Goal: Transaction & Acquisition: Purchase product/service

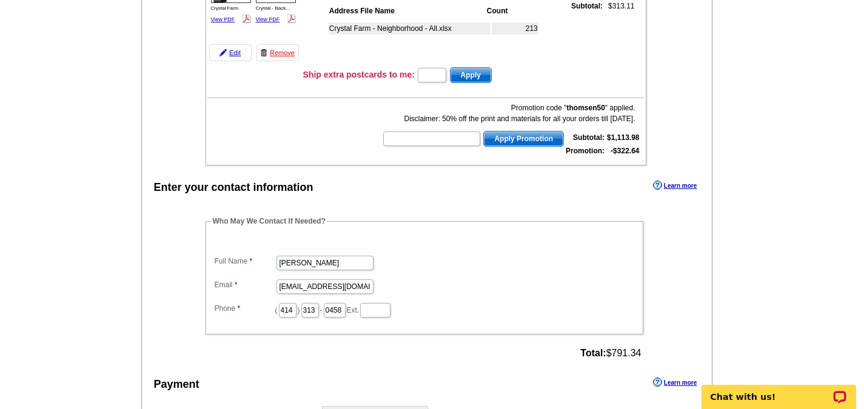
scroll to position [1091, 0]
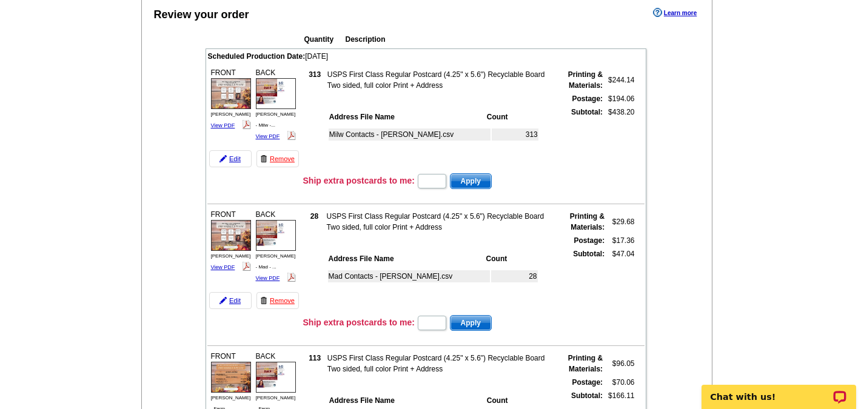
scroll to position [0, 0]
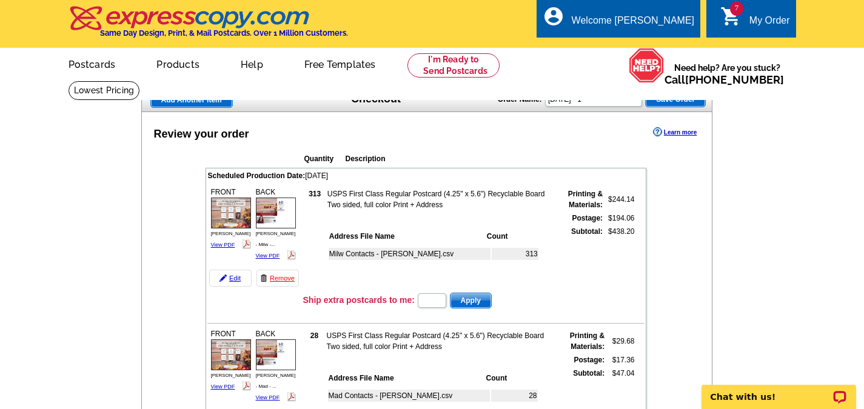
click at [680, 104] on span "Save Order" at bounding box center [675, 99] width 59 height 15
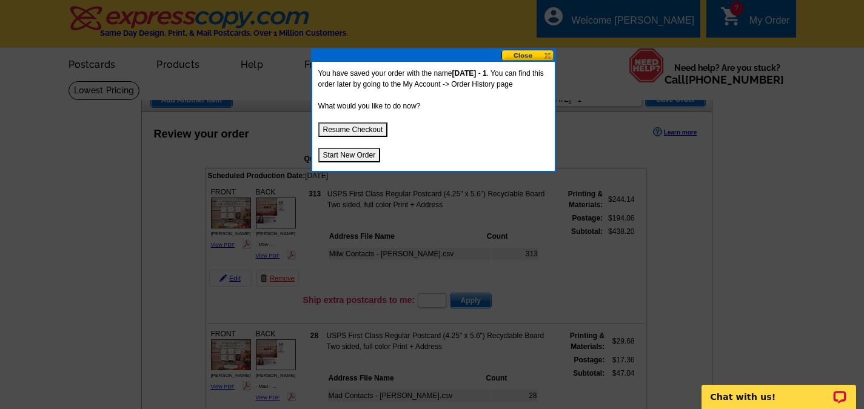
click at [352, 158] on button "Start New Order" at bounding box center [349, 155] width 62 height 15
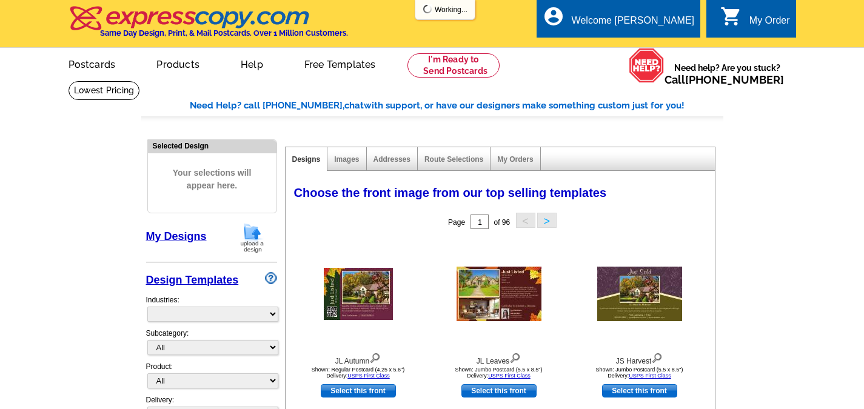
select select "785"
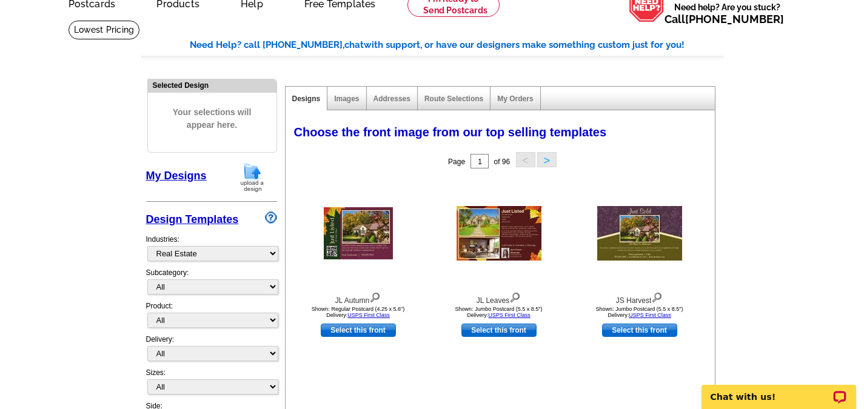
scroll to position [121, 0]
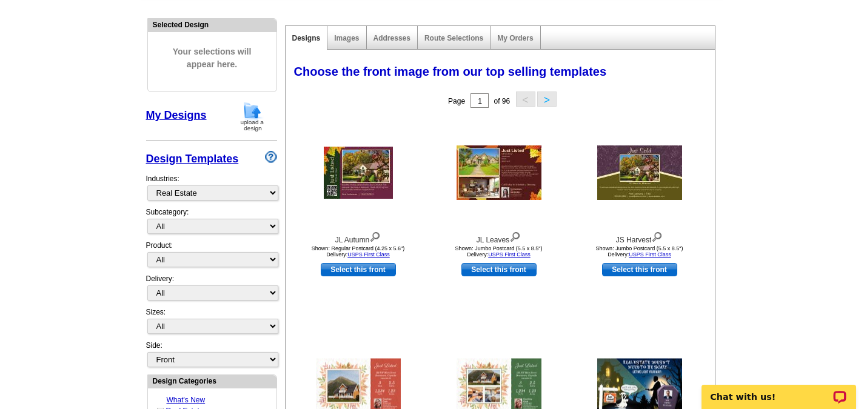
click at [255, 115] on img at bounding box center [252, 116] width 32 height 31
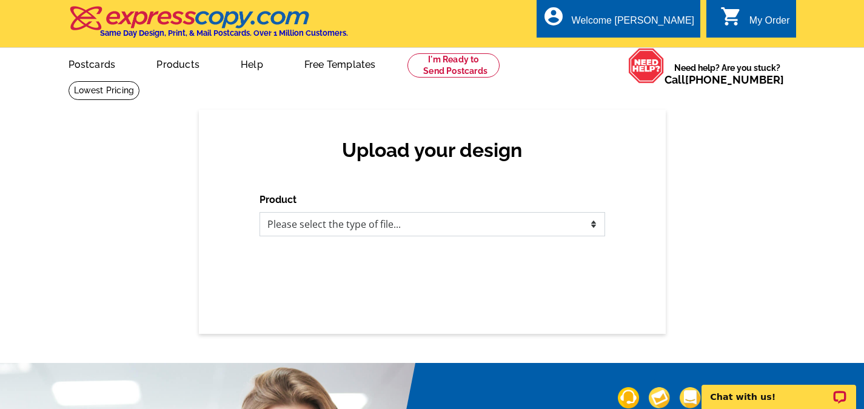
click at [584, 226] on select "Please select the type of file... Postcards Business Cards Letters and flyers G…" at bounding box center [433, 224] width 346 height 24
select select "1"
click at [260, 213] on select "Please select the type of file... Postcards Business Cards Letters and flyers G…" at bounding box center [433, 224] width 346 height 24
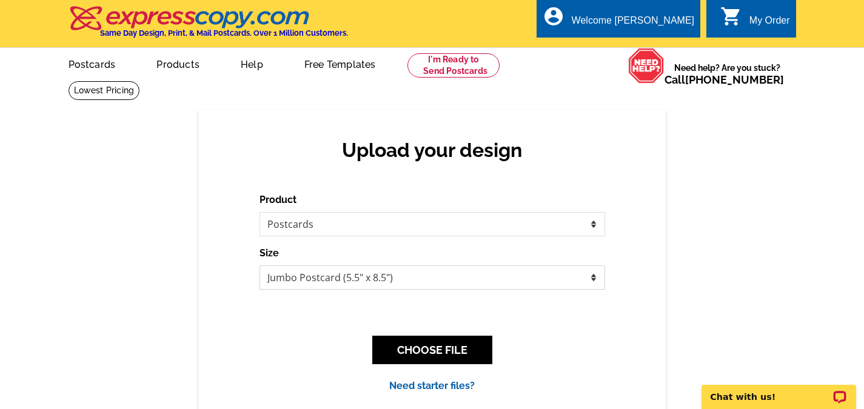
drag, startPoint x: 531, startPoint y: 272, endPoint x: 525, endPoint y: 271, distance: 6.2
click at [531, 272] on select "Jumbo Postcard (5.5" x 8.5") Regular Postcard (4.25" x 5.6") Panoramic Postcard…" at bounding box center [433, 278] width 346 height 24
select select "1"
click at [260, 266] on select "Jumbo Postcard (5.5" x 8.5") Regular Postcard (4.25" x 5.6") Panoramic Postcard…" at bounding box center [433, 278] width 346 height 24
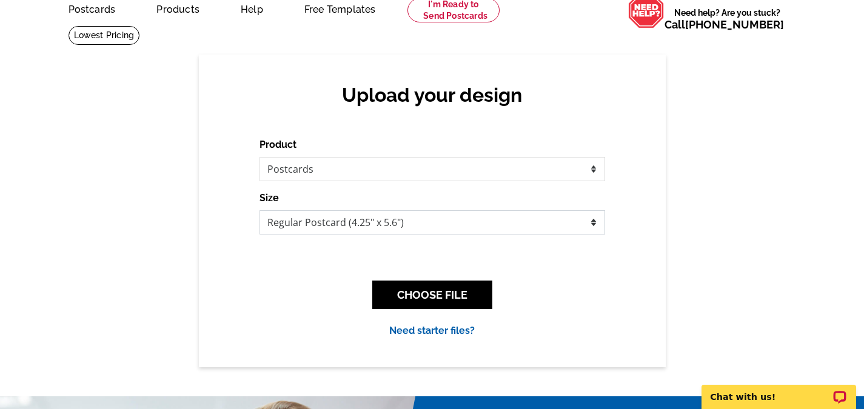
scroll to position [121, 0]
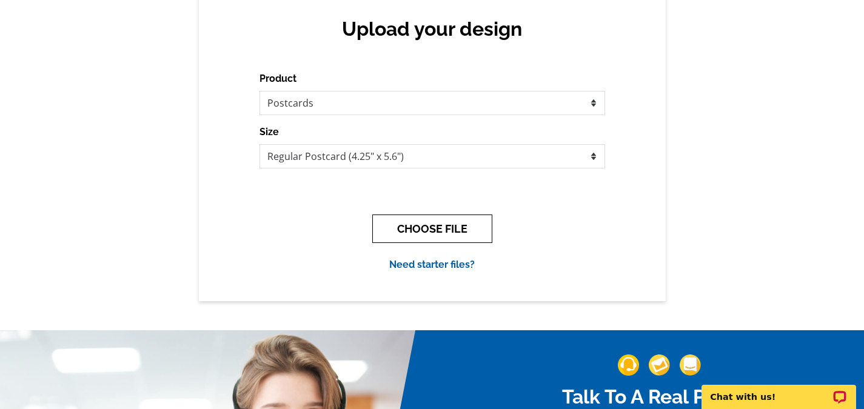
click at [433, 229] on button "CHOOSE FILE" at bounding box center [432, 229] width 120 height 28
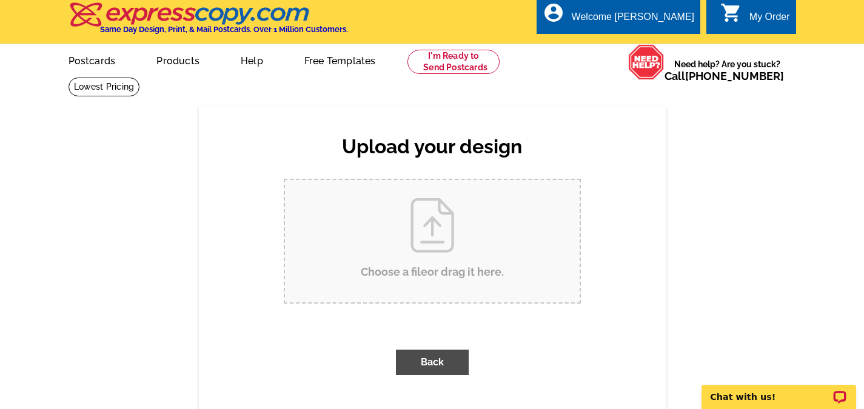
scroll to position [0, 0]
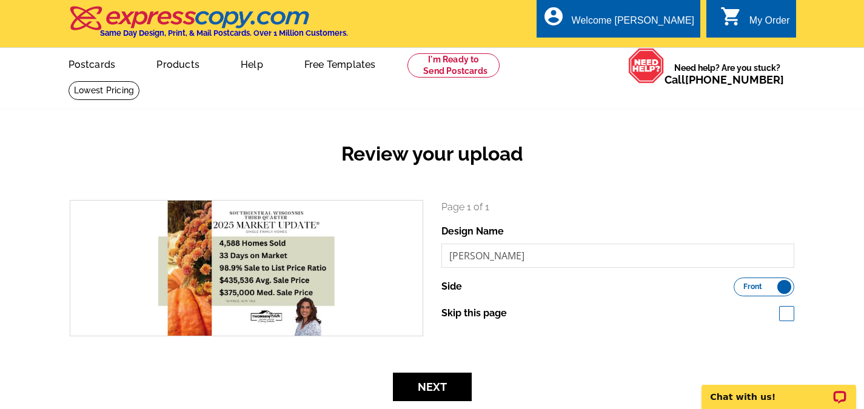
scroll to position [121, 0]
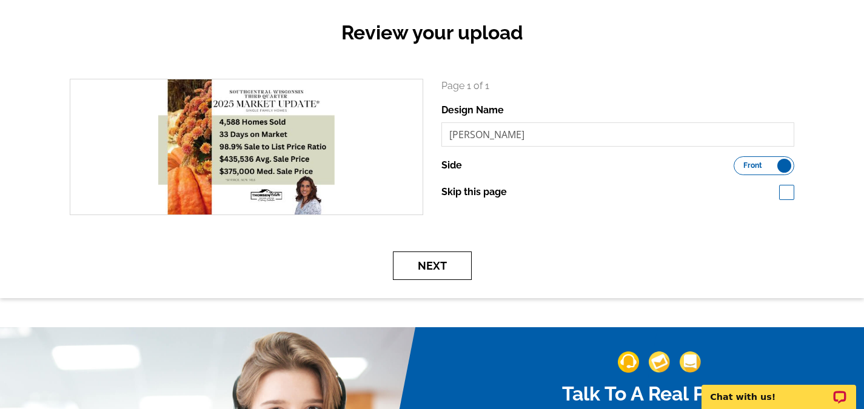
click at [447, 278] on button "Next" at bounding box center [432, 266] width 79 height 28
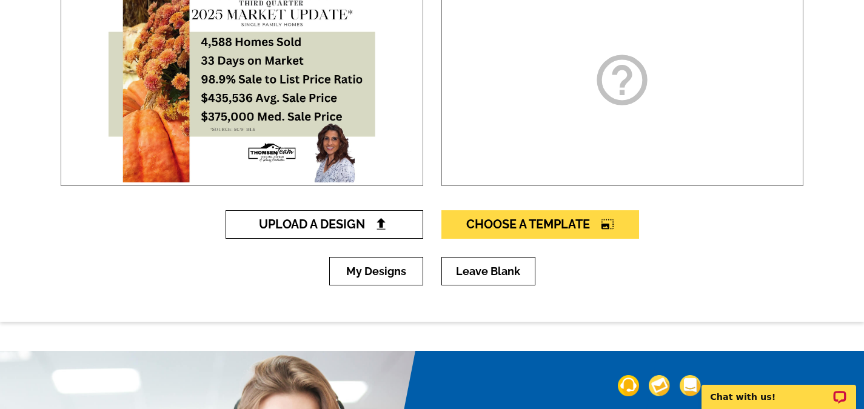
click at [376, 230] on img at bounding box center [381, 224] width 13 height 13
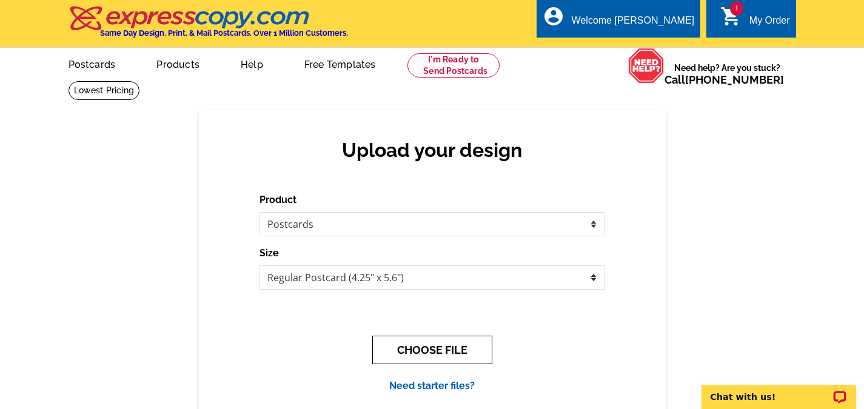
click at [427, 345] on button "CHOOSE FILE" at bounding box center [432, 350] width 120 height 28
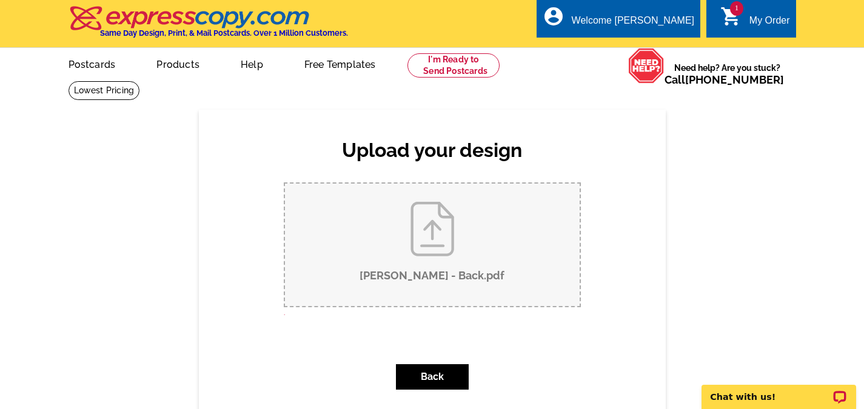
click at [289, 364] on div "Back" at bounding box center [432, 377] width 297 height 45
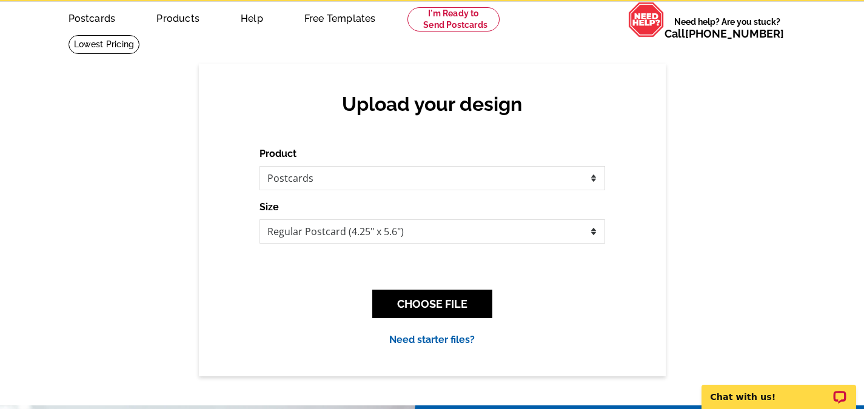
scroll to position [61, 0]
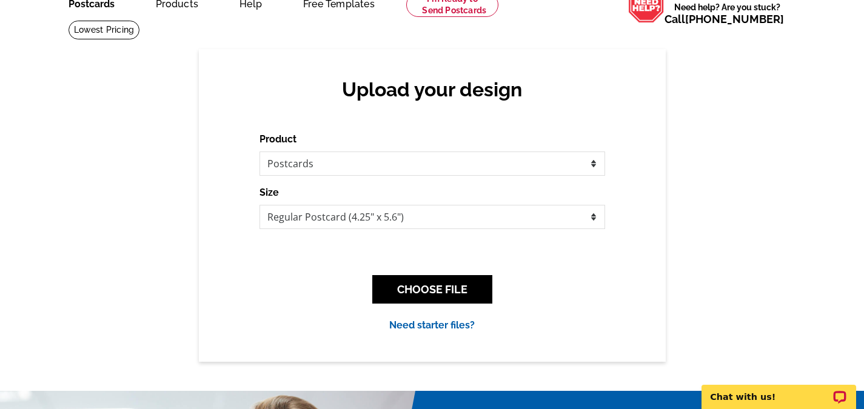
click at [87, 8] on link "Postcards" at bounding box center [91, 2] width 85 height 28
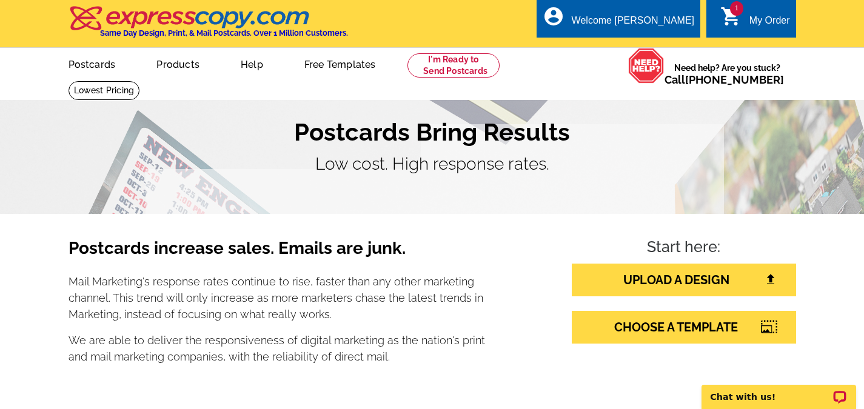
click at [757, 22] on div "My Order" at bounding box center [769, 23] width 41 height 17
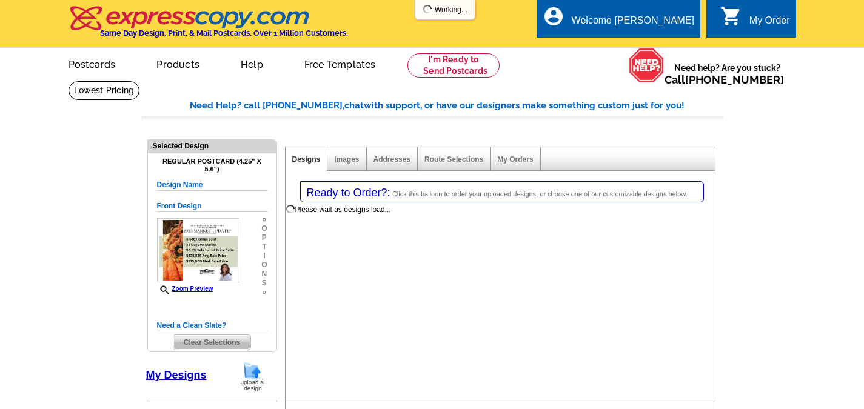
select select "1"
select select "back"
select select "785"
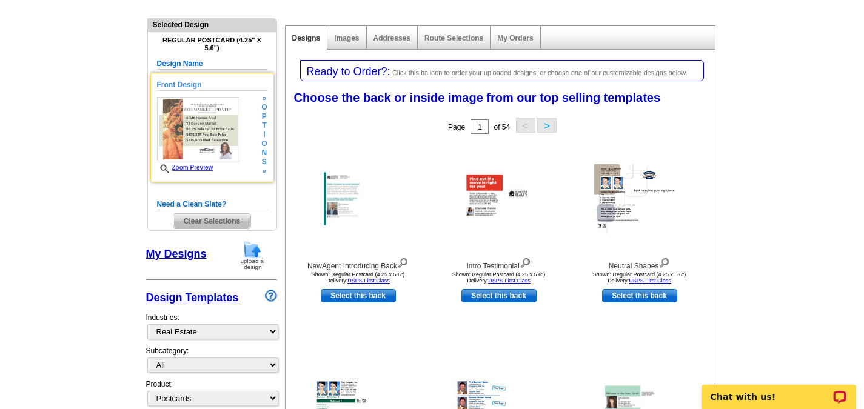
click at [268, 164] on div "Front Design Zoom Preview » o p t i o n s » Change Your Design Edit Design Copy…" at bounding box center [212, 128] width 124 height 110
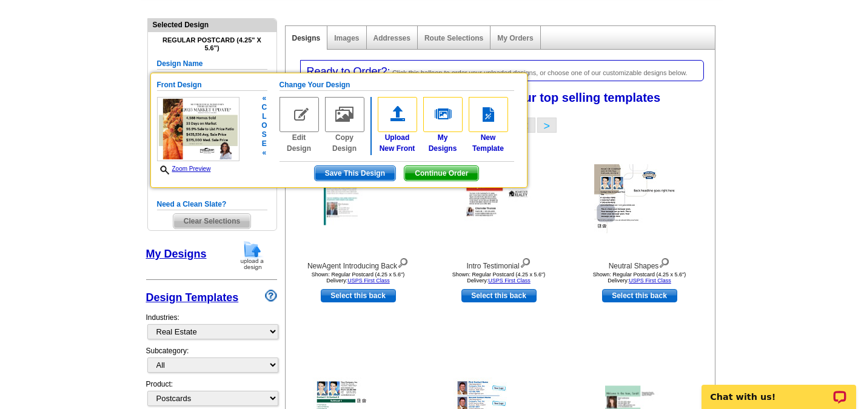
click at [429, 175] on span "Continue Order" at bounding box center [441, 173] width 74 height 15
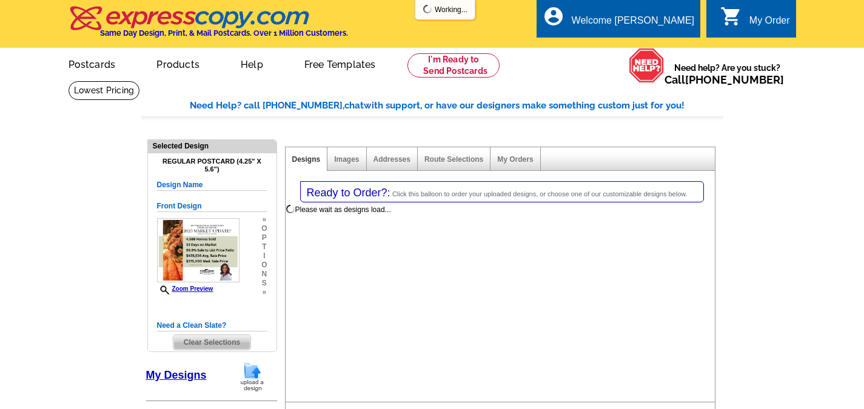
select select "1"
select select "back"
select select "785"
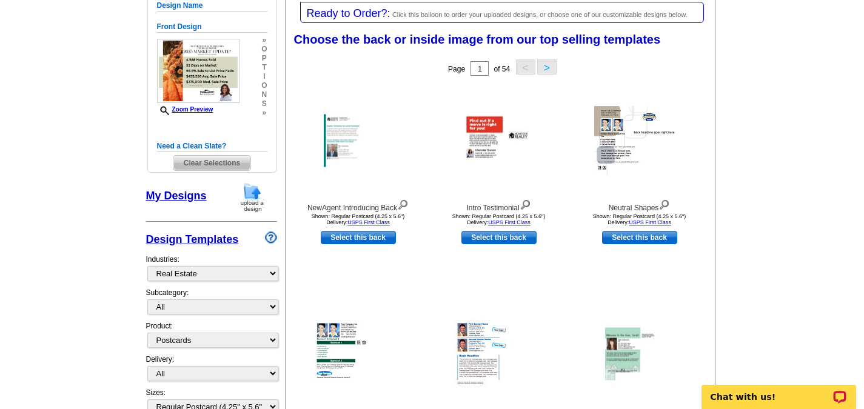
scroll to position [182, 0]
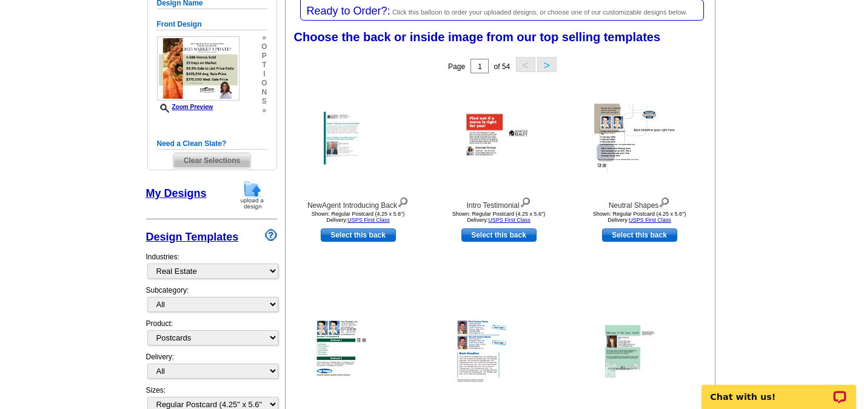
click at [253, 199] on img at bounding box center [252, 194] width 32 height 31
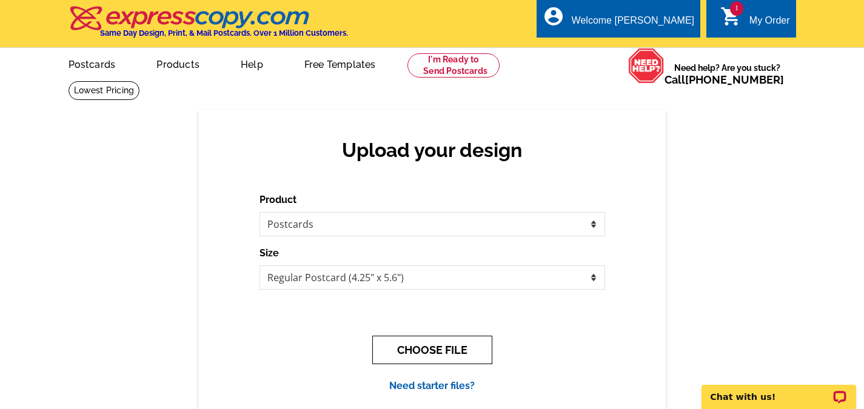
click at [429, 349] on button "CHOOSE FILE" at bounding box center [432, 350] width 120 height 28
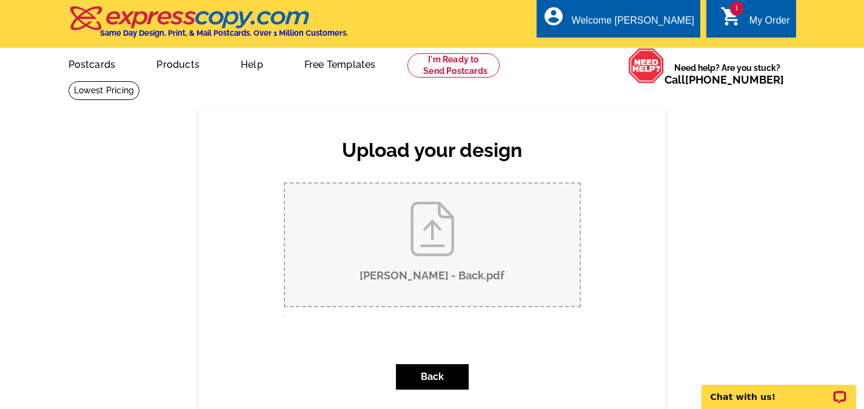
click at [212, 284] on div "Upload your design Product Please select the type of file... Postcards Business…" at bounding box center [432, 280] width 467 height 340
click at [438, 249] on input "[PERSON_NAME] - Back.pdf" at bounding box center [432, 245] width 295 height 122
drag, startPoint x: 249, startPoint y: 245, endPoint x: 196, endPoint y: 218, distance: 58.6
click at [196, 218] on div "Upload your design Product Please select the type of file... Postcards Business…" at bounding box center [432, 280] width 864 height 340
click at [431, 379] on button "Back" at bounding box center [432, 376] width 73 height 25
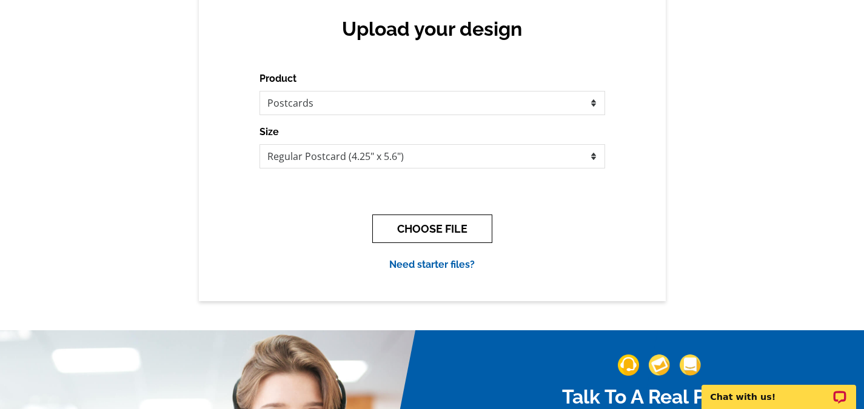
click at [441, 231] on button "CHOOSE FILE" at bounding box center [432, 229] width 120 height 28
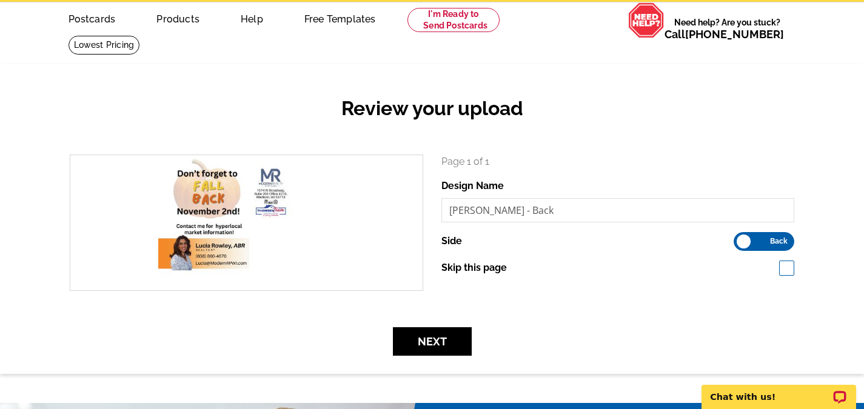
scroll to position [61, 0]
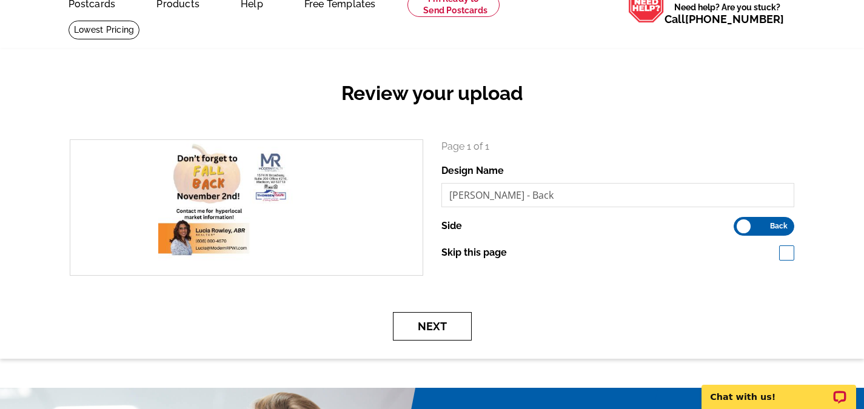
click at [452, 330] on button "Next" at bounding box center [432, 326] width 79 height 28
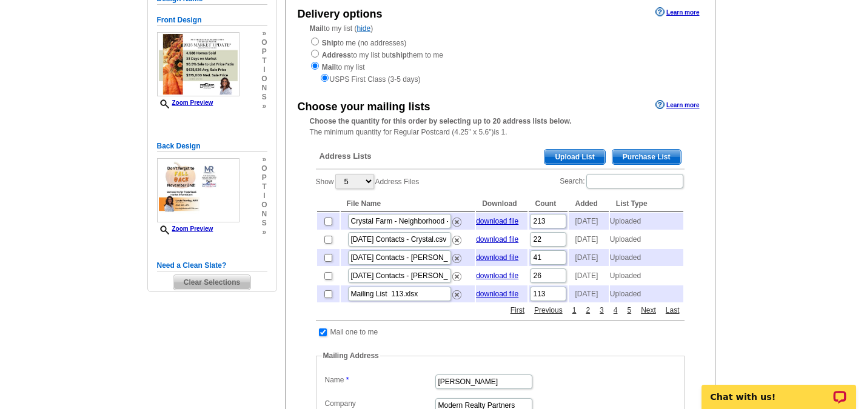
scroll to position [121, 0]
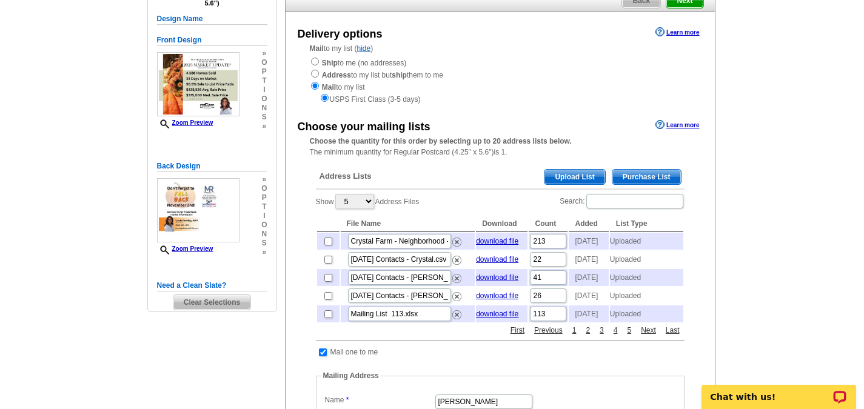
click at [566, 180] on span "Upload List" at bounding box center [574, 177] width 60 height 15
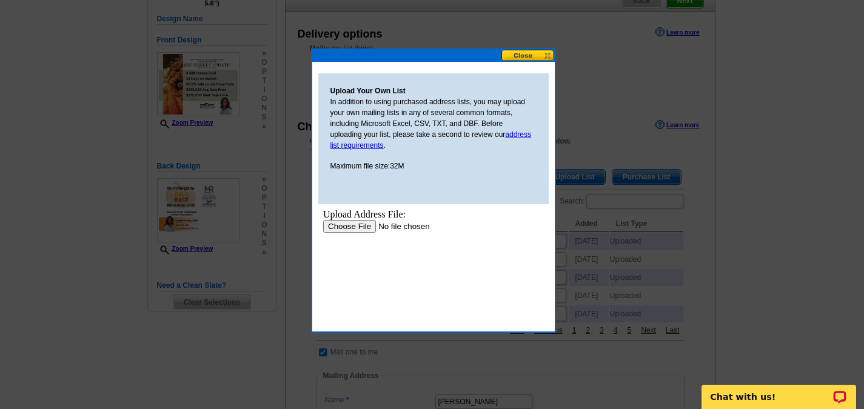
scroll to position [0, 0]
click at [363, 229] on input "file" at bounding box center [399, 226] width 153 height 13
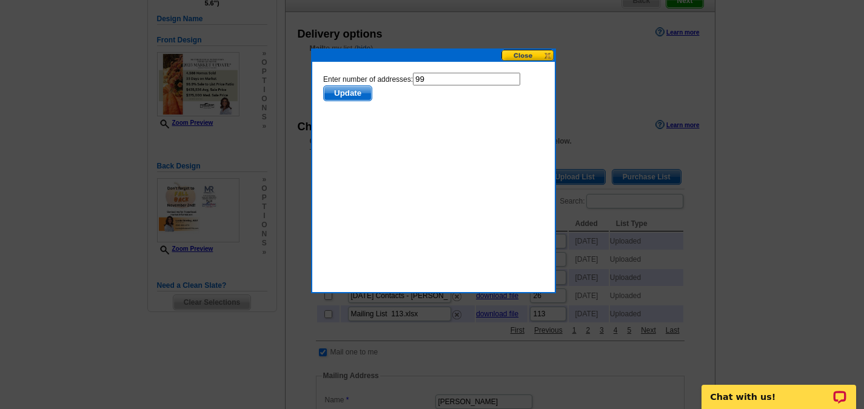
click at [444, 80] on input "99" at bounding box center [465, 79] width 107 height 13
type input "98"
click at [344, 92] on span "Update" at bounding box center [347, 93] width 48 height 15
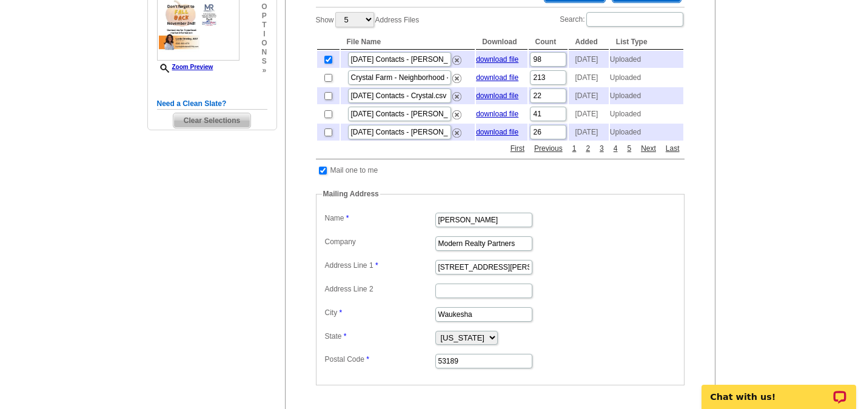
scroll to position [424, 0]
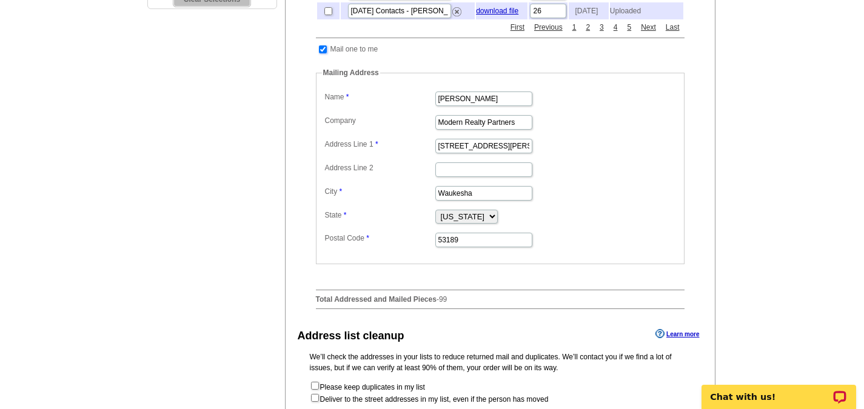
click input "checkbox"
checkbox input "false"
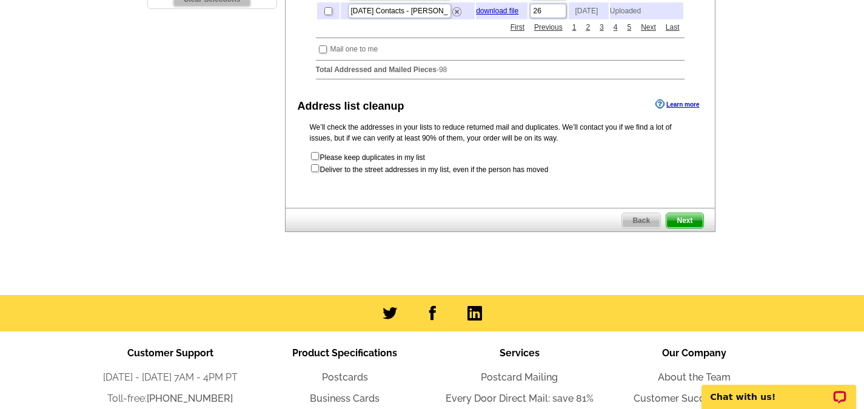
click span "Next"
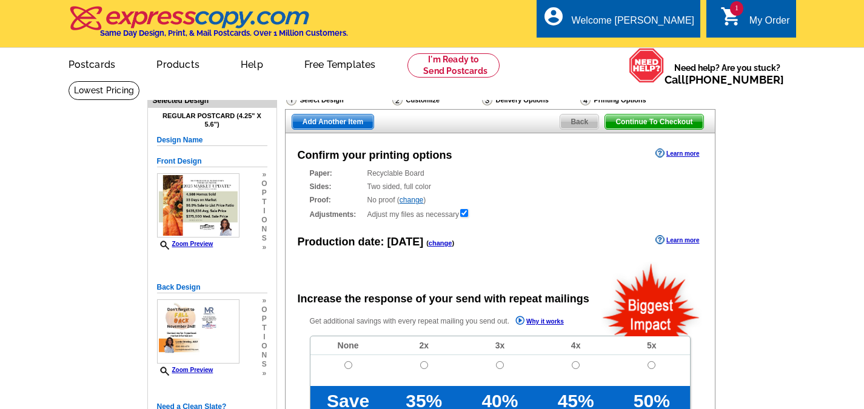
radio input "false"
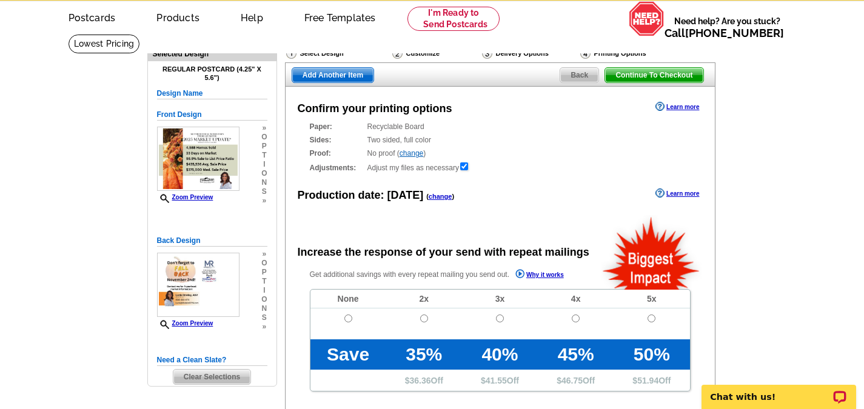
scroll to position [61, 0]
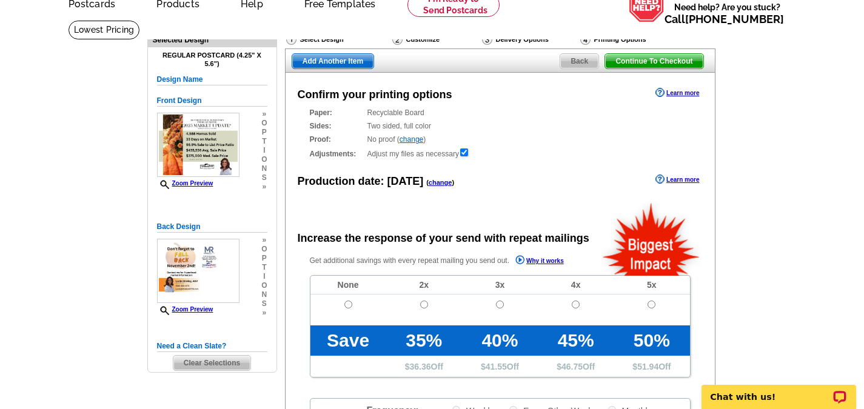
click at [434, 185] on link "change" at bounding box center [441, 182] width 24 height 7
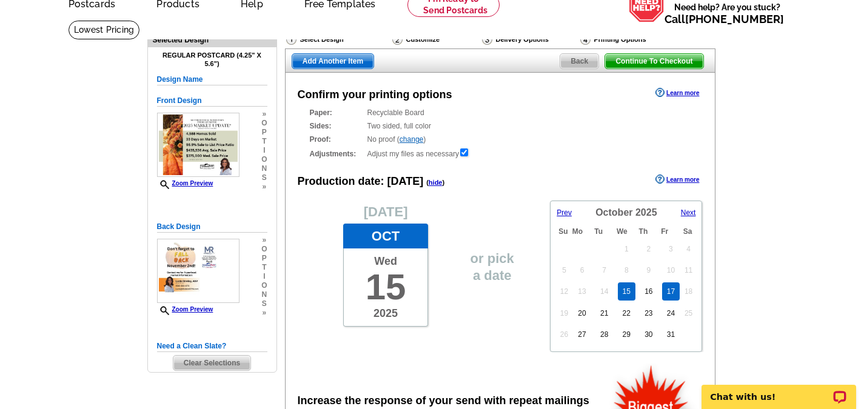
click at [672, 293] on link "17" at bounding box center [671, 292] width 18 height 18
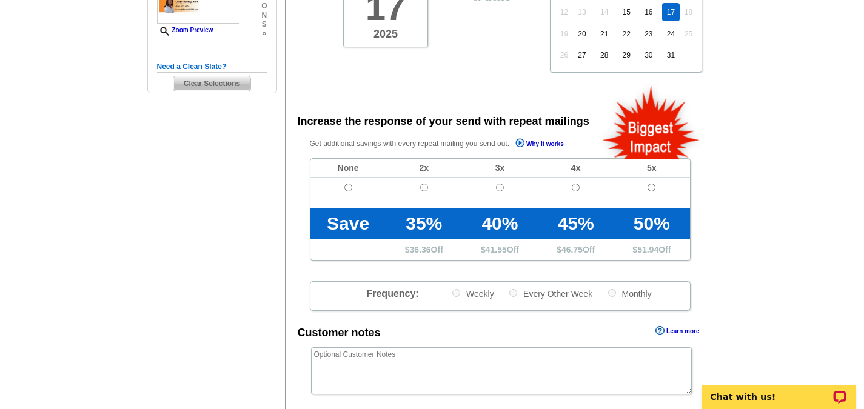
scroll to position [364, 0]
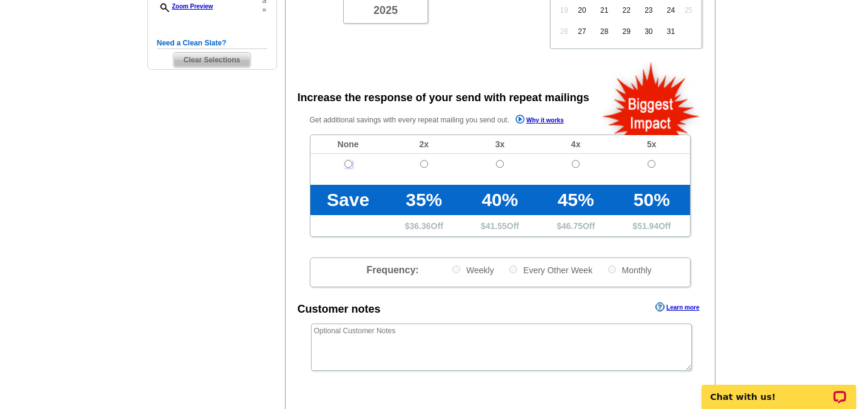
click at [348, 164] on input "radio" at bounding box center [348, 164] width 8 height 8
radio input "true"
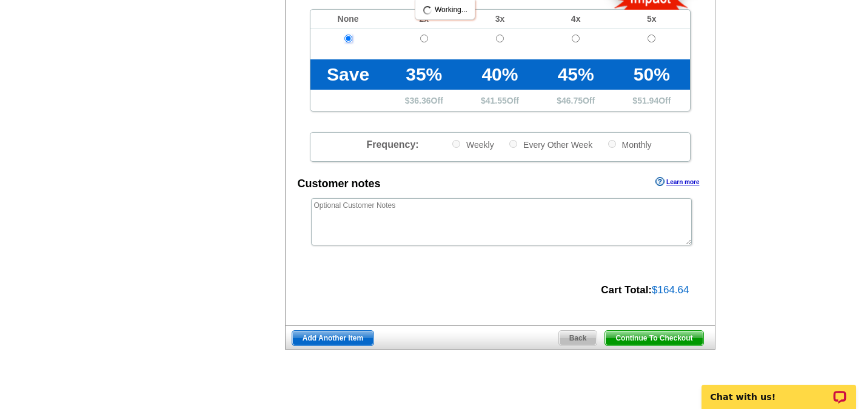
scroll to position [546, 0]
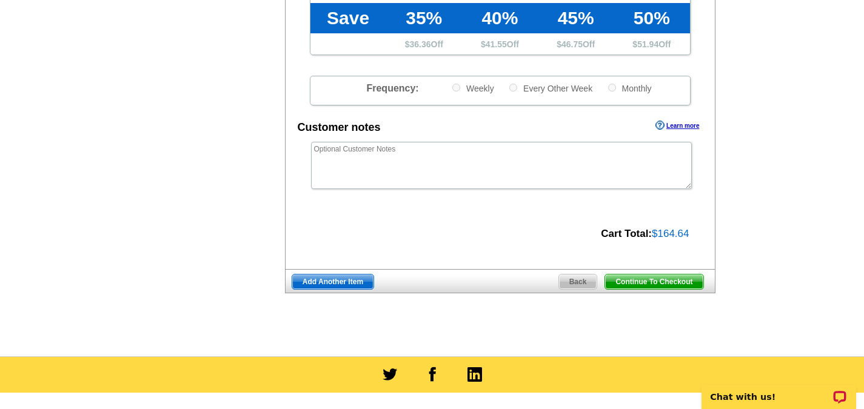
click at [330, 284] on span "Add Another Item" at bounding box center [332, 282] width 81 height 15
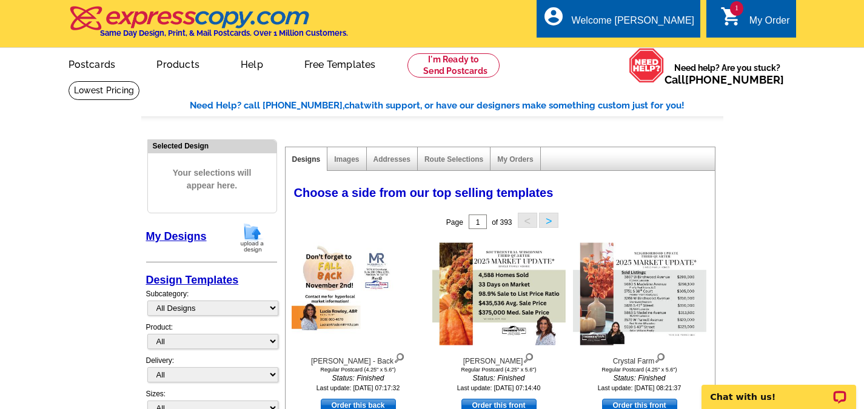
click at [250, 238] on img at bounding box center [252, 238] width 32 height 31
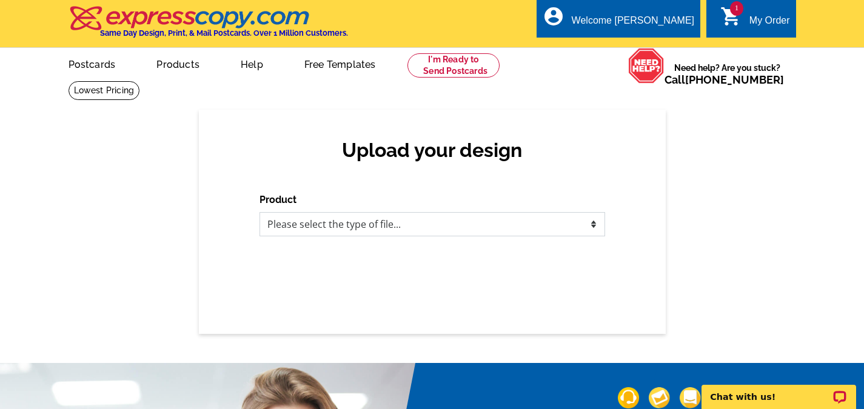
click at [452, 225] on select "Please select the type of file... Postcards Business Cards Letters and flyers G…" at bounding box center [433, 224] width 346 height 24
select select "1"
click at [260, 213] on select "Please select the type of file... Postcards Business Cards Letters and flyers G…" at bounding box center [433, 224] width 346 height 24
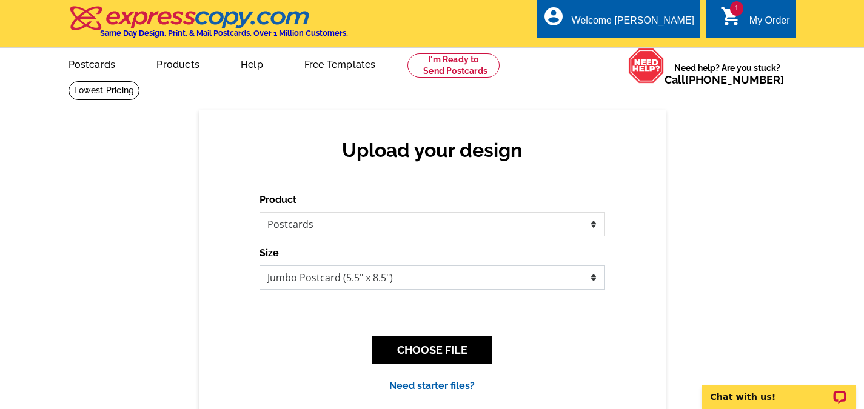
click at [422, 283] on select "Jumbo Postcard (5.5" x 8.5") Regular Postcard (4.25" x 5.6") Panoramic Postcard…" at bounding box center [433, 278] width 346 height 24
select select "1"
click at [260, 266] on select "Jumbo Postcard (5.5" x 8.5") Regular Postcard (4.25" x 5.6") Panoramic Postcard…" at bounding box center [433, 278] width 346 height 24
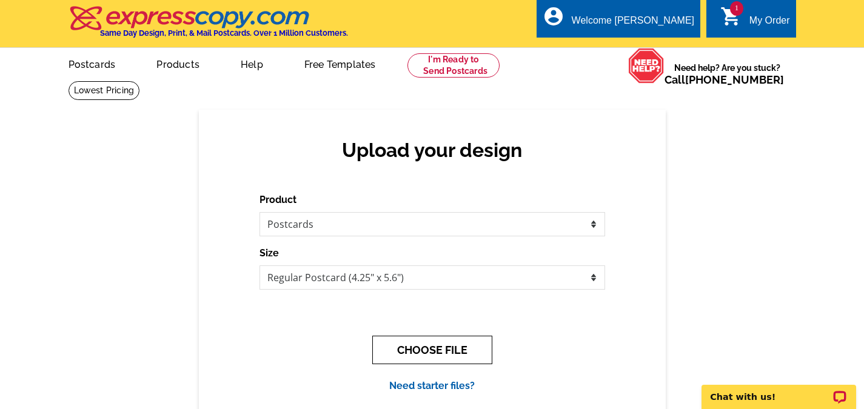
click at [426, 352] on button "CHOOSE FILE" at bounding box center [432, 350] width 120 height 28
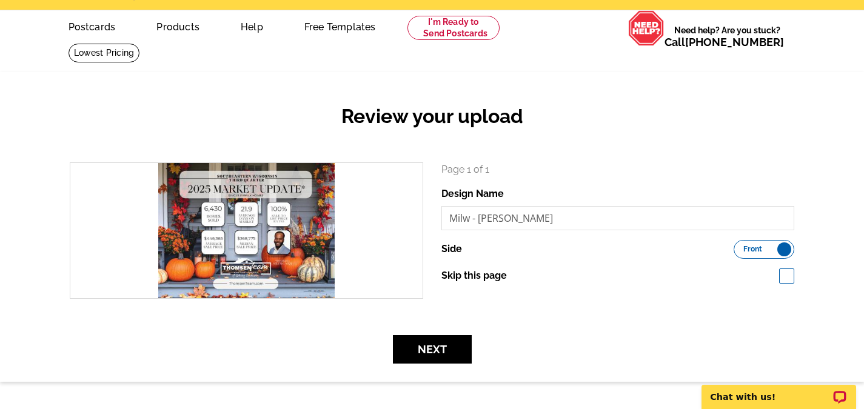
scroll to position [121, 0]
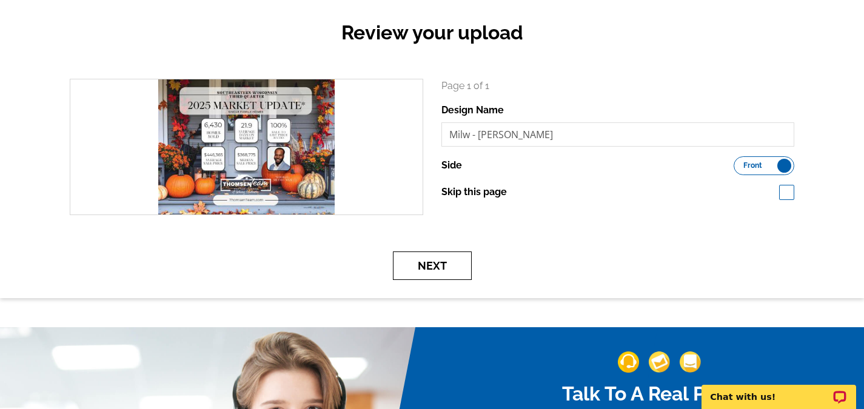
click at [455, 268] on button "Next" at bounding box center [432, 266] width 79 height 28
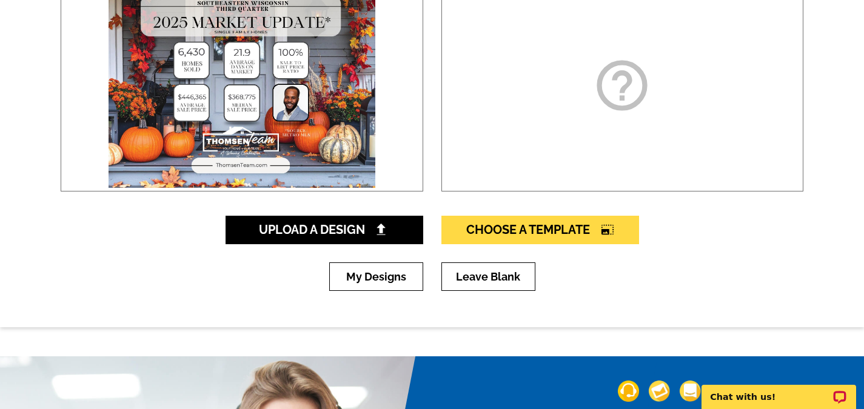
scroll to position [243, 0]
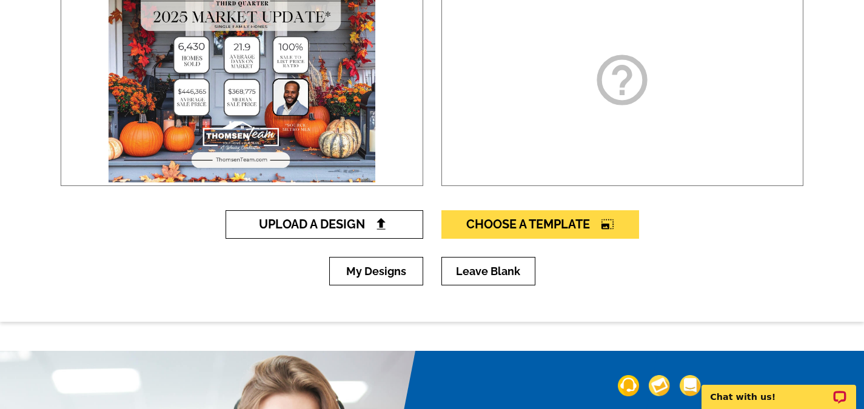
click at [343, 229] on span "Upload A Design" at bounding box center [324, 224] width 130 height 15
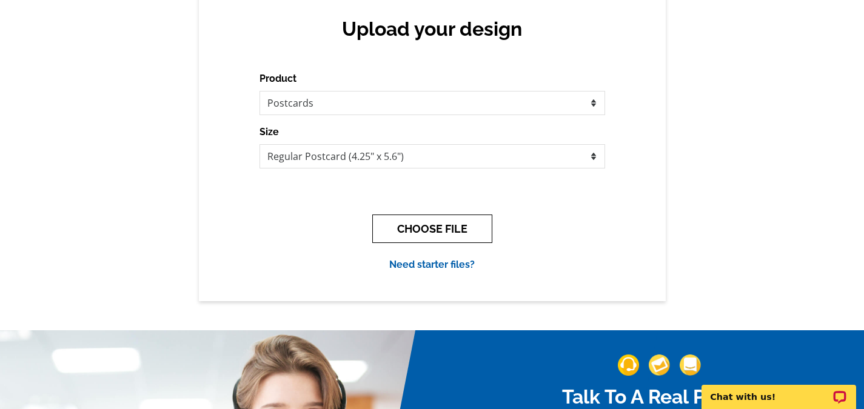
click at [430, 233] on button "CHOOSE FILE" at bounding box center [432, 229] width 120 height 28
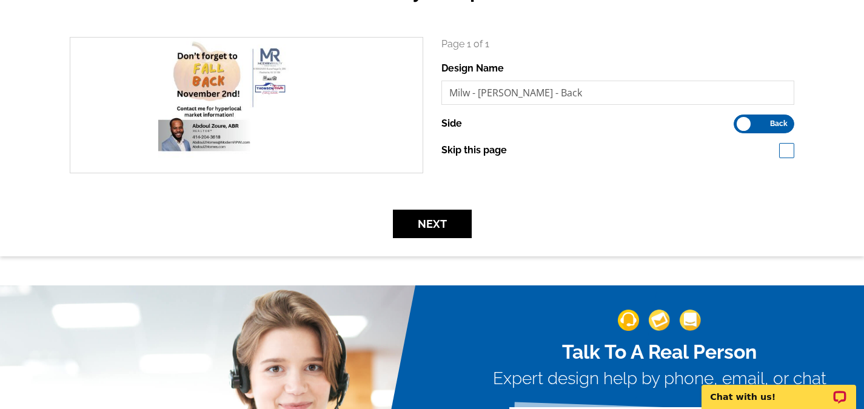
scroll to position [182, 0]
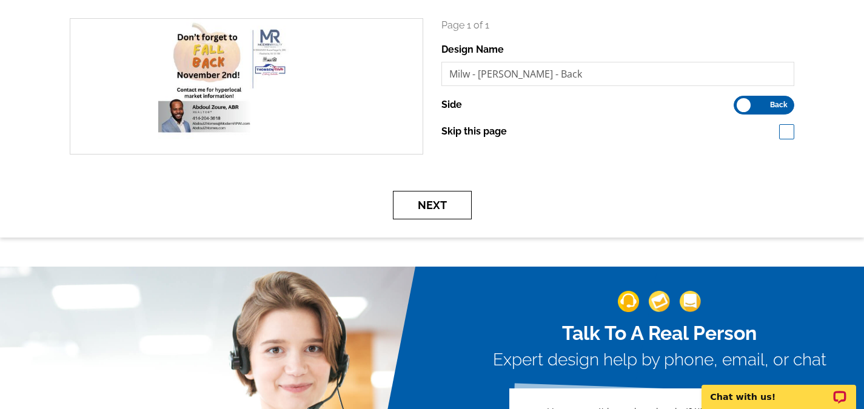
click at [440, 208] on button "Next" at bounding box center [432, 205] width 79 height 28
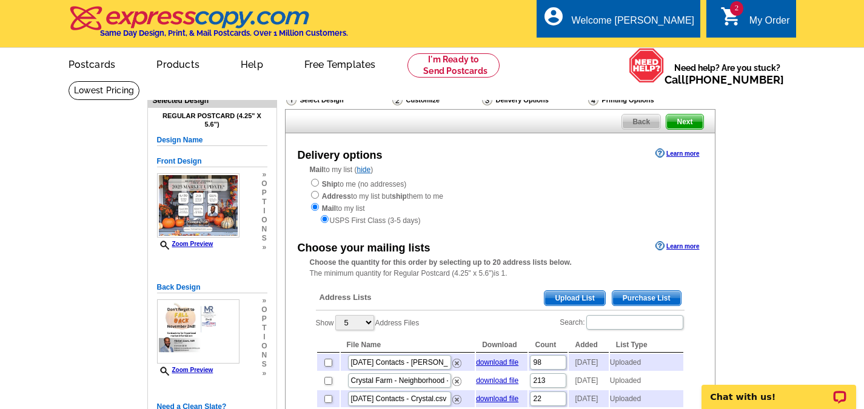
click at [574, 300] on span "Upload List" at bounding box center [574, 298] width 60 height 15
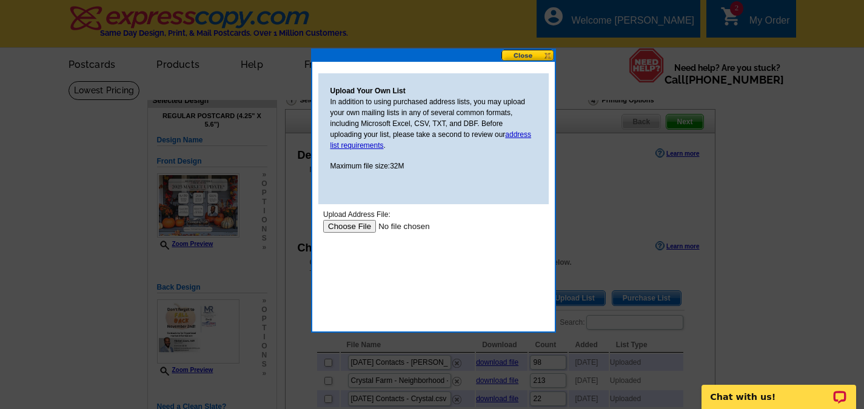
click at [350, 229] on input "file" at bounding box center [399, 226] width 153 height 13
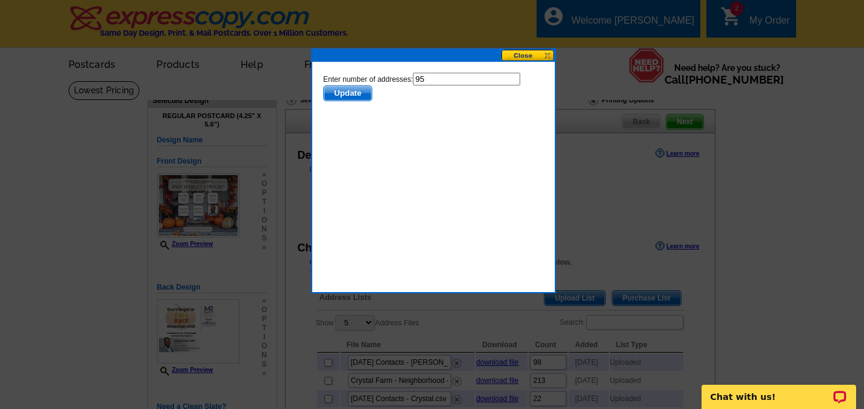
click at [432, 78] on input "95" at bounding box center [465, 79] width 107 height 13
type input "94"
click at [351, 93] on span "Update" at bounding box center [347, 93] width 48 height 15
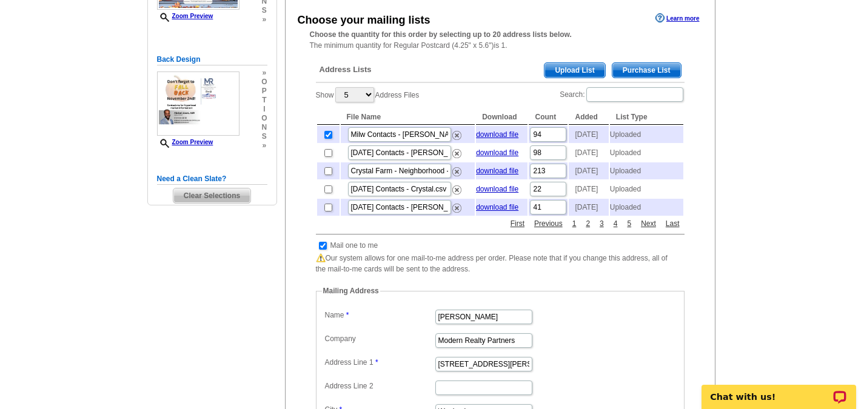
scroll to position [243, 0]
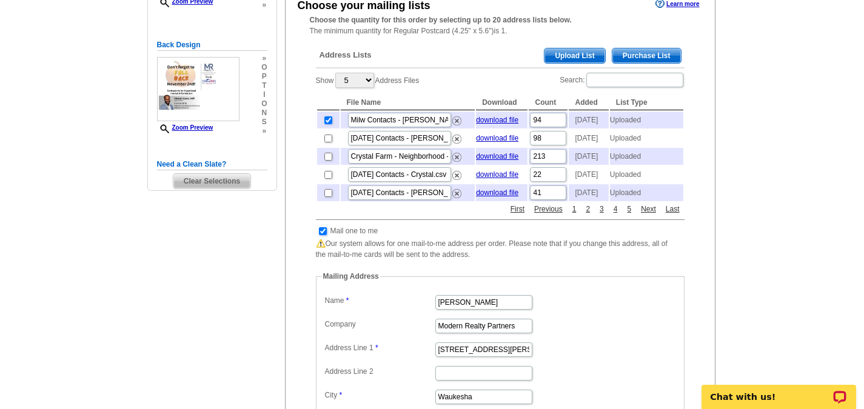
click at [324, 235] on input "checkbox" at bounding box center [323, 231] width 8 height 8
checkbox input "false"
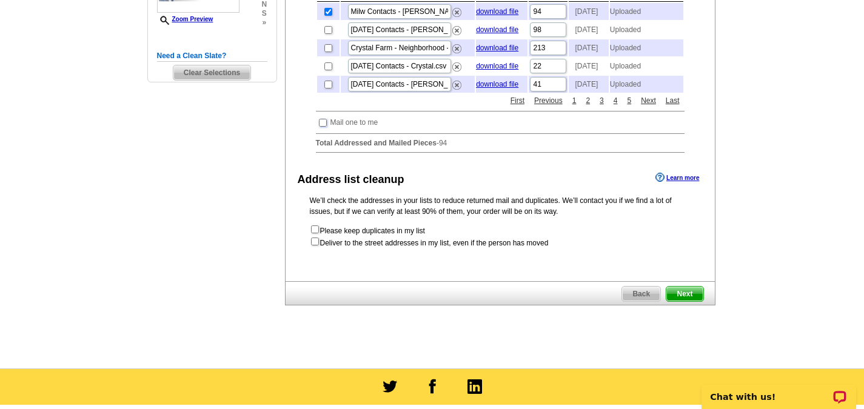
scroll to position [364, 0]
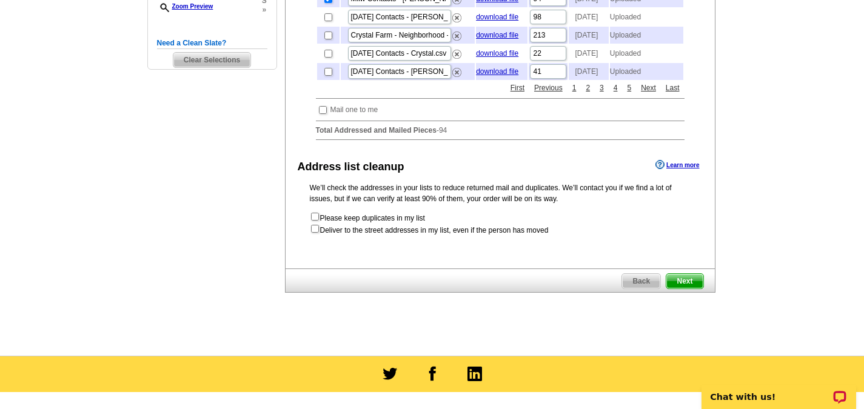
click at [686, 289] on span "Next" at bounding box center [684, 281] width 36 height 15
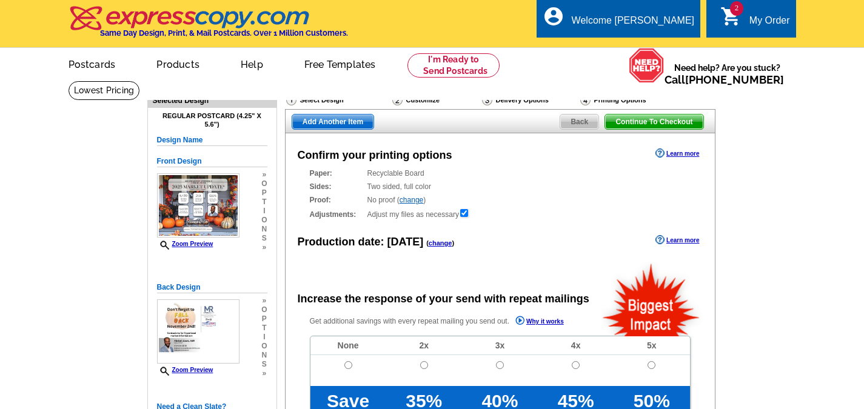
radio input "false"
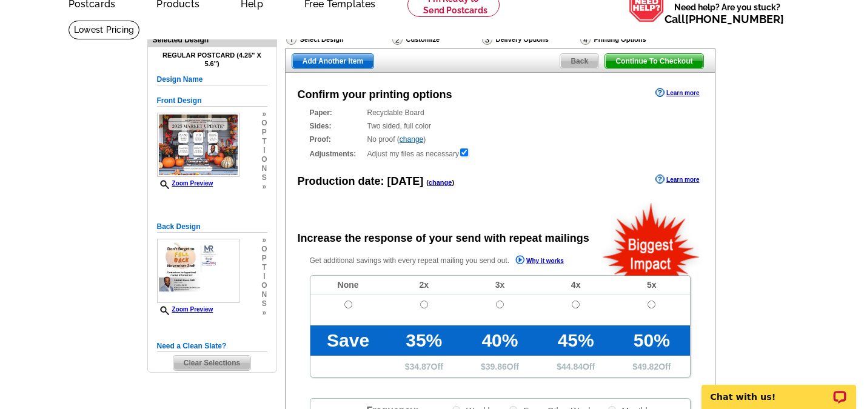
click at [439, 183] on link "change" at bounding box center [441, 182] width 24 height 7
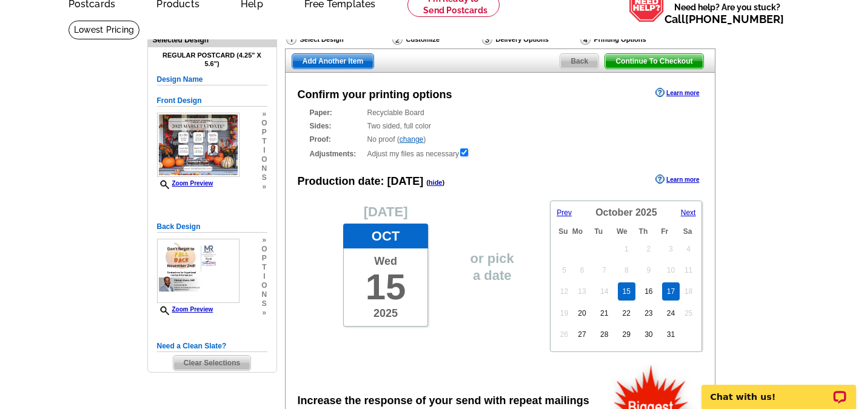
click at [672, 291] on link "17" at bounding box center [671, 292] width 18 height 18
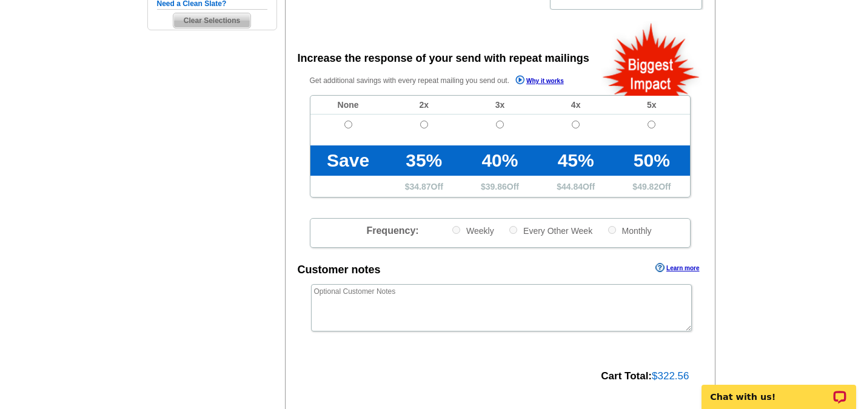
scroll to position [424, 0]
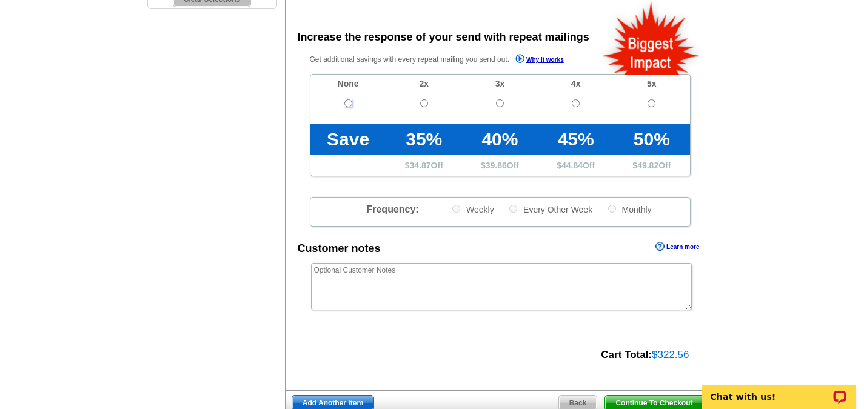
click at [346, 102] on input "radio" at bounding box center [348, 103] width 8 height 8
radio input "true"
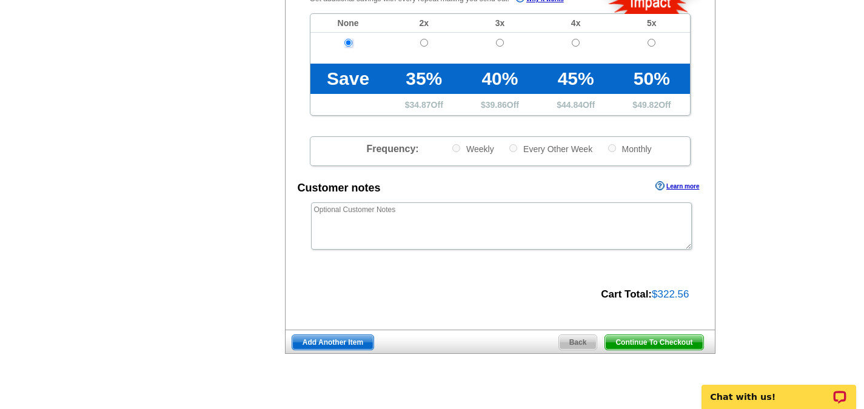
scroll to position [546, 0]
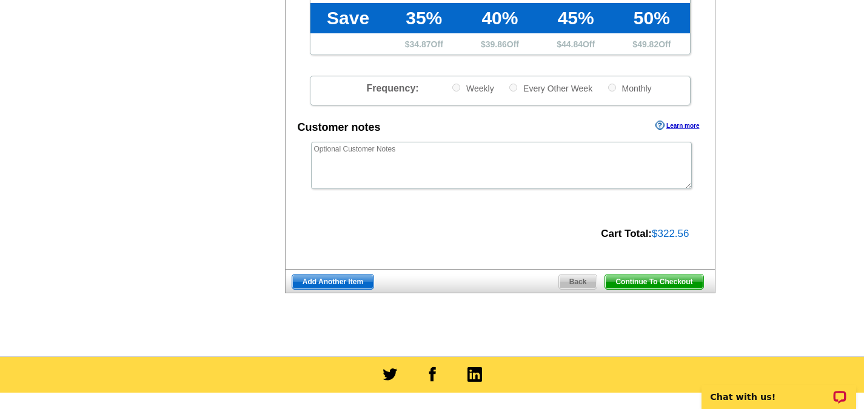
click at [337, 284] on span "Add Another Item" at bounding box center [332, 282] width 81 height 15
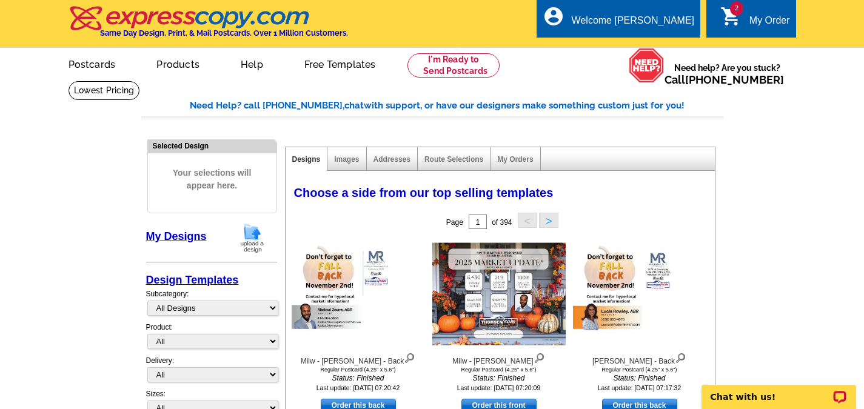
click at [260, 238] on img at bounding box center [252, 238] width 32 height 31
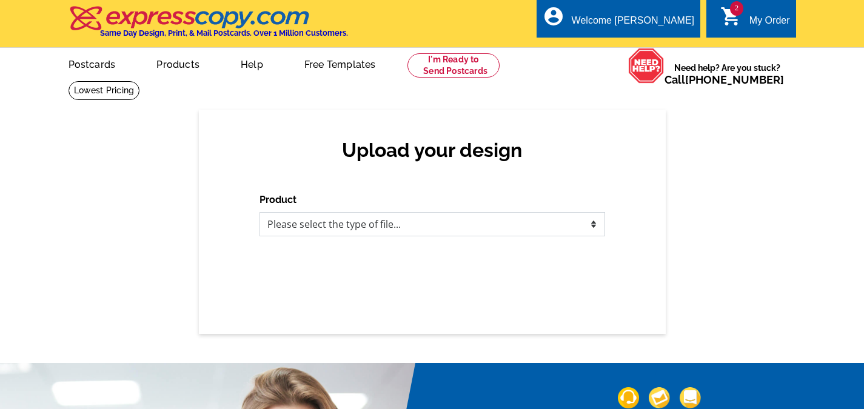
click at [438, 221] on select "Please select the type of file... Postcards Business Cards Letters and flyers G…" at bounding box center [433, 224] width 346 height 24
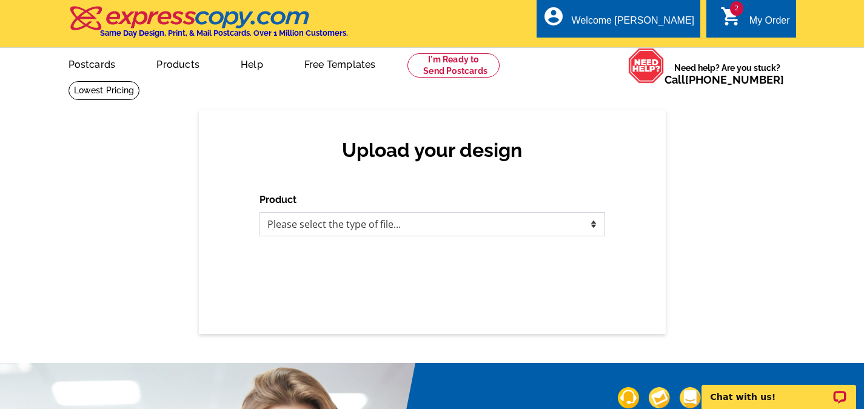
select select "1"
click at [260, 213] on select "Please select the type of file... Postcards Business Cards Letters and flyers G…" at bounding box center [433, 224] width 346 height 24
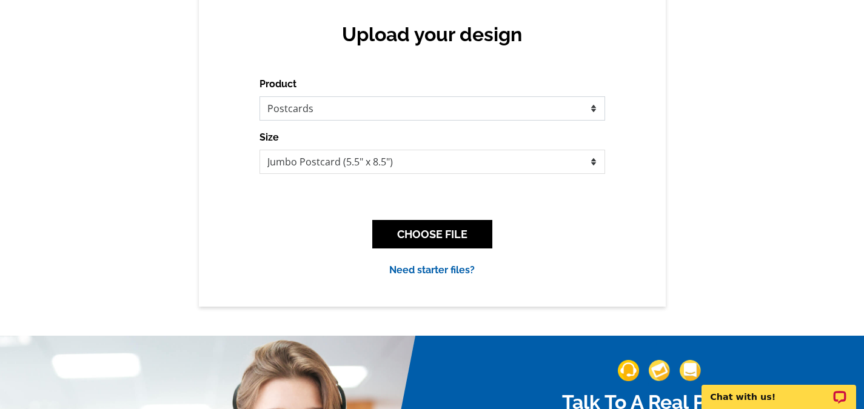
scroll to position [121, 0]
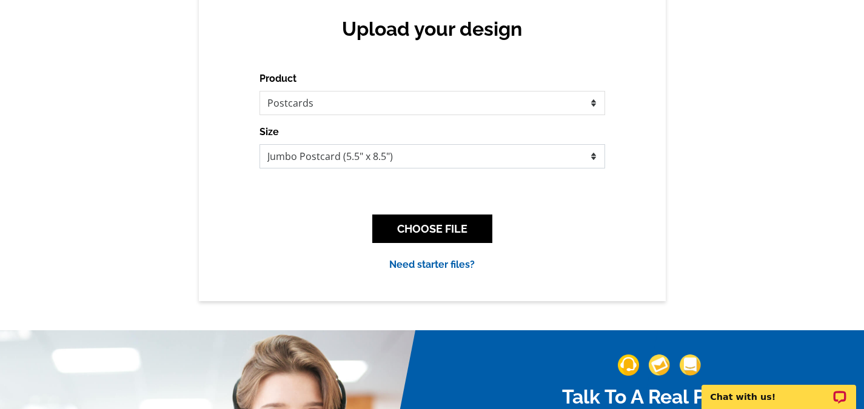
click at [341, 167] on select "Jumbo Postcard (5.5" x 8.5") Regular Postcard (4.25" x 5.6") Panoramic Postcard…" at bounding box center [433, 156] width 346 height 24
select select "1"
click at [260, 145] on select "Jumbo Postcard (5.5" x 8.5") Regular Postcard (4.25" x 5.6") Panoramic Postcard…" at bounding box center [433, 156] width 346 height 24
click at [434, 234] on button "CHOOSE FILE" at bounding box center [432, 229] width 120 height 28
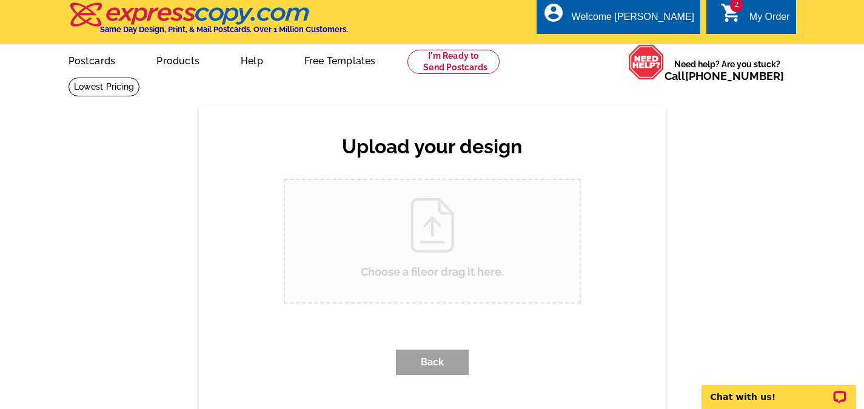
scroll to position [0, 0]
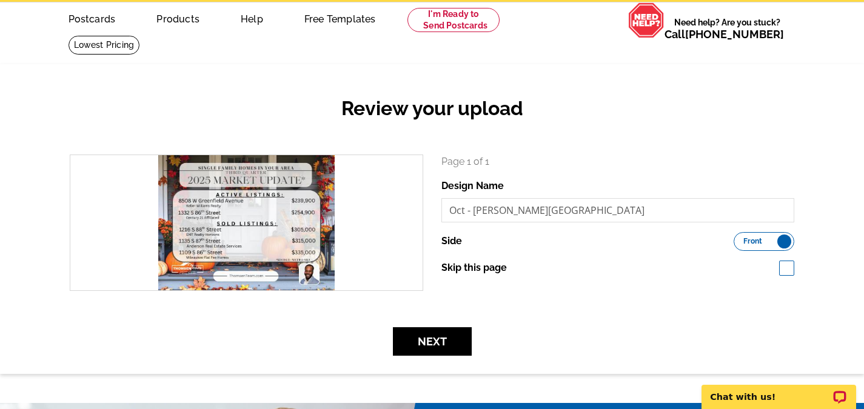
scroll to position [61, 0]
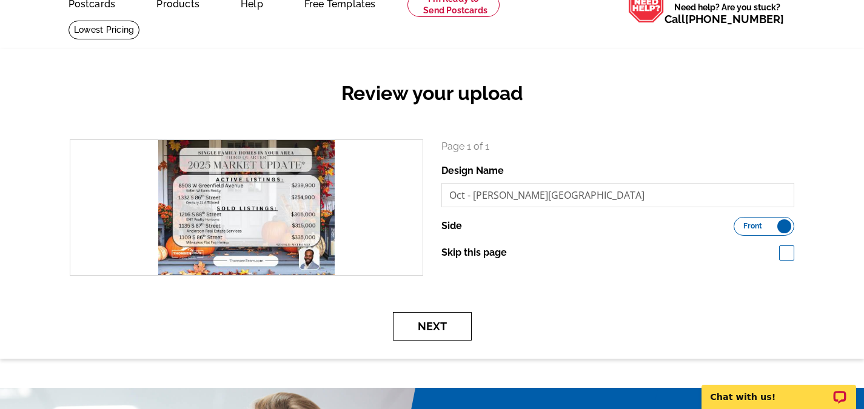
click at [440, 331] on button "Next" at bounding box center [432, 326] width 79 height 28
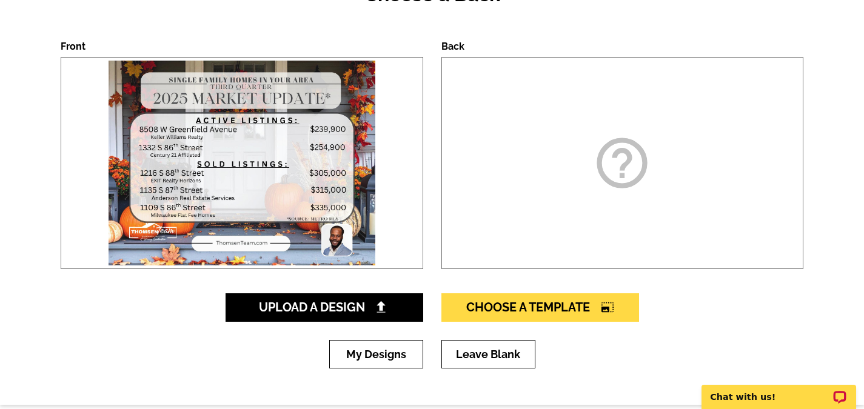
scroll to position [182, 0]
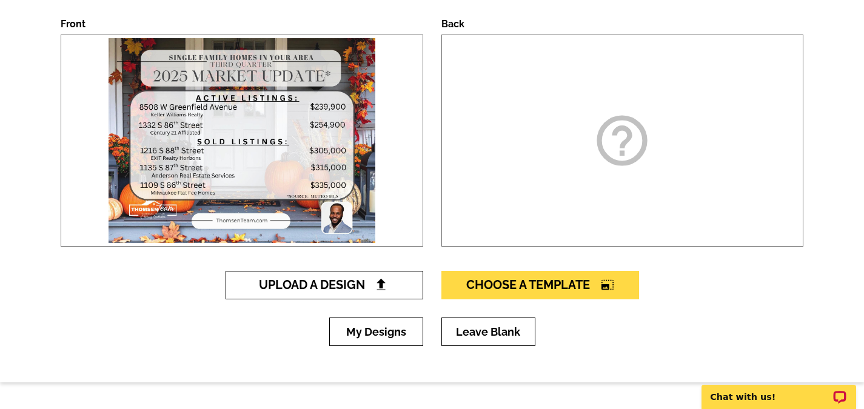
click at [368, 278] on link "Upload A Design" at bounding box center [325, 285] width 198 height 28
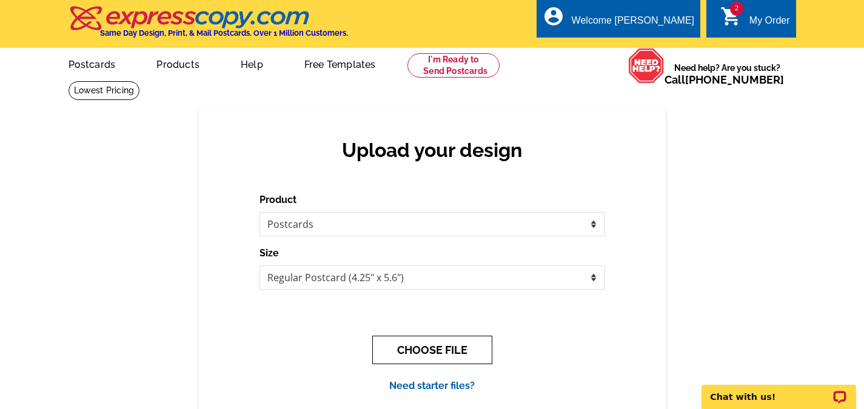
click at [427, 345] on button "CHOOSE FILE" at bounding box center [432, 350] width 120 height 28
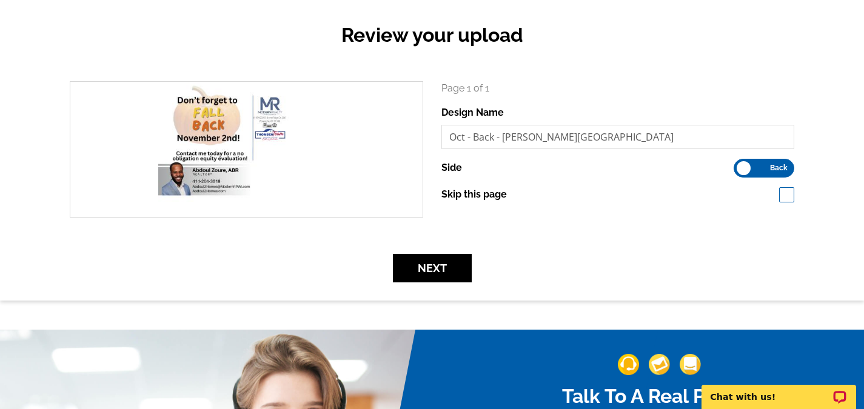
scroll to position [121, 0]
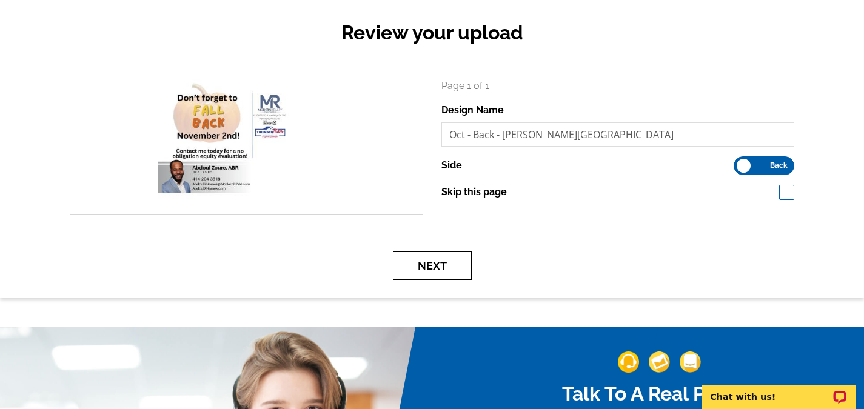
click at [430, 269] on button "Next" at bounding box center [432, 266] width 79 height 28
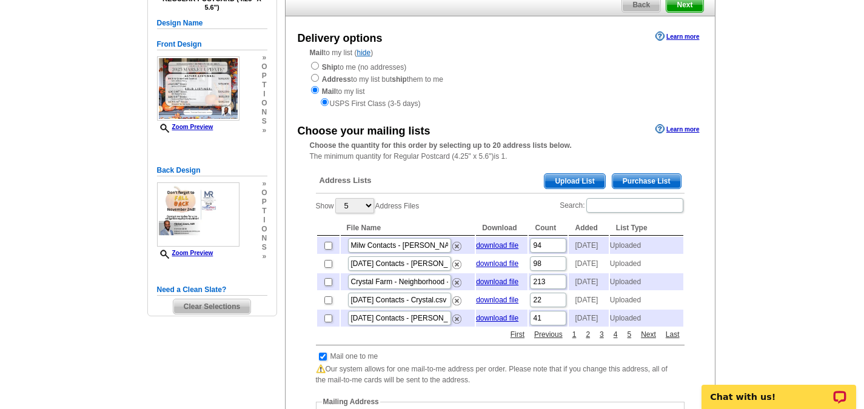
scroll to position [121, 0]
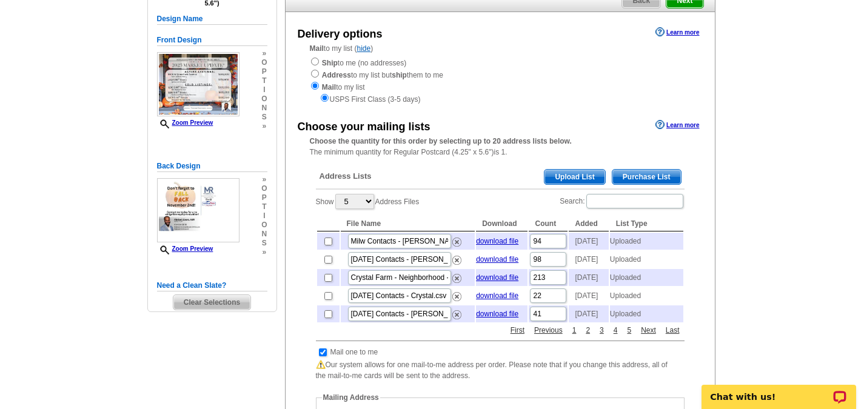
click at [564, 177] on span "Upload List" at bounding box center [574, 177] width 60 height 15
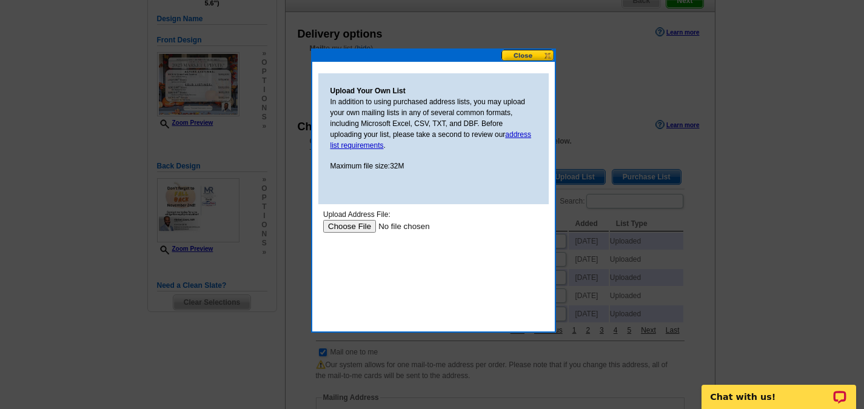
scroll to position [0, 0]
click at [363, 224] on input "file" at bounding box center [399, 226] width 153 height 13
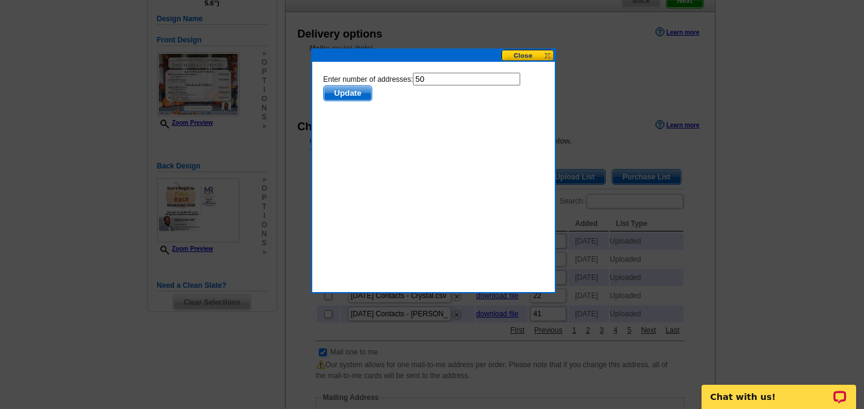
click at [432, 71] on html "Enter number of addresses: 50 Update" at bounding box center [433, 128] width 230 height 121
drag, startPoint x: 429, startPoint y: 79, endPoint x: 414, endPoint y: 85, distance: 16.6
click at [428, 79] on input "50" at bounding box center [465, 79] width 107 height 13
drag, startPoint x: 414, startPoint y: 85, endPoint x: 389, endPoint y: 92, distance: 25.6
click at [389, 91] on form "Enter number of addresses: 50 Update" at bounding box center [433, 87] width 221 height 28
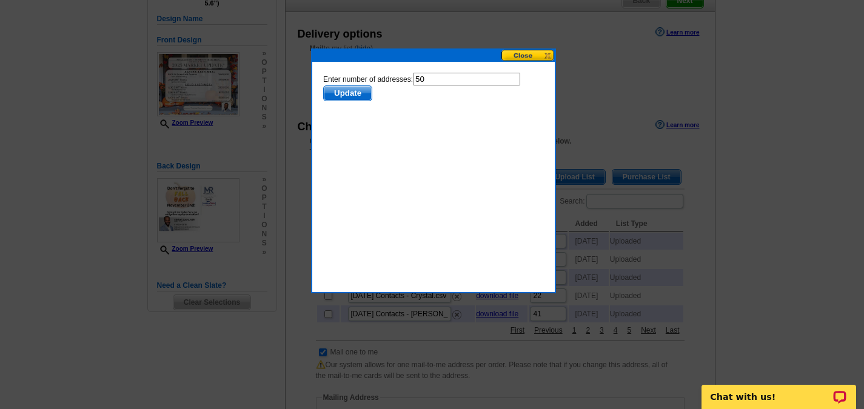
type input "0"
type input "49"
click at [360, 94] on span "Update" at bounding box center [347, 93] width 48 height 15
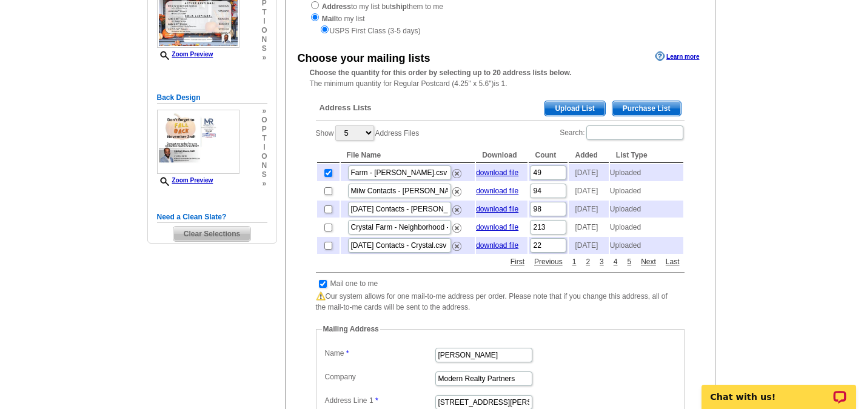
scroll to position [243, 0]
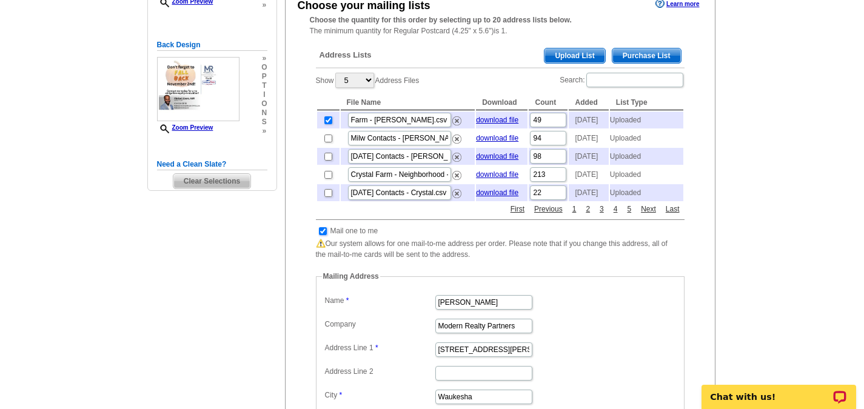
click at [324, 235] on input "checkbox" at bounding box center [323, 231] width 8 height 8
checkbox input "false"
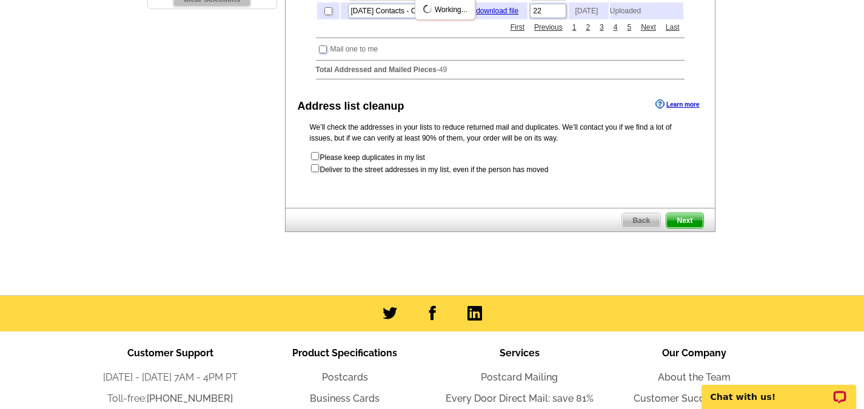
scroll to position [485, 0]
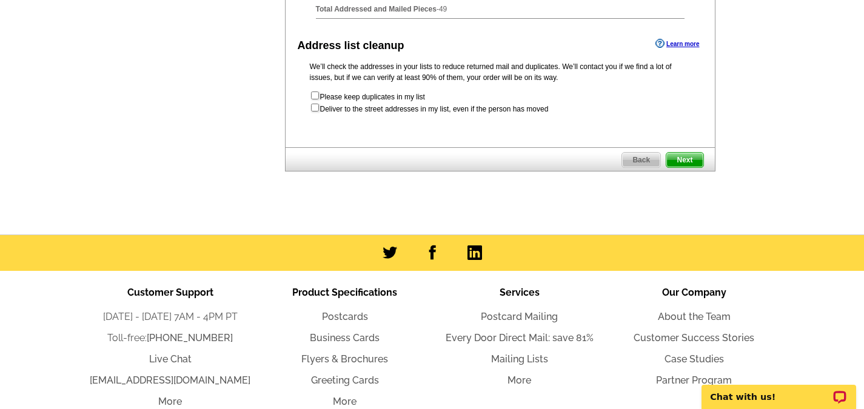
click at [685, 167] on span "Next" at bounding box center [684, 160] width 36 height 15
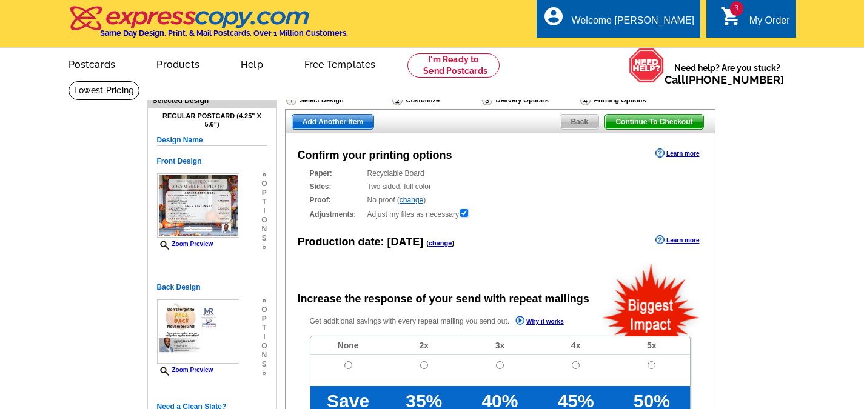
radio input "false"
click at [441, 243] on link "change" at bounding box center [441, 242] width 24 height 7
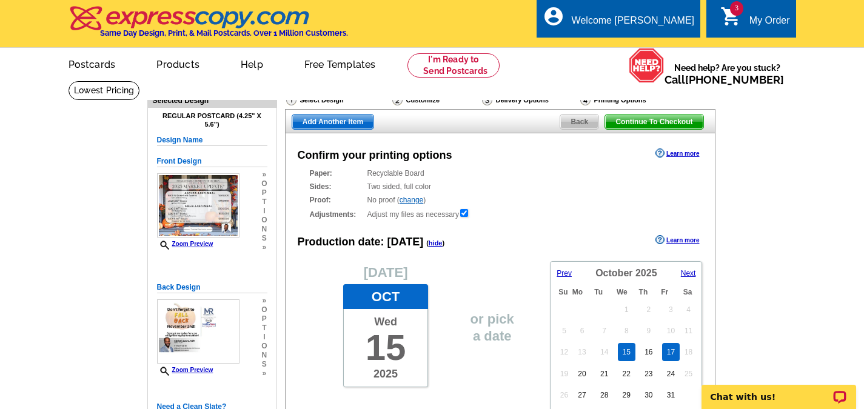
click at [672, 353] on link "17" at bounding box center [671, 352] width 18 height 18
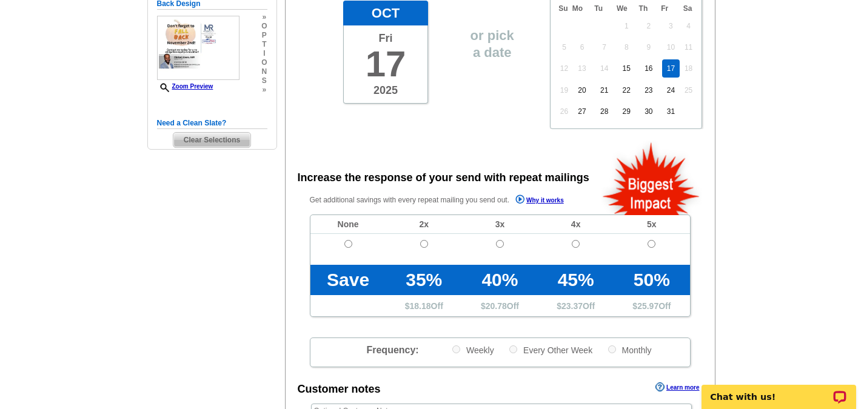
scroll to position [303, 0]
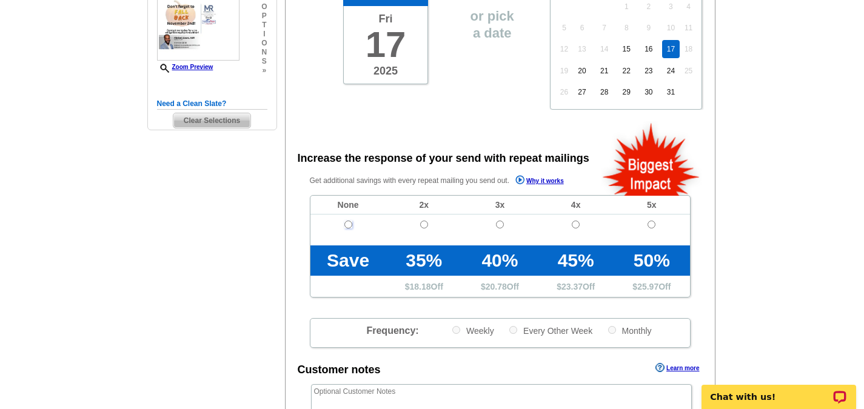
click at [345, 226] on input "radio" at bounding box center [348, 225] width 8 height 8
radio input "true"
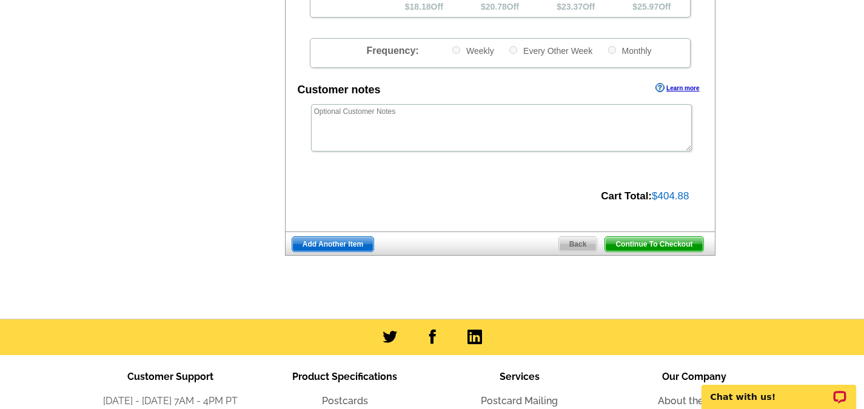
scroll to position [606, 0]
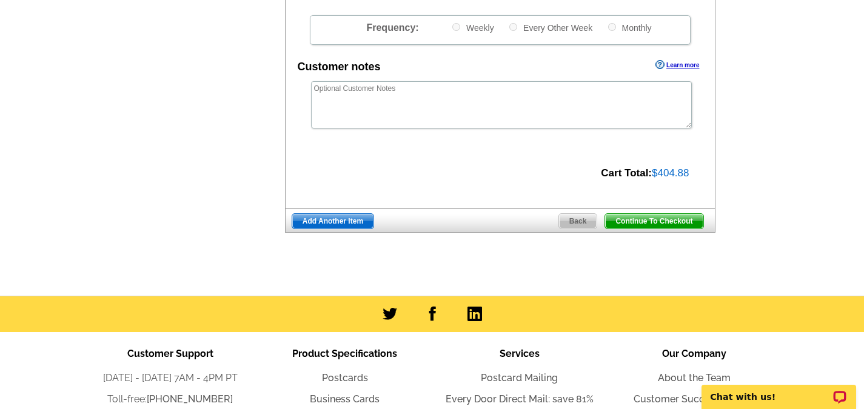
click at [345, 225] on span "Add Another Item" at bounding box center [332, 221] width 81 height 15
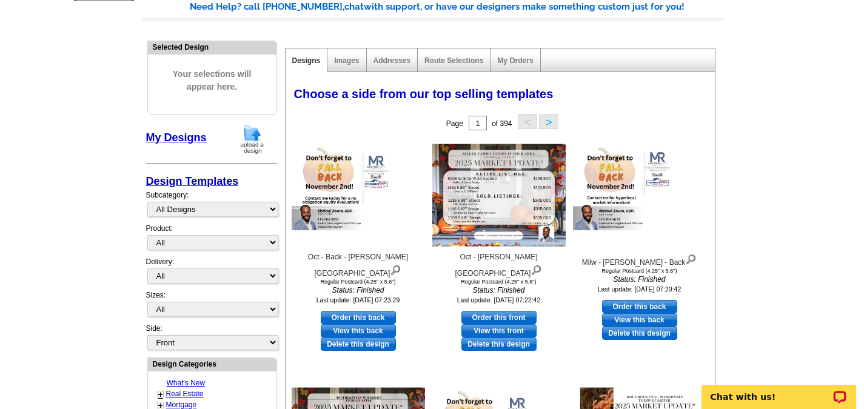
scroll to position [121, 0]
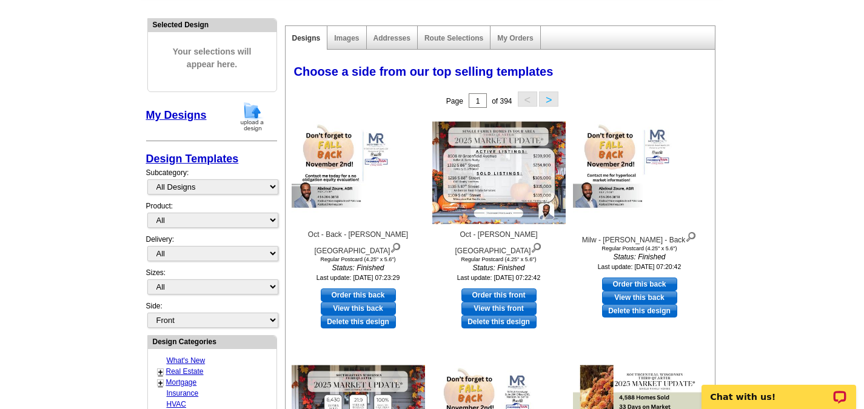
click at [258, 114] on img at bounding box center [252, 116] width 32 height 31
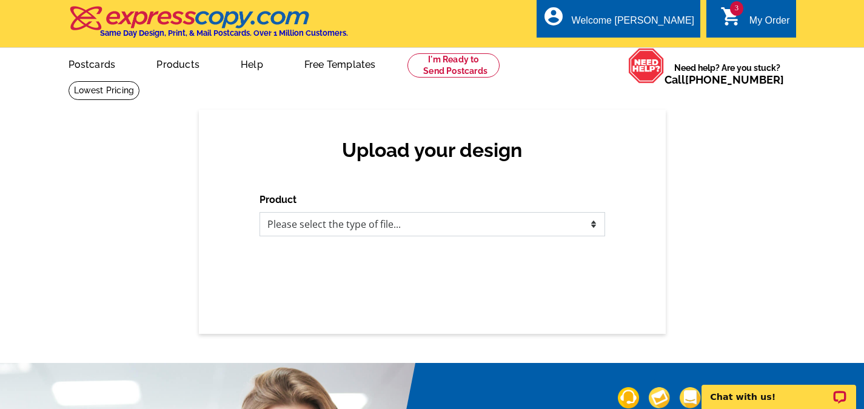
click at [412, 230] on select "Please select the type of file... Postcards Business Cards Letters and flyers G…" at bounding box center [433, 224] width 346 height 24
select select "1"
click at [260, 213] on select "Please select the type of file... Postcards Business Cards Letters and flyers G…" at bounding box center [433, 224] width 346 height 24
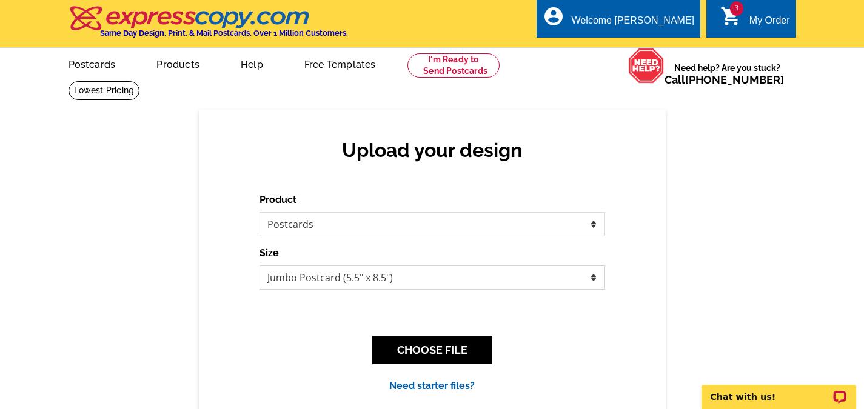
click at [327, 278] on select "Jumbo Postcard (5.5" x 8.5") Regular Postcard (4.25" x 5.6") Panoramic Postcard…" at bounding box center [433, 278] width 346 height 24
select select "1"
click at [260, 266] on select "Jumbo Postcard (5.5" x 8.5") Regular Postcard (4.25" x 5.6") Panoramic Postcard…" at bounding box center [433, 278] width 346 height 24
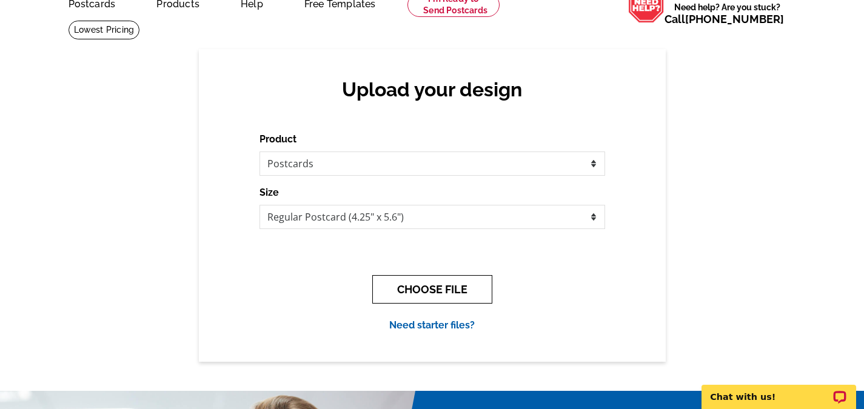
click at [433, 294] on button "CHOOSE FILE" at bounding box center [432, 289] width 120 height 28
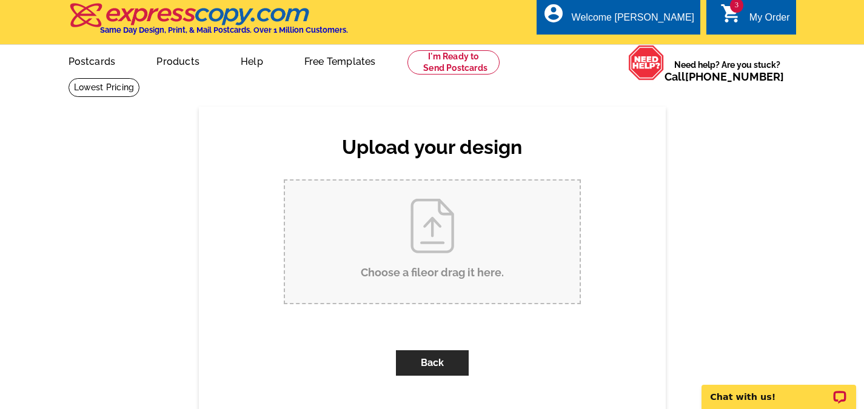
scroll to position [0, 0]
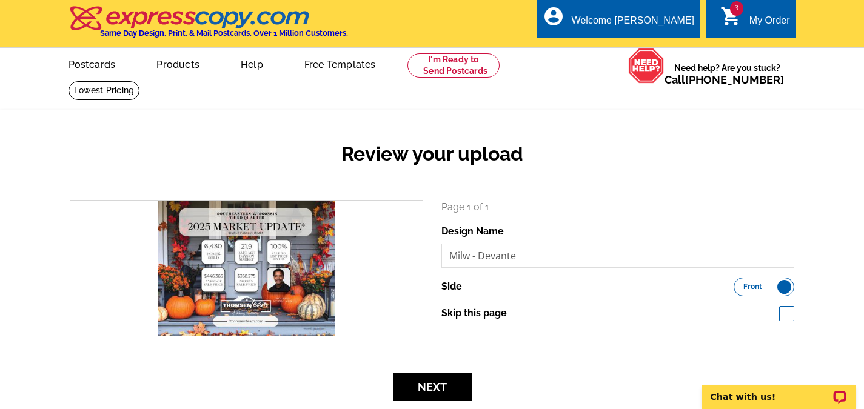
click at [249, 152] on h2 "Review your upload" at bounding box center [432, 153] width 743 height 23
click at [445, 392] on button "Next" at bounding box center [432, 387] width 79 height 28
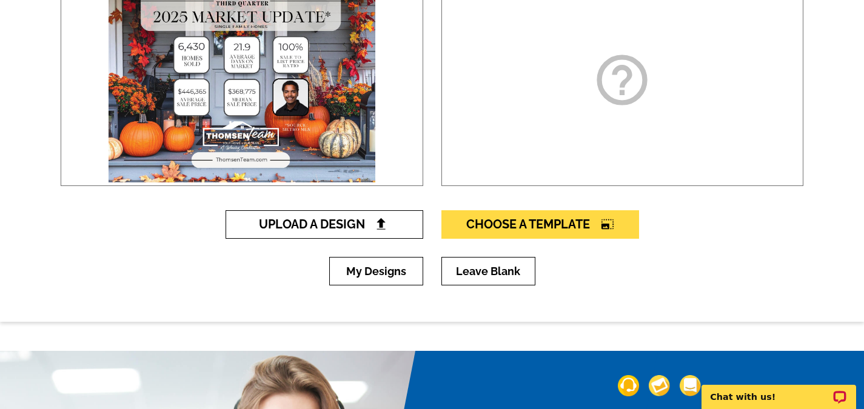
click at [346, 233] on link "Upload A Design" at bounding box center [325, 224] width 198 height 28
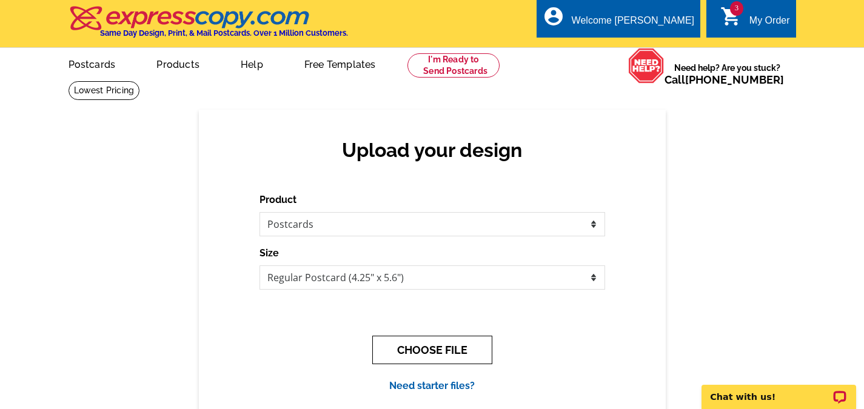
click at [442, 354] on button "CHOOSE FILE" at bounding box center [432, 350] width 120 height 28
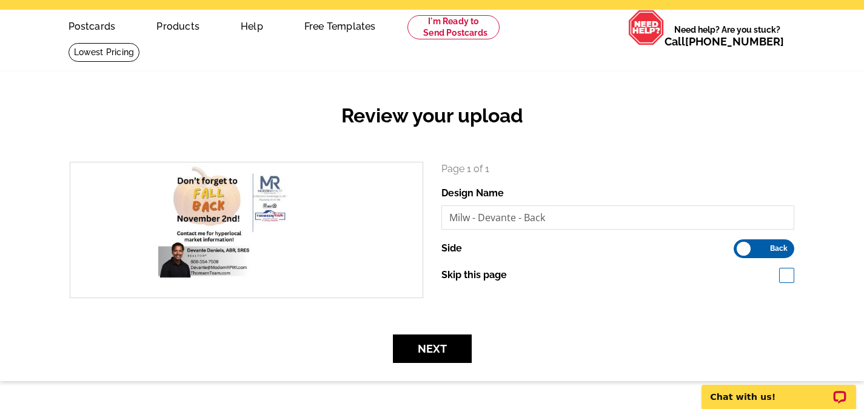
scroll to position [61, 0]
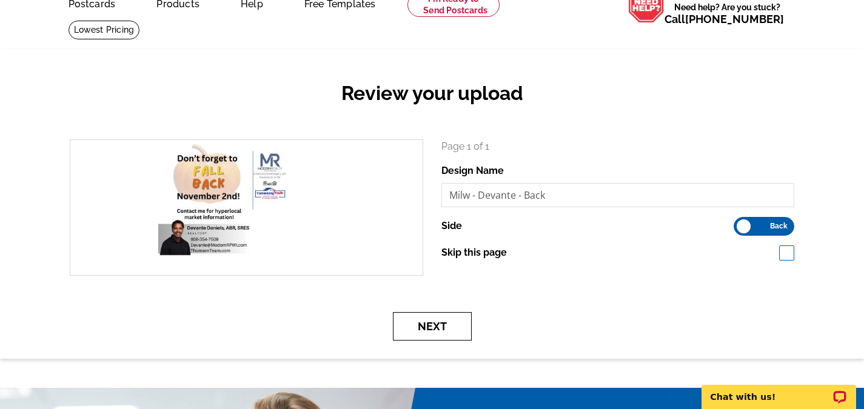
click at [434, 328] on button "Next" at bounding box center [432, 326] width 79 height 28
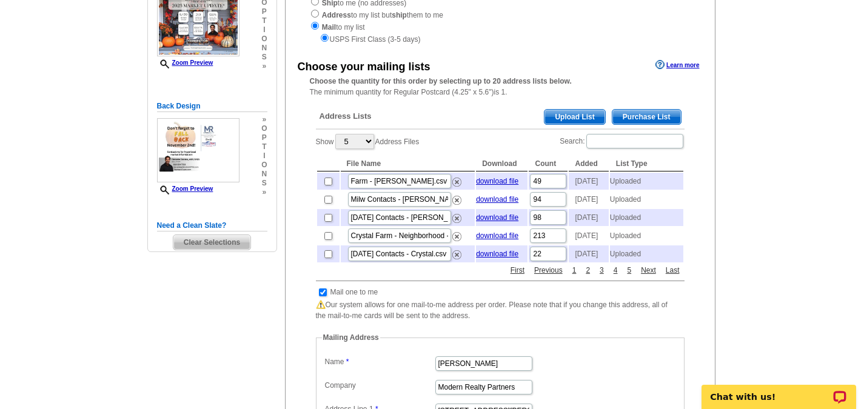
scroll to position [182, 0]
click at [579, 118] on span "Upload List" at bounding box center [574, 116] width 60 height 15
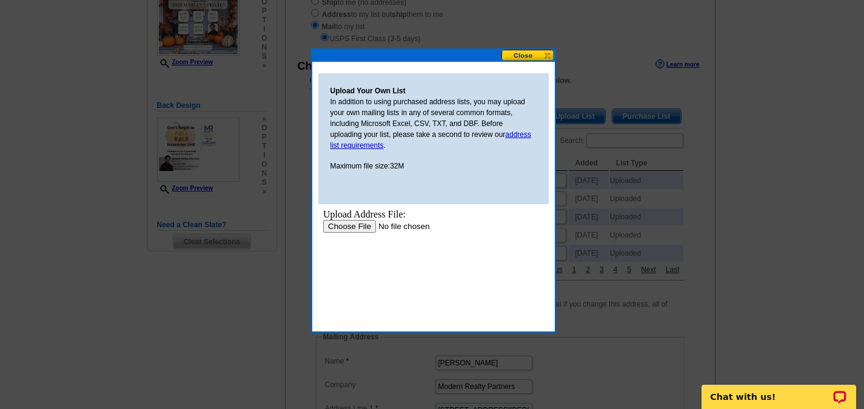
scroll to position [0, 0]
click at [352, 226] on input "file" at bounding box center [399, 226] width 153 height 13
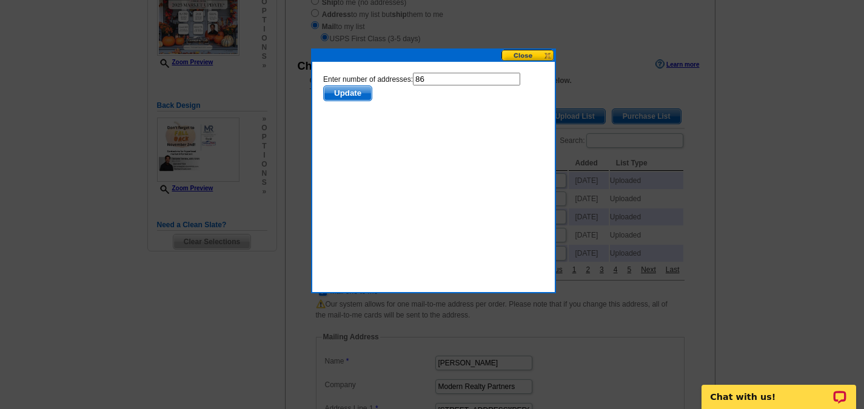
click at [433, 81] on input "86" at bounding box center [465, 79] width 107 height 13
type input "85"
click at [349, 95] on span "Update" at bounding box center [347, 93] width 48 height 15
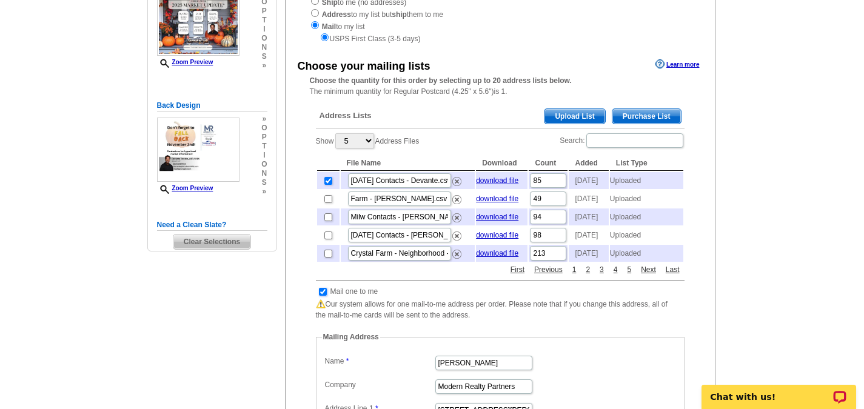
click at [323, 296] on input "checkbox" at bounding box center [323, 292] width 8 height 8
checkbox input "false"
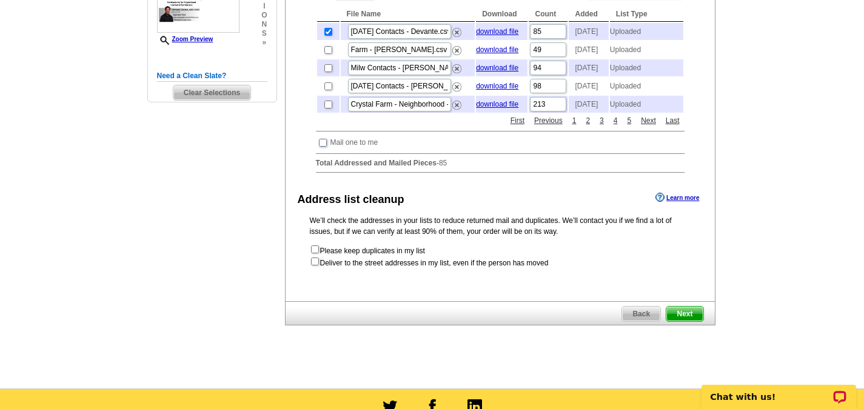
scroll to position [364, 0]
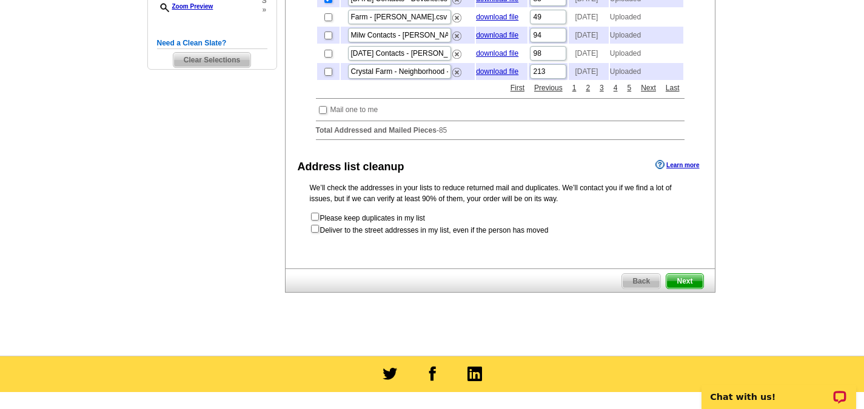
click at [691, 289] on span "Next" at bounding box center [684, 281] width 36 height 15
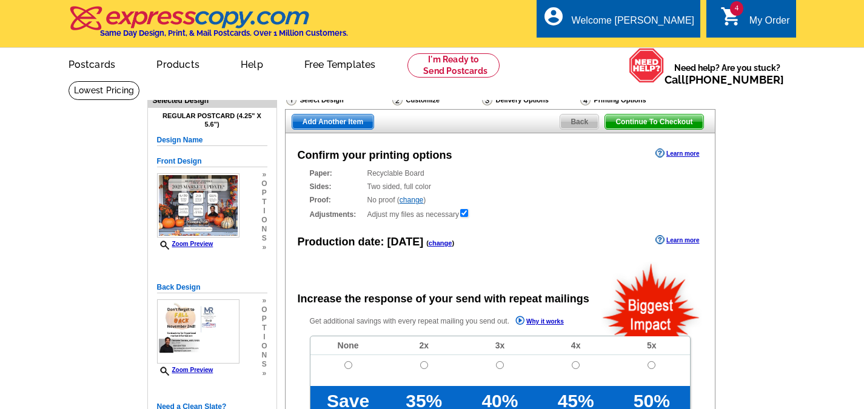
radio input "false"
click at [441, 249] on div "Production date: [DATE] ( change )" at bounding box center [376, 242] width 157 height 16
click at [435, 247] on link "change" at bounding box center [441, 242] width 24 height 7
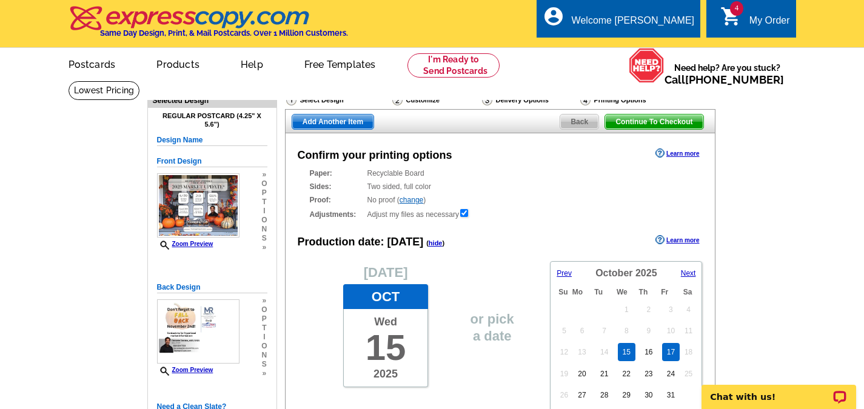
click at [672, 352] on link "17" at bounding box center [671, 352] width 18 height 18
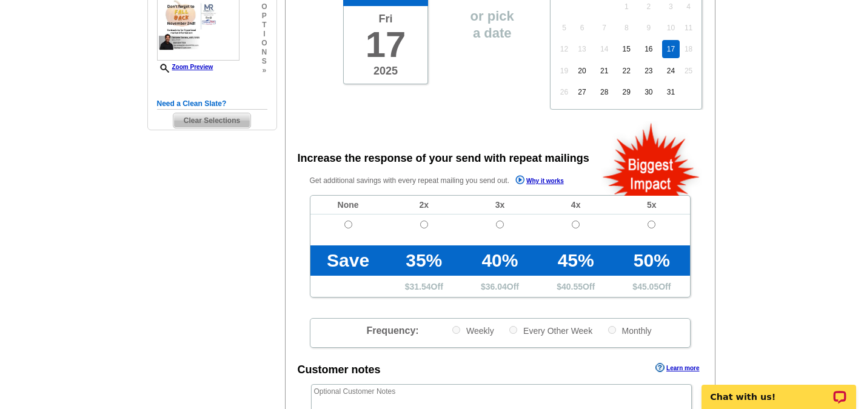
scroll to position [364, 0]
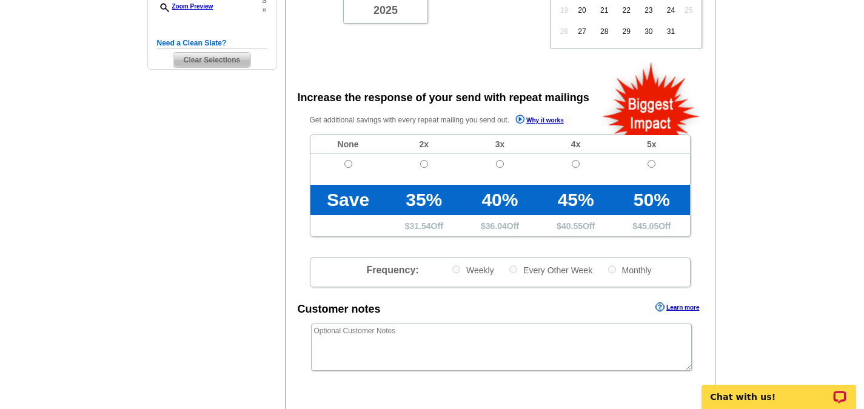
click at [343, 166] on td at bounding box center [348, 169] width 76 height 31
click at [345, 164] on input "radio" at bounding box center [348, 164] width 8 height 8
radio input "true"
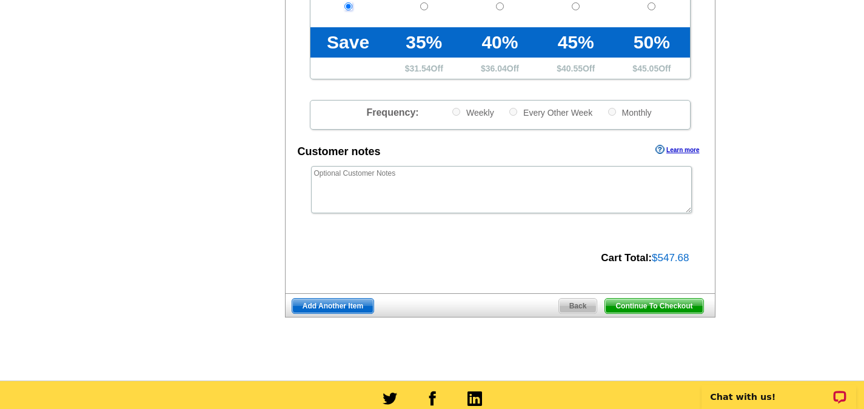
scroll to position [546, 0]
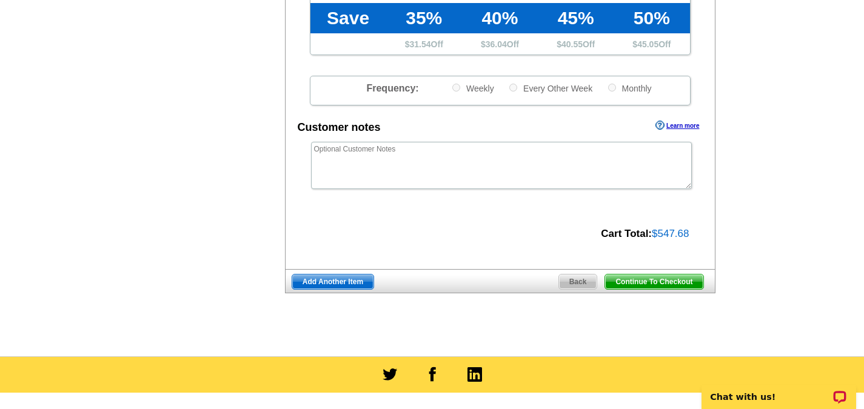
click at [317, 280] on span "Add Another Item" at bounding box center [332, 282] width 81 height 15
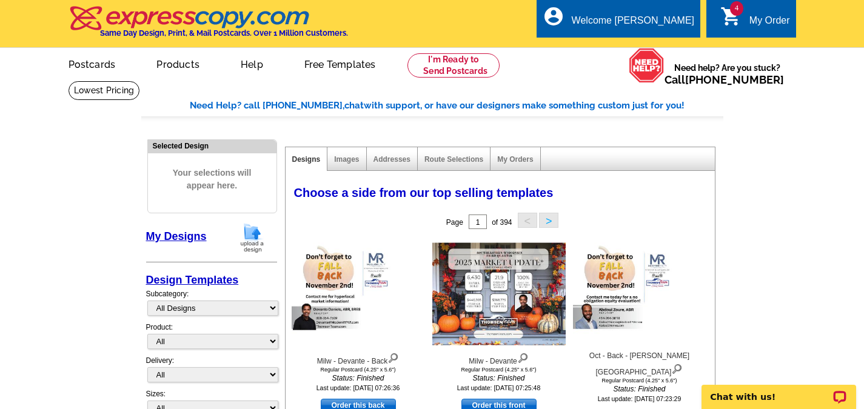
click at [249, 236] on img at bounding box center [252, 238] width 32 height 31
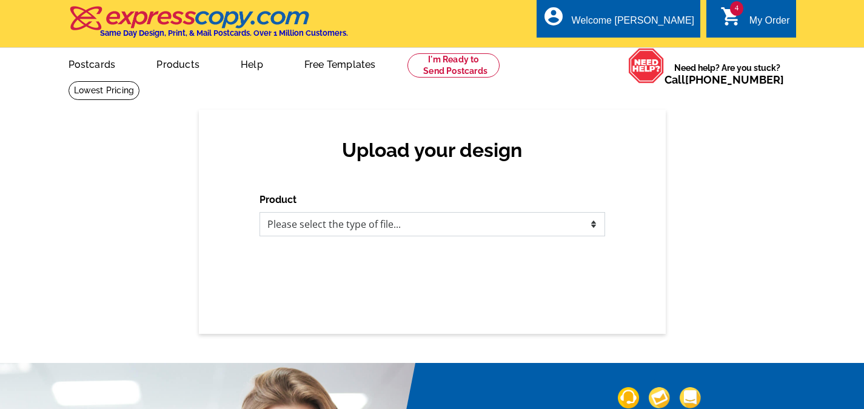
click at [299, 222] on select "Please select the type of file... Postcards Business Cards Letters and flyers G…" at bounding box center [433, 224] width 346 height 24
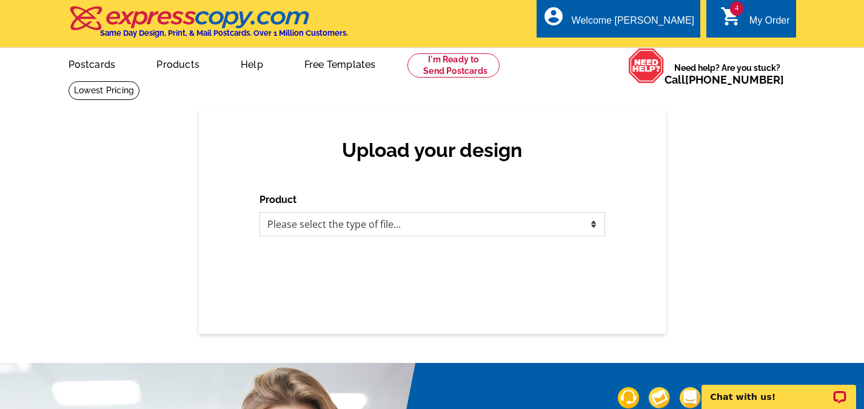
select select "1"
click at [260, 213] on select "Please select the type of file... Postcards Business Cards Letters and flyers G…" at bounding box center [433, 224] width 346 height 24
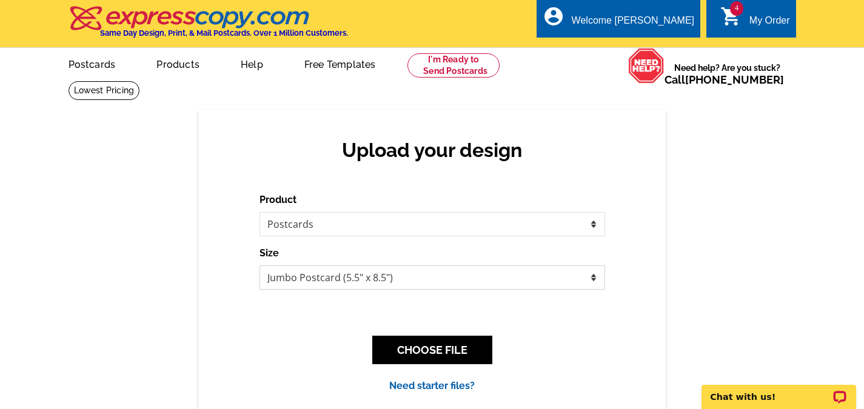
click at [306, 276] on select "Jumbo Postcard (5.5" x 8.5") Regular Postcard (4.25" x 5.6") Panoramic Postcard…" at bounding box center [433, 278] width 346 height 24
select select "1"
click at [260, 266] on select "Jumbo Postcard (5.5" x 8.5") Regular Postcard (4.25" x 5.6") Panoramic Postcard…" at bounding box center [433, 278] width 346 height 24
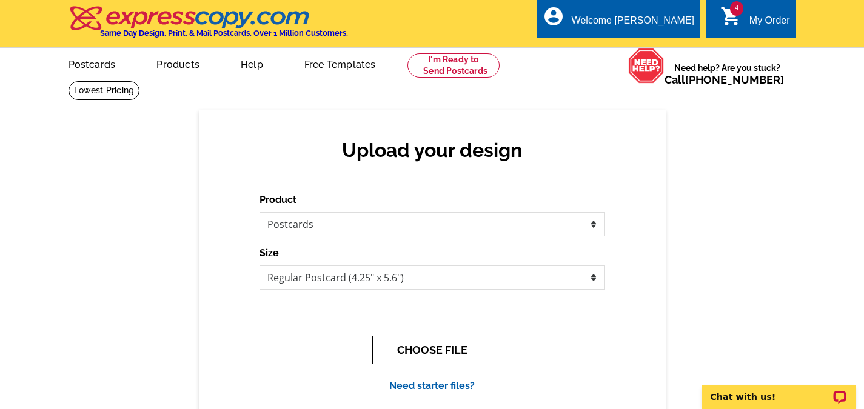
click at [436, 349] on button "CHOOSE FILE" at bounding box center [432, 350] width 120 height 28
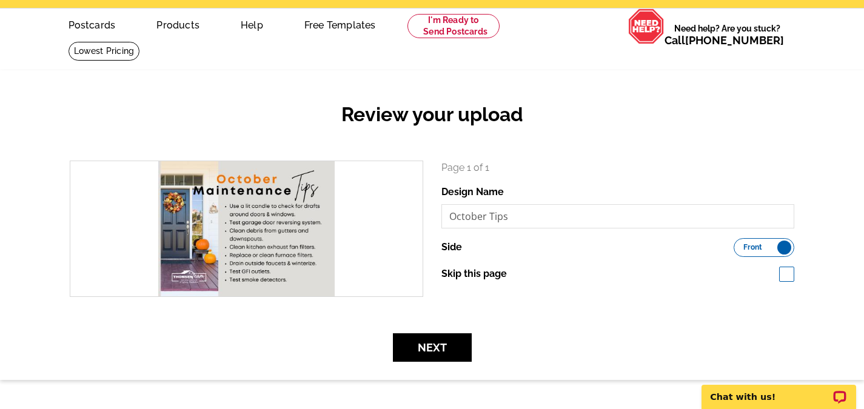
scroll to position [61, 0]
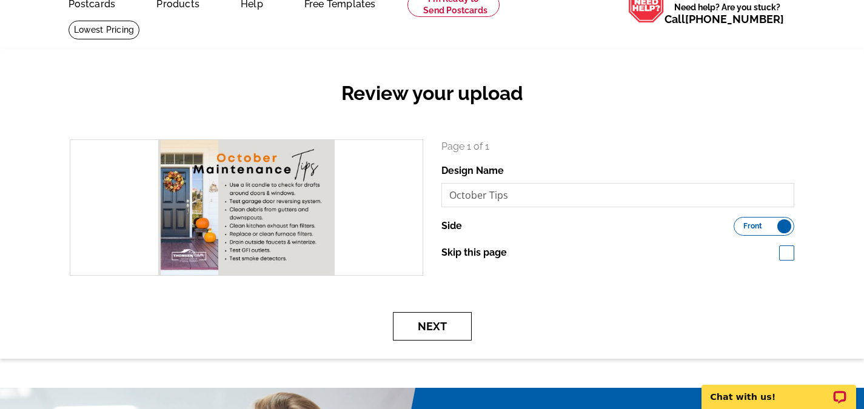
click at [437, 331] on button "Next" at bounding box center [432, 326] width 79 height 28
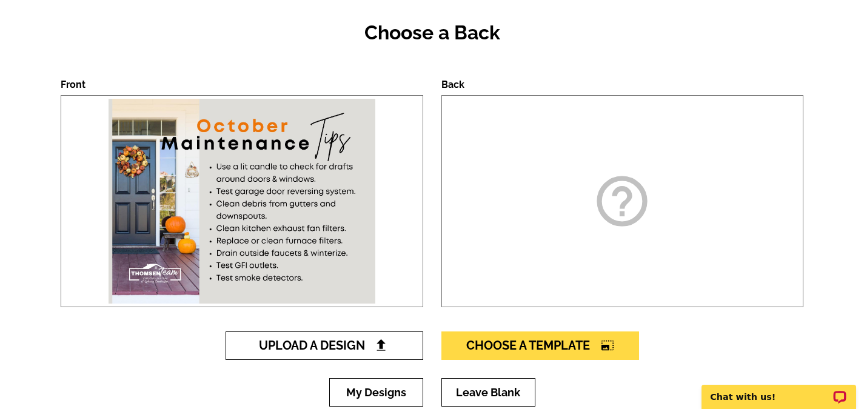
click at [310, 346] on span "Upload A Design" at bounding box center [324, 345] width 130 height 15
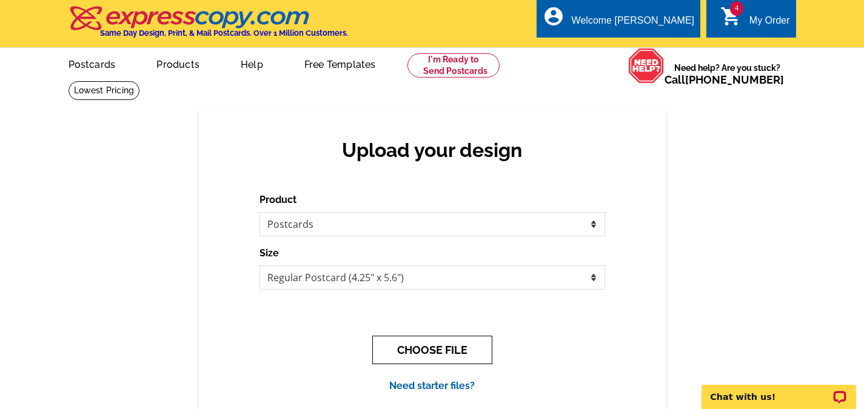
click at [466, 357] on button "CHOOSE FILE" at bounding box center [432, 350] width 120 height 28
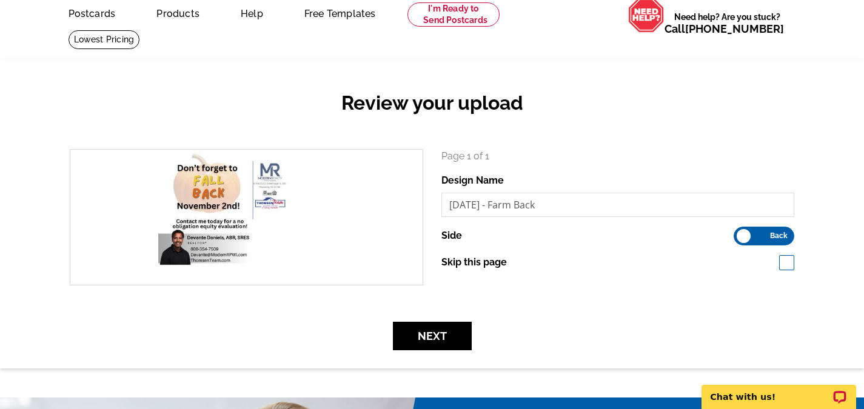
scroll to position [61, 0]
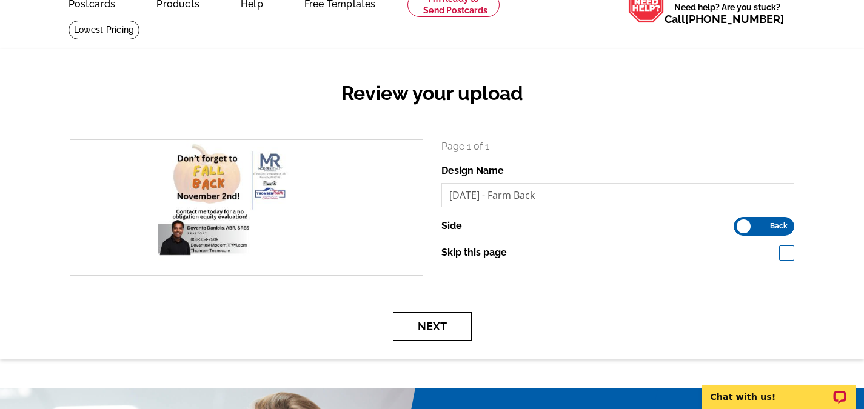
click at [447, 331] on button "Next" at bounding box center [432, 326] width 79 height 28
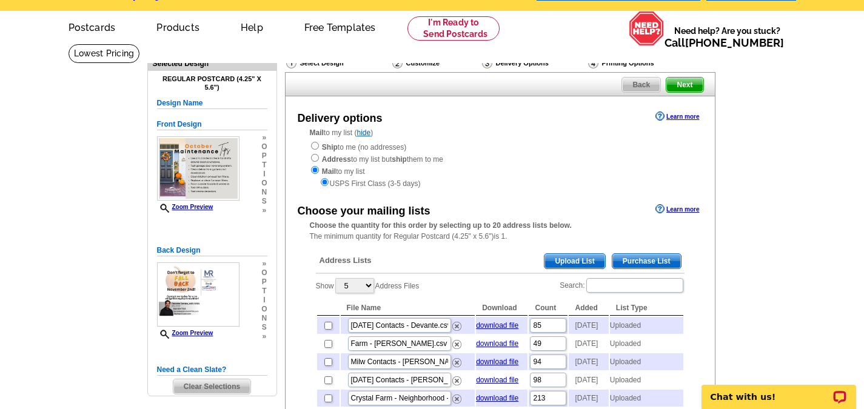
scroll to position [61, 0]
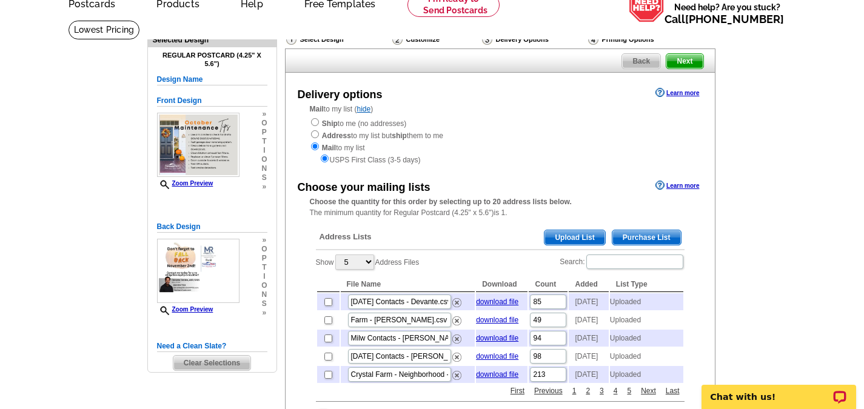
click at [591, 234] on span "Upload List" at bounding box center [574, 237] width 60 height 15
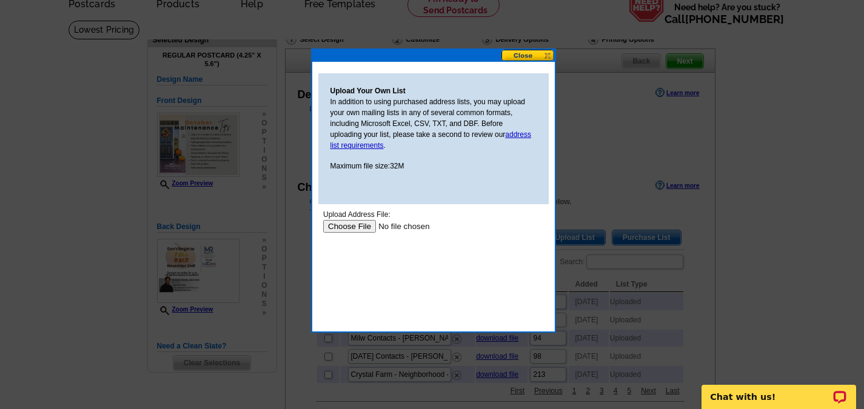
scroll to position [0, 0]
click at [350, 229] on input "file" at bounding box center [399, 226] width 153 height 13
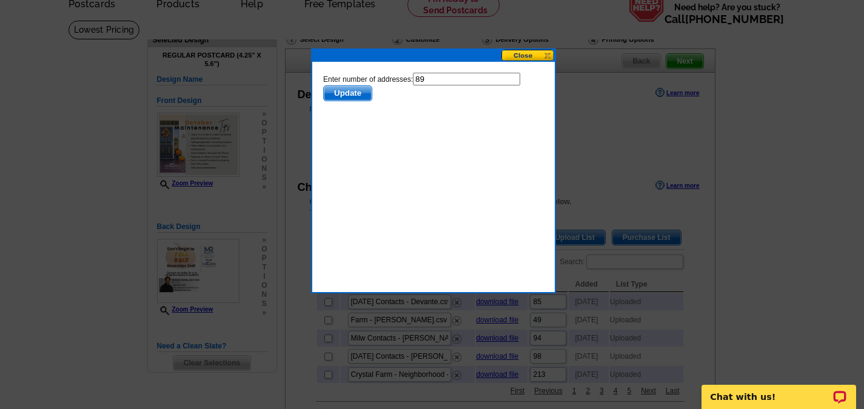
click at [441, 73] on input "89" at bounding box center [465, 79] width 107 height 13
type input "88"
click at [354, 91] on span "Update" at bounding box center [347, 93] width 48 height 15
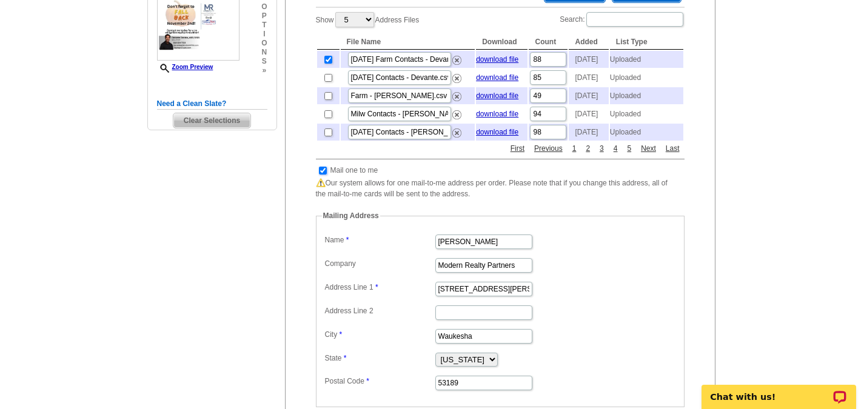
click at [324, 175] on input "checkbox" at bounding box center [323, 171] width 8 height 8
checkbox input "false"
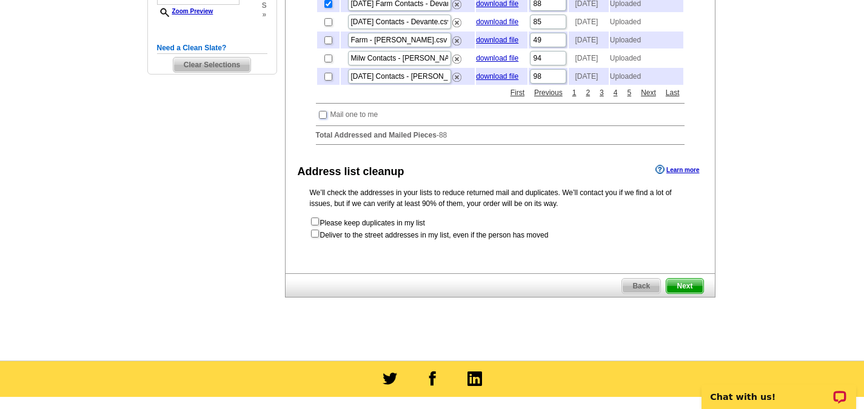
scroll to position [364, 0]
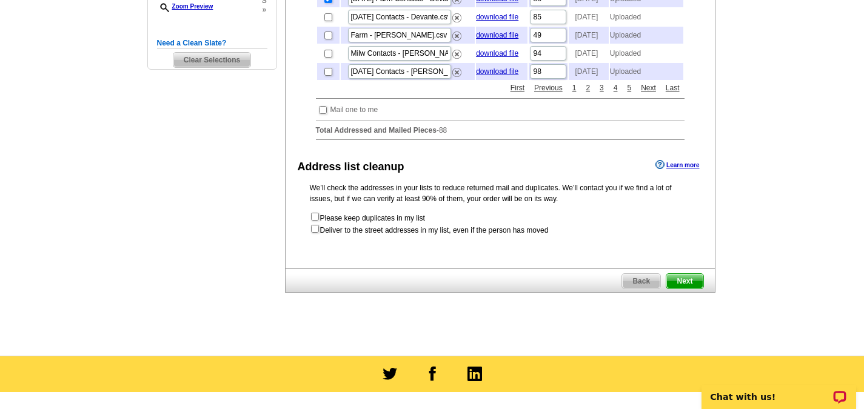
click at [691, 289] on span "Next" at bounding box center [684, 281] width 36 height 15
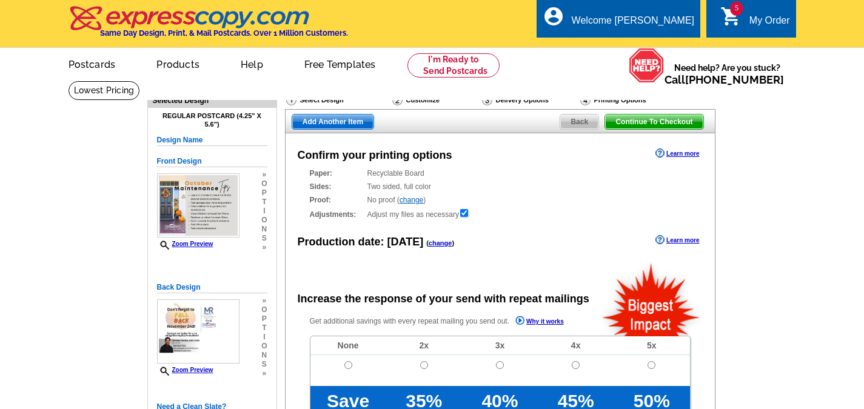
radio input "false"
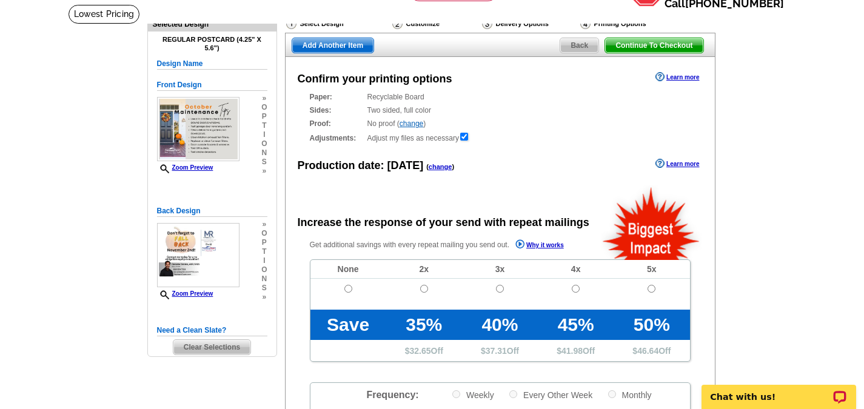
scroll to position [61, 0]
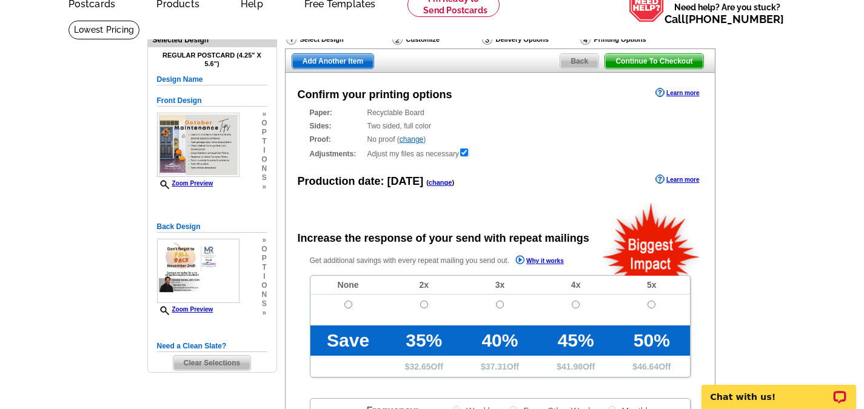
click at [436, 184] on link "change" at bounding box center [441, 182] width 24 height 7
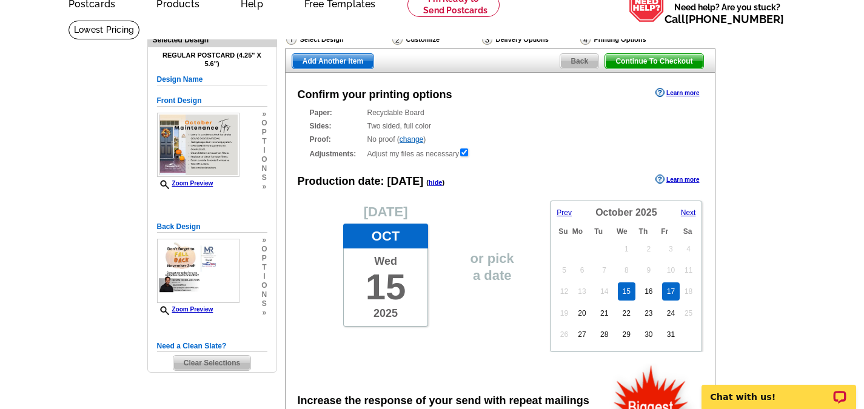
click at [678, 293] on link "17" at bounding box center [671, 292] width 18 height 18
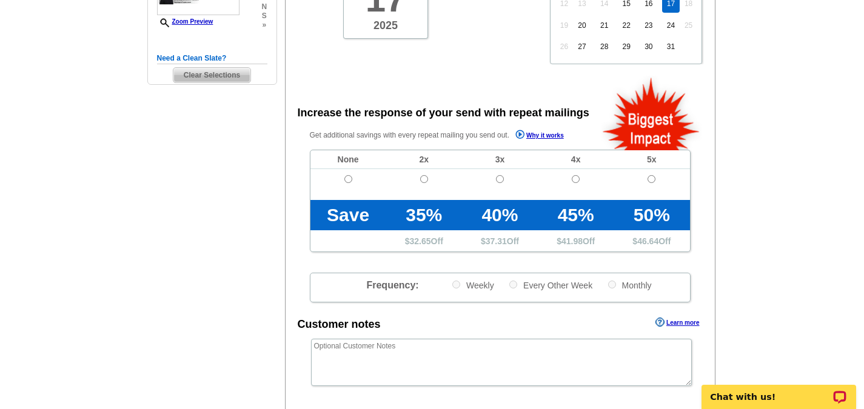
scroll to position [364, 0]
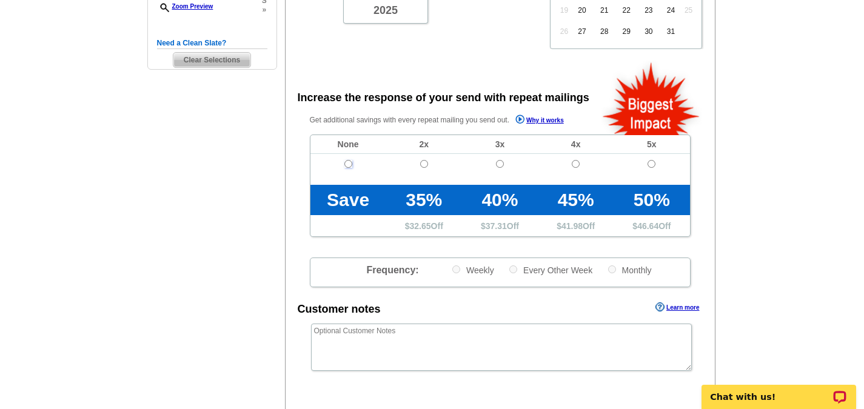
click at [352, 166] on input "radio" at bounding box center [348, 164] width 8 height 8
radio input "true"
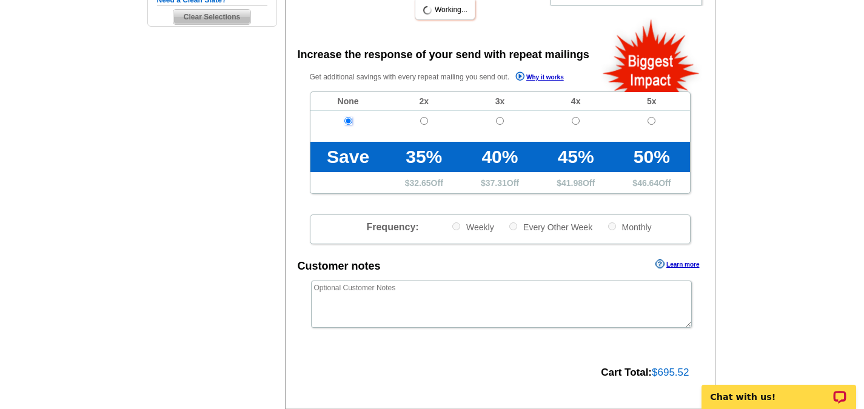
scroll to position [546, 0]
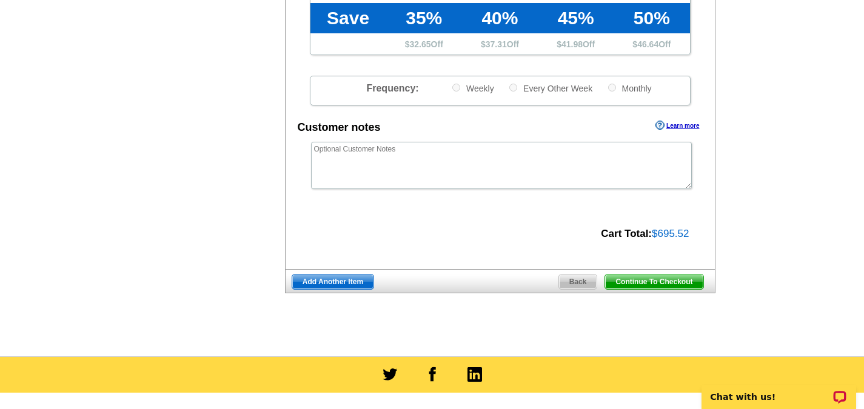
click at [323, 287] on span "Add Another Item" at bounding box center [332, 282] width 81 height 15
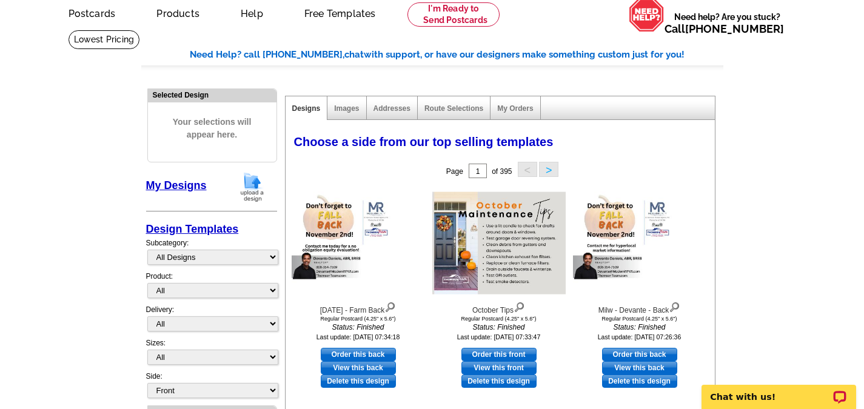
scroll to position [61, 0]
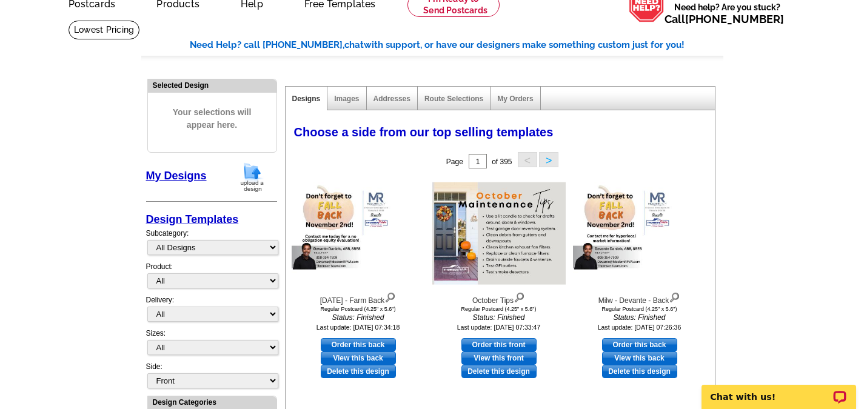
click at [262, 170] on img at bounding box center [252, 177] width 32 height 31
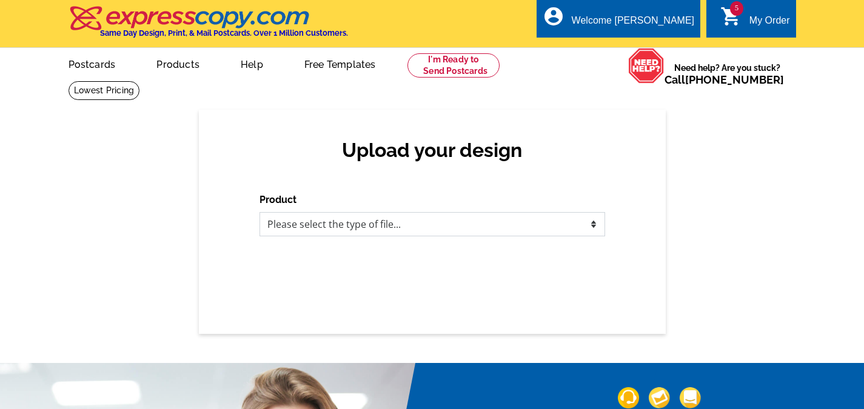
click at [507, 232] on select "Please select the type of file... Postcards Business Cards Letters and flyers G…" at bounding box center [433, 224] width 346 height 24
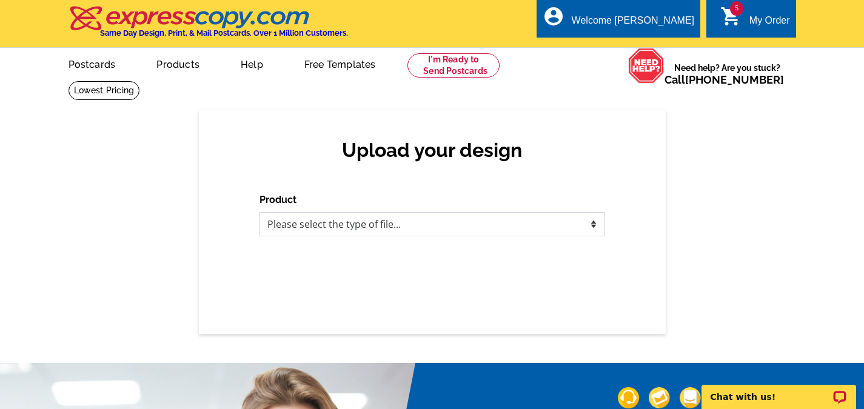
select select "1"
click at [260, 213] on select "Please select the type of file... Postcards Business Cards Letters and flyers G…" at bounding box center [433, 224] width 346 height 24
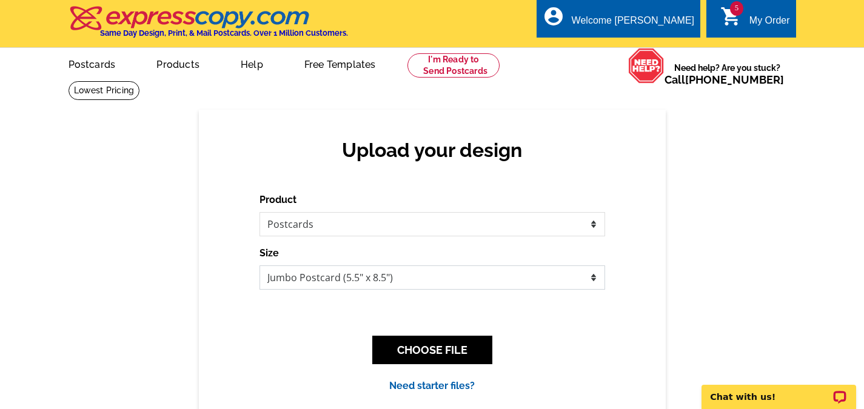
click at [419, 274] on select "Jumbo Postcard (5.5" x 8.5") Regular Postcard (4.25" x 5.6") Panoramic Postcard…" at bounding box center [433, 278] width 346 height 24
select select "1"
click at [260, 266] on select "Jumbo Postcard (5.5" x 8.5") Regular Postcard (4.25" x 5.6") Panoramic Postcard…" at bounding box center [433, 278] width 346 height 24
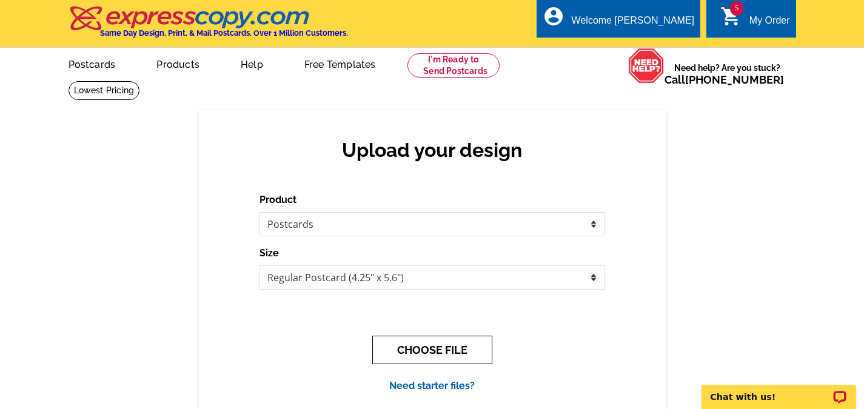
click at [417, 353] on button "CHOOSE FILE" at bounding box center [432, 350] width 120 height 28
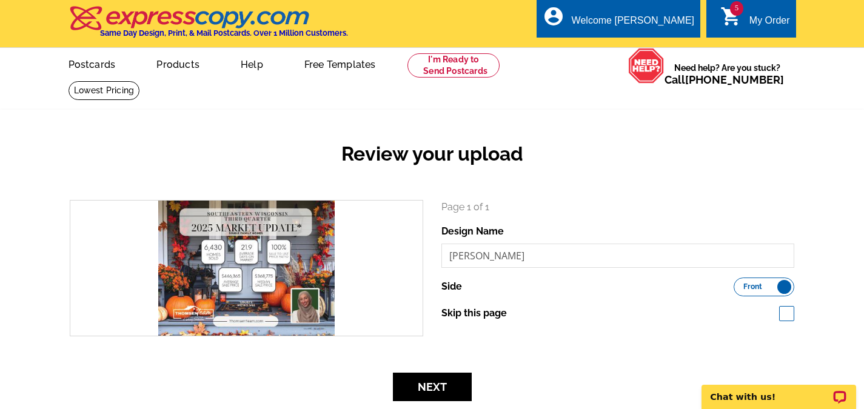
click at [239, 166] on h2 "Review your upload" at bounding box center [432, 153] width 743 height 23
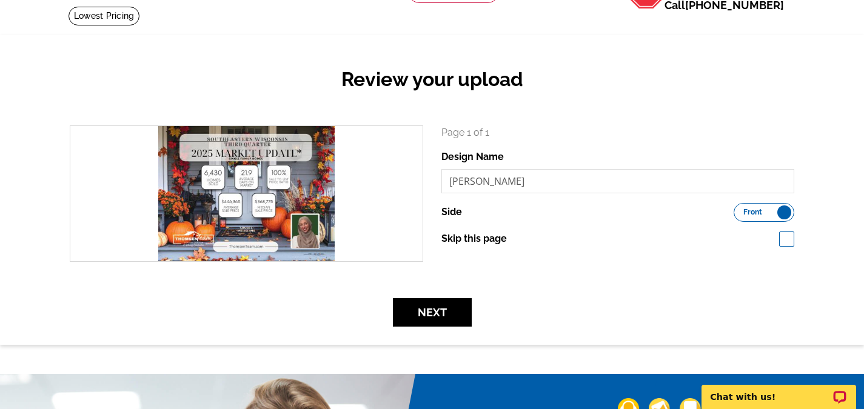
scroll to position [61, 0]
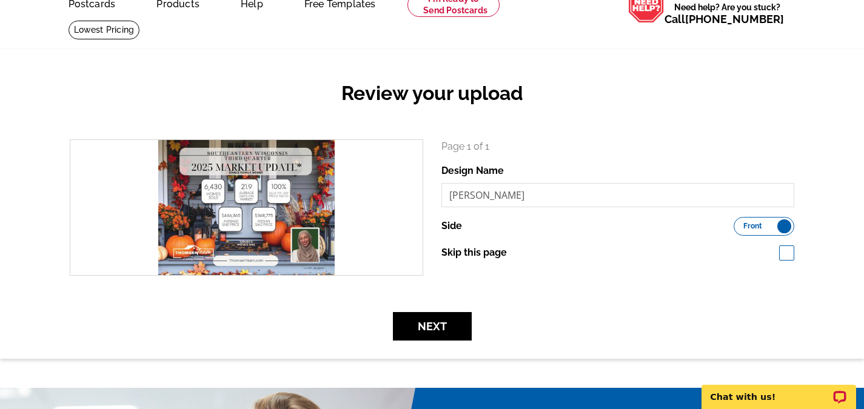
click at [788, 257] on span at bounding box center [786, 253] width 15 height 15
checkbox input "true"
click at [400, 325] on button "Next" at bounding box center [432, 326] width 79 height 28
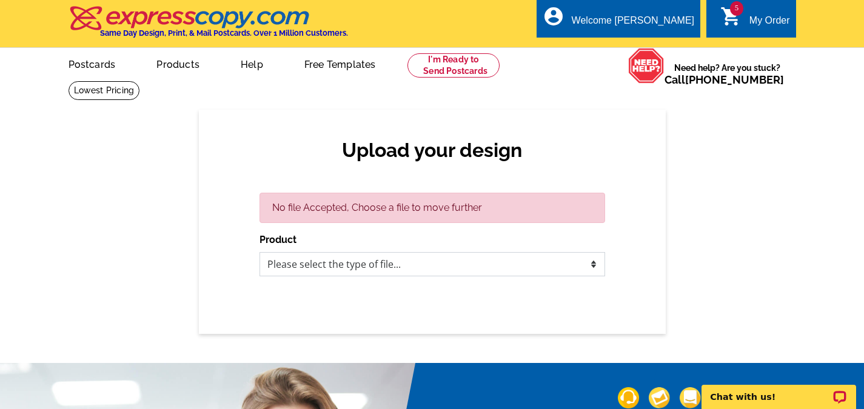
click at [437, 269] on select "Please select the type of file... Postcards Business Cards Letters and flyers G…" at bounding box center [433, 264] width 346 height 24
select select "1"
click at [260, 253] on select "Please select the type of file... Postcards Business Cards Letters and flyers G…" at bounding box center [433, 264] width 346 height 24
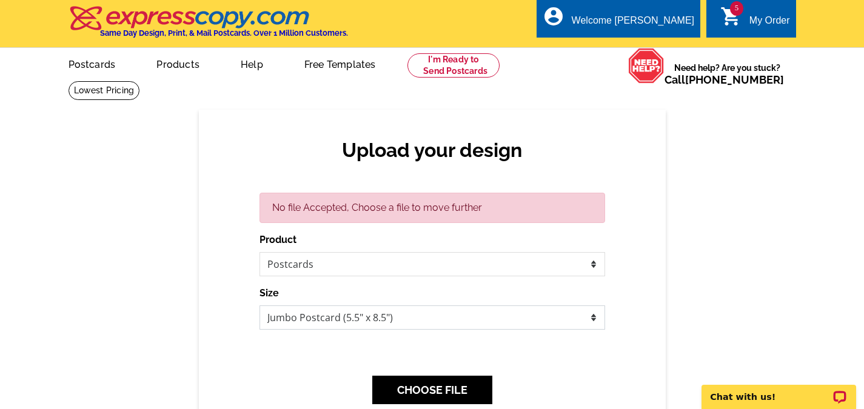
click at [415, 313] on select "Jumbo Postcard (5.5" x 8.5") Regular Postcard (4.25" x 5.6") Panoramic Postcard…" at bounding box center [433, 318] width 346 height 24
select select "1"
click at [260, 306] on select "Jumbo Postcard (5.5" x 8.5") Regular Postcard (4.25" x 5.6") Panoramic Postcard…" at bounding box center [433, 318] width 346 height 24
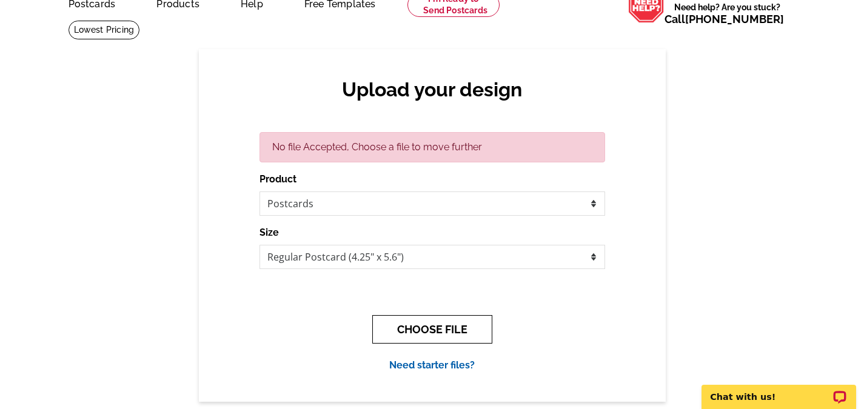
click at [461, 330] on button "CHOOSE FILE" at bounding box center [432, 329] width 120 height 28
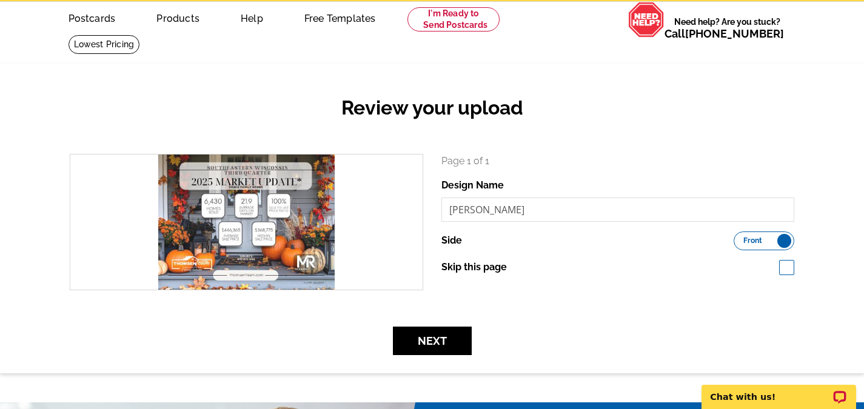
scroll to position [61, 0]
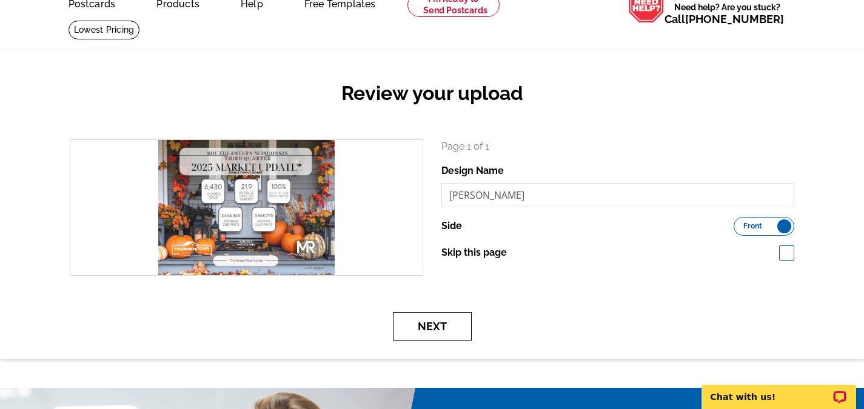
click at [458, 326] on button "Next" at bounding box center [432, 326] width 79 height 28
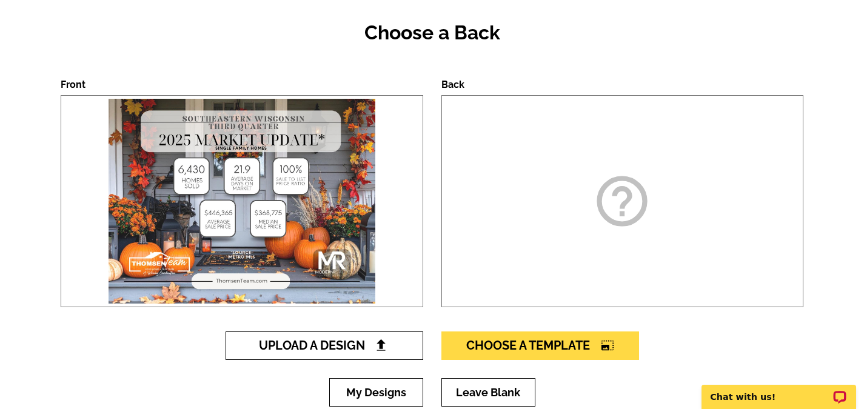
click at [325, 351] on span "Upload A Design" at bounding box center [324, 345] width 130 height 15
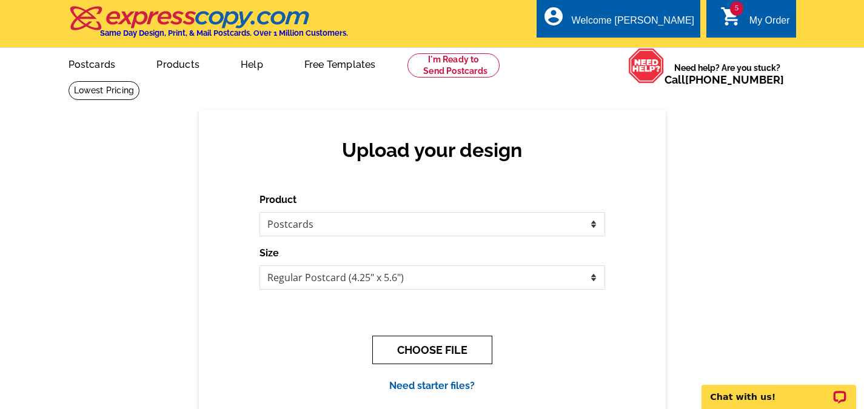
click at [442, 352] on button "CHOOSE FILE" at bounding box center [432, 350] width 120 height 28
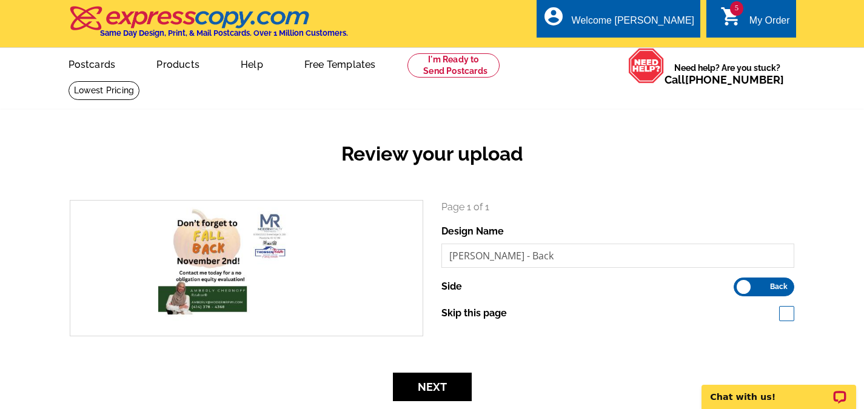
click at [39, 224] on div "Review your upload search Page 1 of 1 Design Name Amberly - Back Side Back" at bounding box center [432, 264] width 864 height 309
click at [435, 391] on button "Next" at bounding box center [432, 387] width 79 height 28
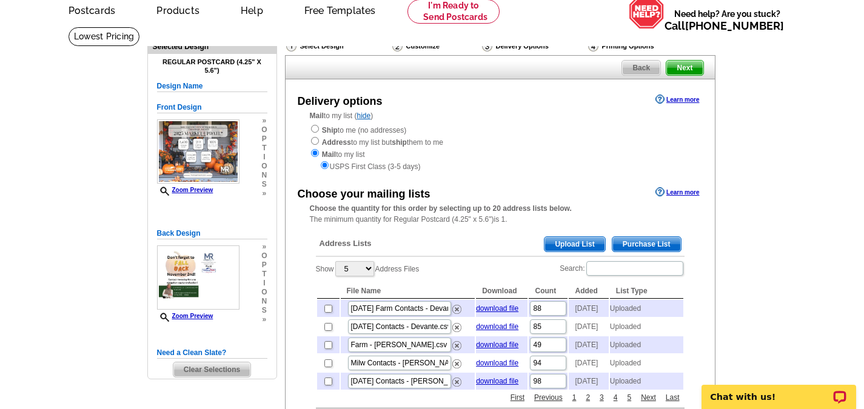
scroll to position [121, 0]
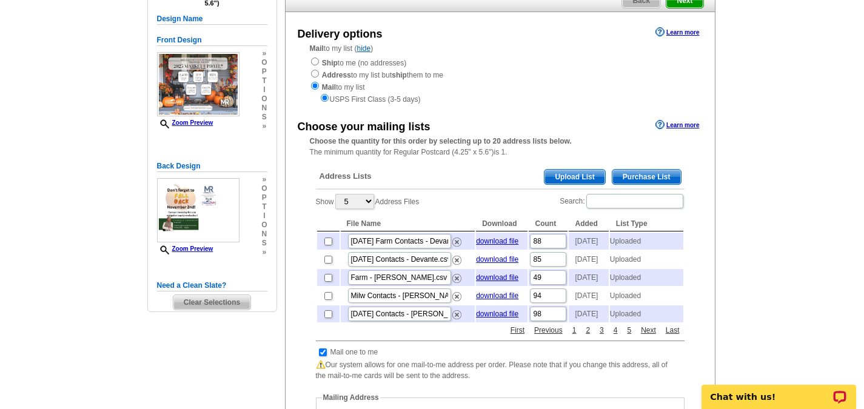
click at [577, 177] on span "Upload List" at bounding box center [574, 177] width 60 height 15
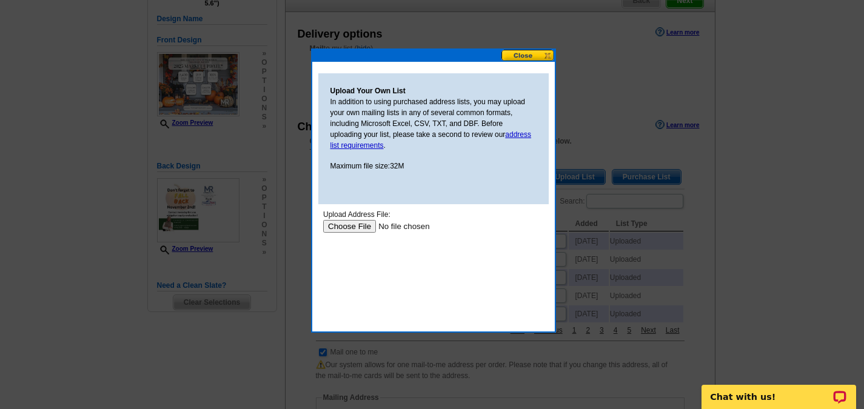
scroll to position [0, 0]
click at [351, 224] on input "file" at bounding box center [399, 226] width 153 height 13
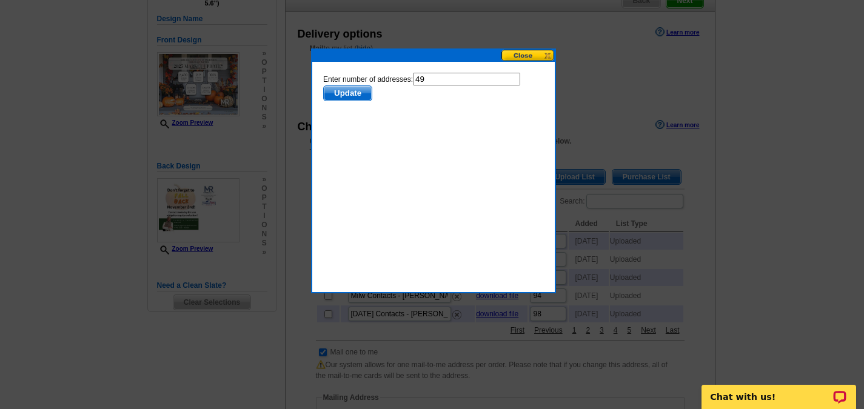
click at [444, 73] on input "49" at bounding box center [465, 79] width 107 height 13
type input "48"
click at [347, 93] on span "Update" at bounding box center [347, 93] width 48 height 15
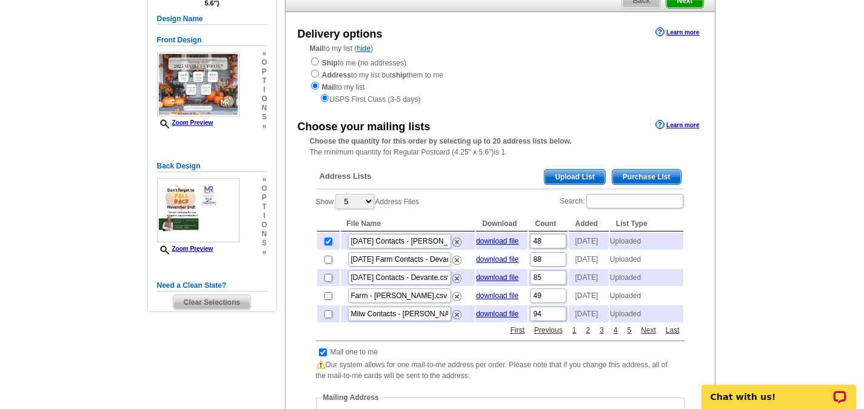
click at [206, 366] on div "Need Help? call [PHONE_NUMBER], chat with support, or have our designers make s…" at bounding box center [432, 399] width 582 height 880
click at [324, 357] on input "checkbox" at bounding box center [323, 353] width 8 height 8
checkbox input "false"
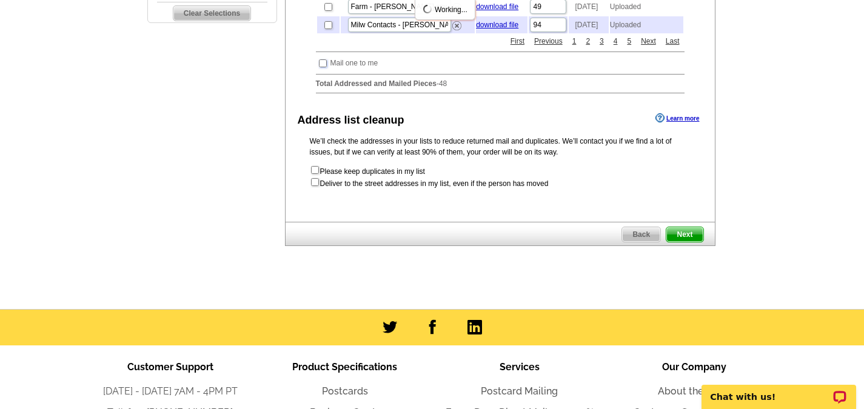
scroll to position [424, 0]
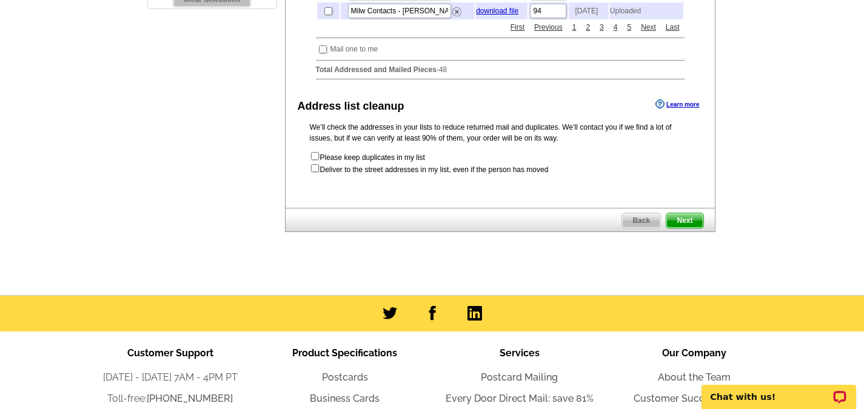
click at [697, 228] on span "Next" at bounding box center [684, 220] width 36 height 15
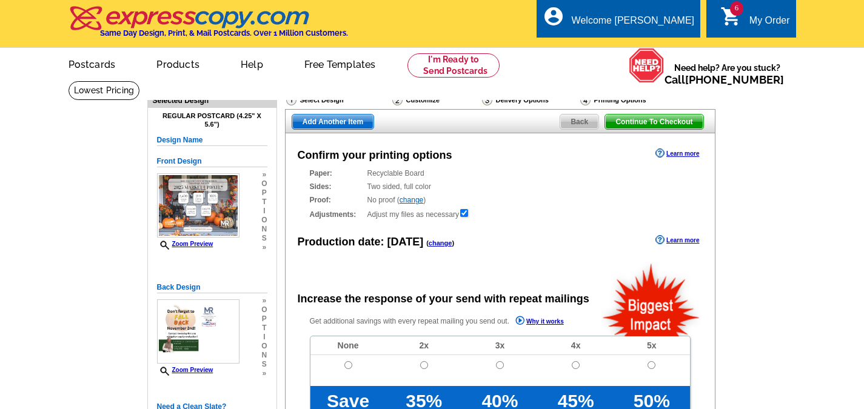
radio input "false"
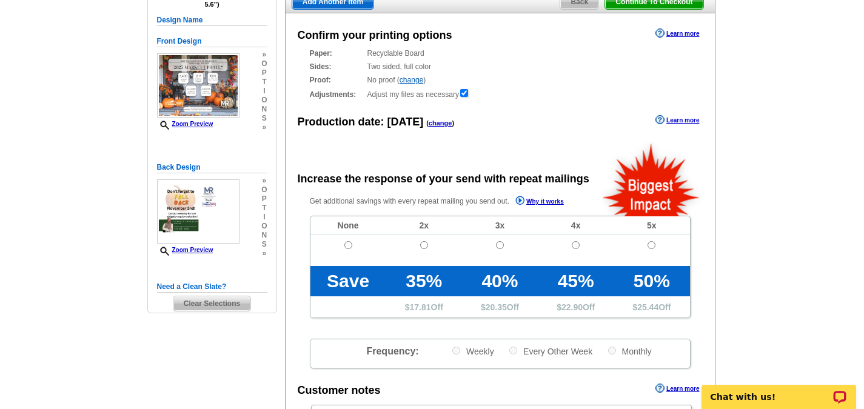
scroll to position [121, 0]
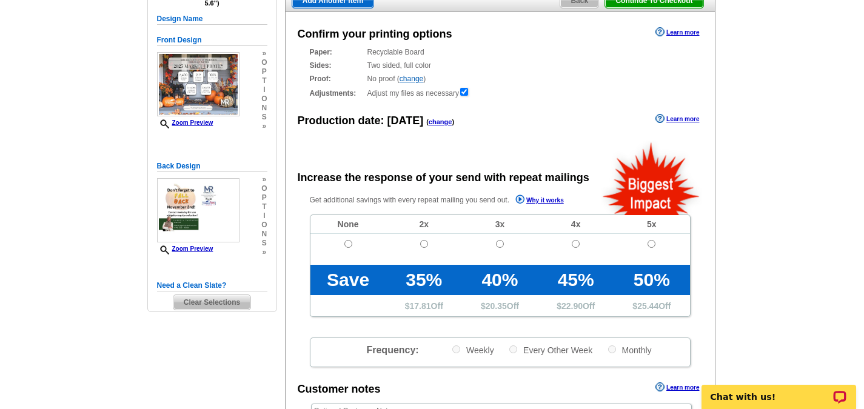
click at [436, 125] on link "change" at bounding box center [441, 121] width 24 height 7
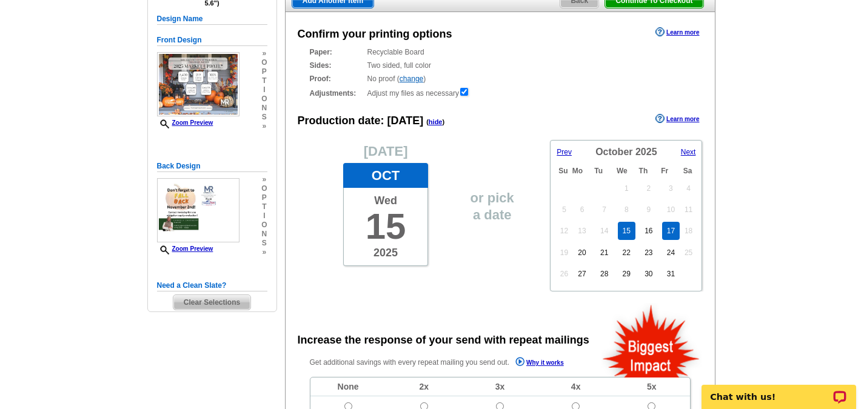
click at [665, 233] on link "17" at bounding box center [671, 231] width 18 height 18
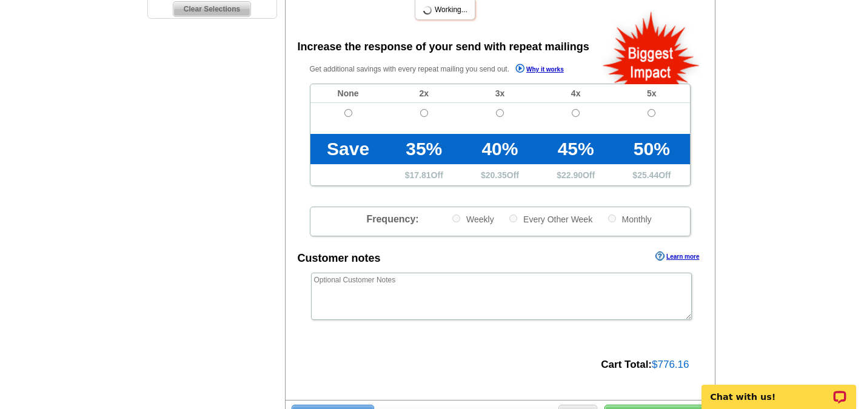
scroll to position [424, 0]
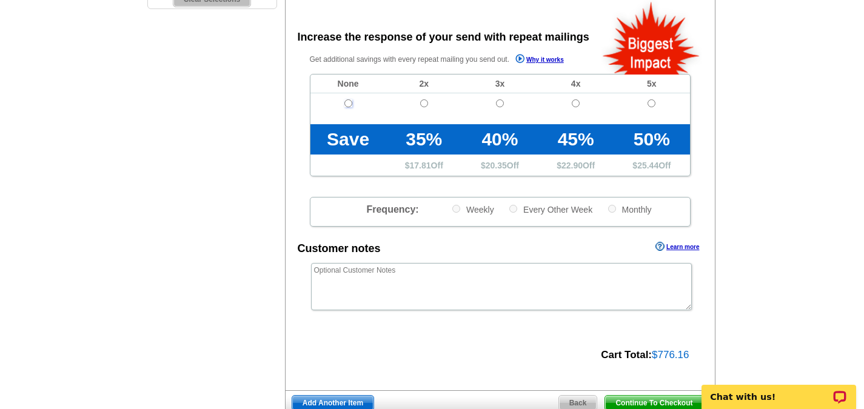
click at [350, 105] on input "radio" at bounding box center [348, 103] width 8 height 8
radio input "true"
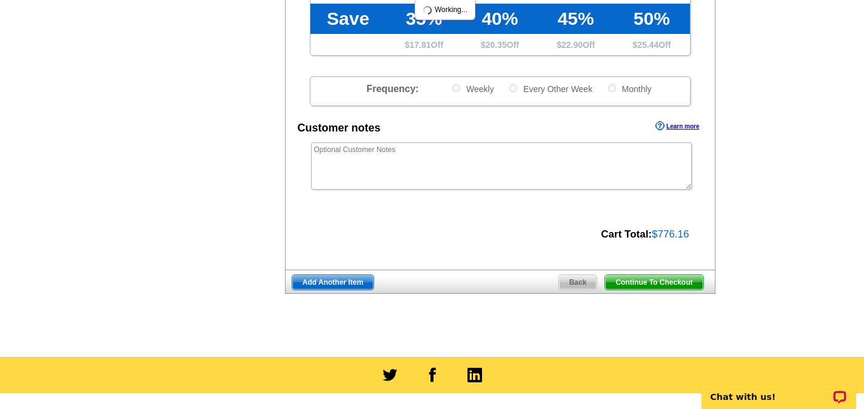
scroll to position [546, 0]
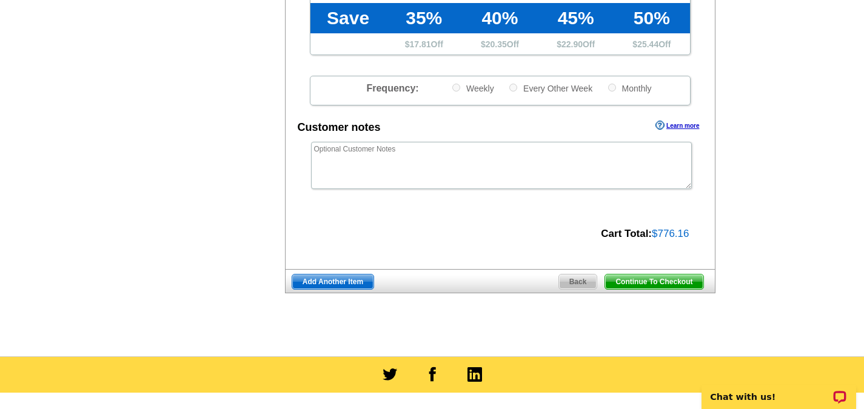
click at [333, 289] on span "Add Another Item" at bounding box center [332, 282] width 81 height 15
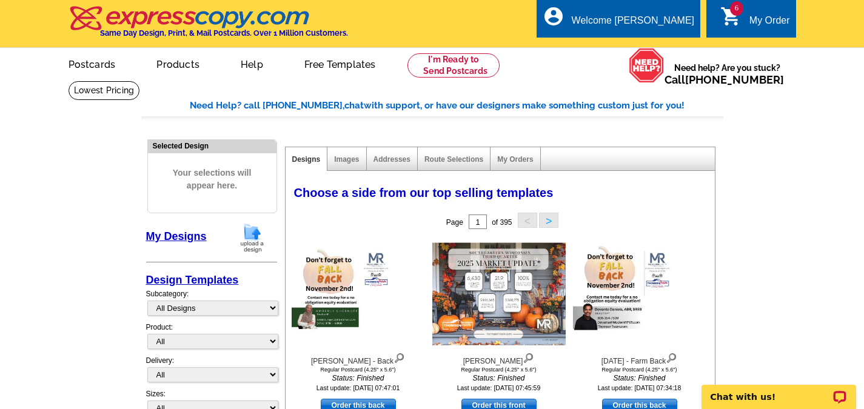
click at [257, 232] on img at bounding box center [252, 238] width 32 height 31
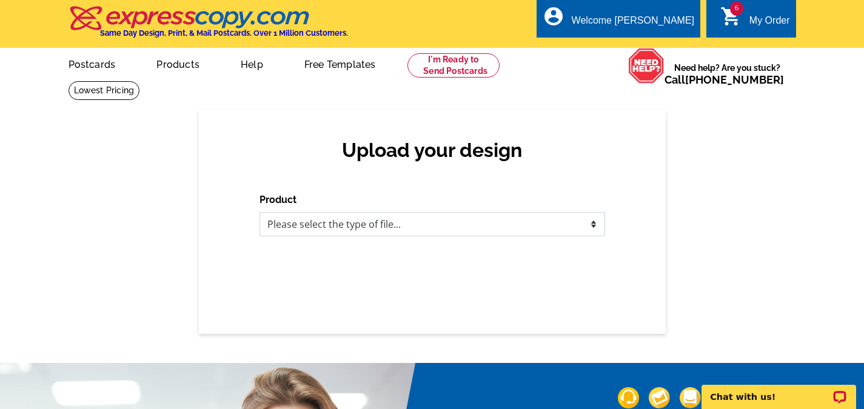
click at [549, 229] on select "Please select the type of file... Postcards Business Cards Letters and flyers G…" at bounding box center [433, 224] width 346 height 24
select select "1"
click at [260, 213] on select "Please select the type of file... Postcards Business Cards Letters and flyers G…" at bounding box center [433, 224] width 346 height 24
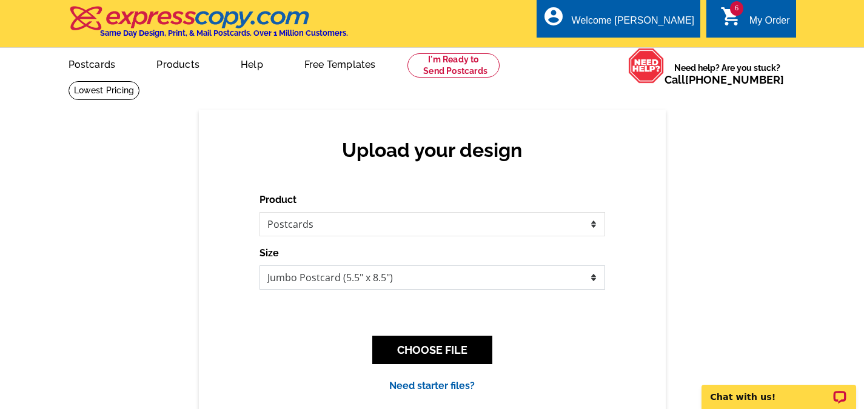
click at [355, 275] on select "Jumbo Postcard (5.5" x 8.5") Regular Postcard (4.25" x 5.6") Panoramic Postcard…" at bounding box center [433, 278] width 346 height 24
select select "1"
click at [260, 266] on select "Jumbo Postcard (5.5" x 8.5") Regular Postcard (4.25" x 5.6") Panoramic Postcard…" at bounding box center [433, 278] width 346 height 24
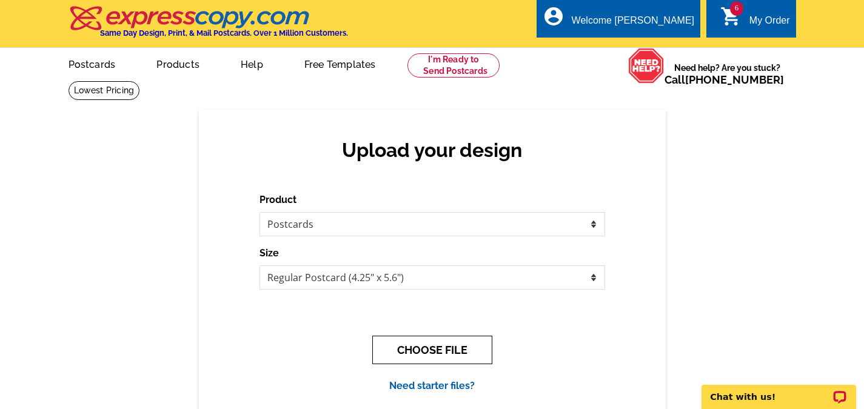
click at [443, 358] on button "CHOOSE FILE" at bounding box center [432, 350] width 120 height 28
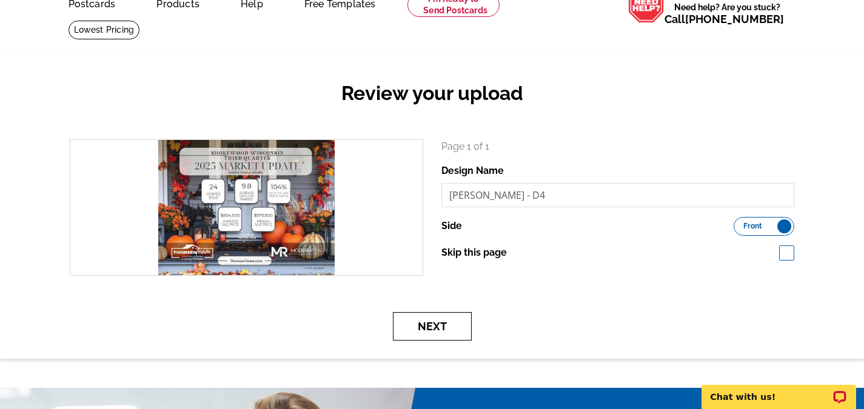
click at [438, 328] on button "Next" at bounding box center [432, 326] width 79 height 28
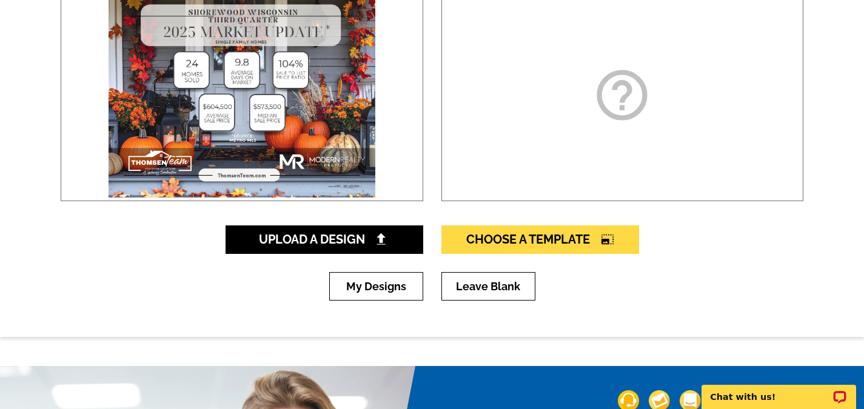
scroll to position [243, 0]
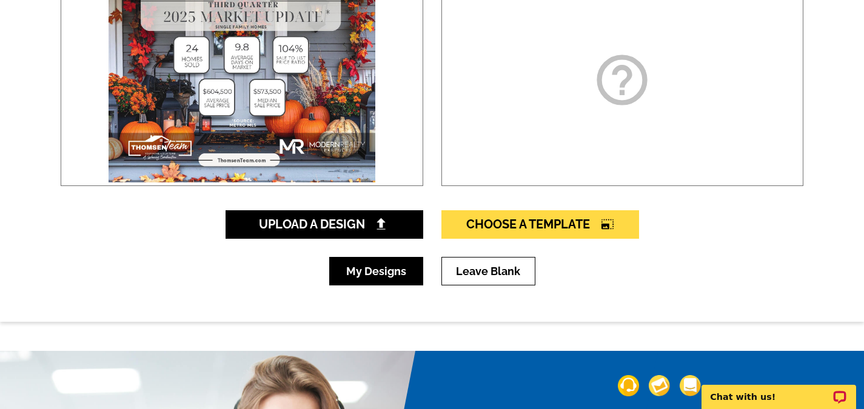
click at [365, 276] on link "My Designs" at bounding box center [376, 271] width 94 height 28
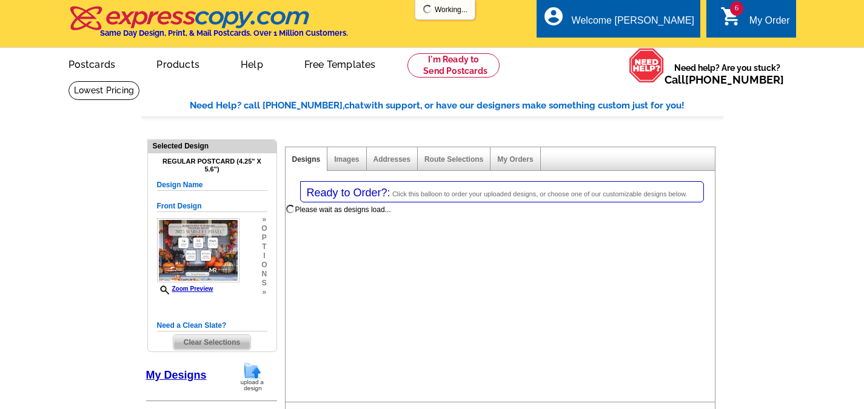
select select "1"
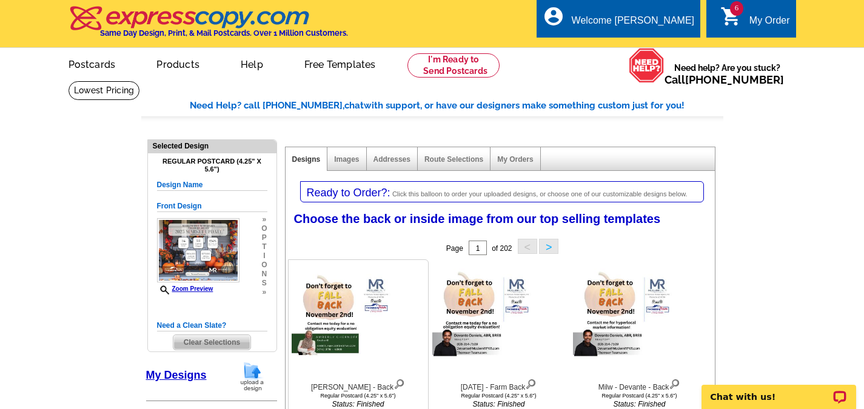
click at [345, 307] on img at bounding box center [358, 320] width 133 height 102
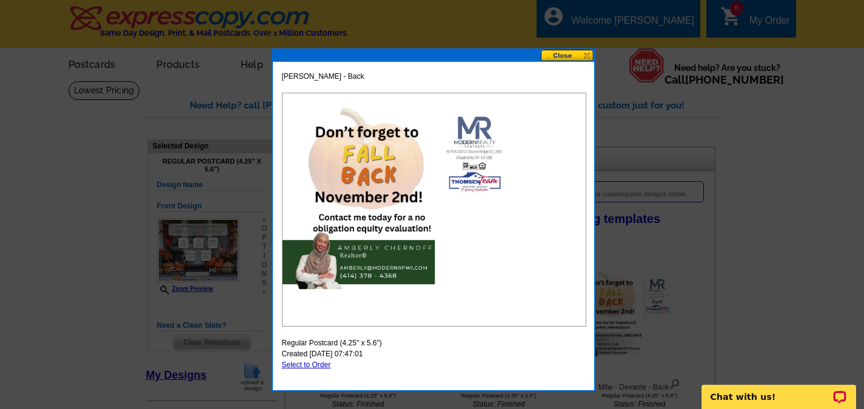
click at [313, 364] on link "Select to Order" at bounding box center [306, 365] width 49 height 8
select select "front"
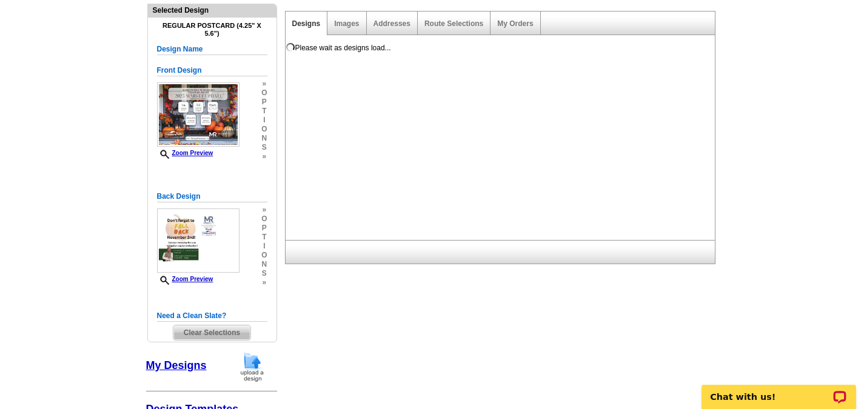
scroll to position [121, 0]
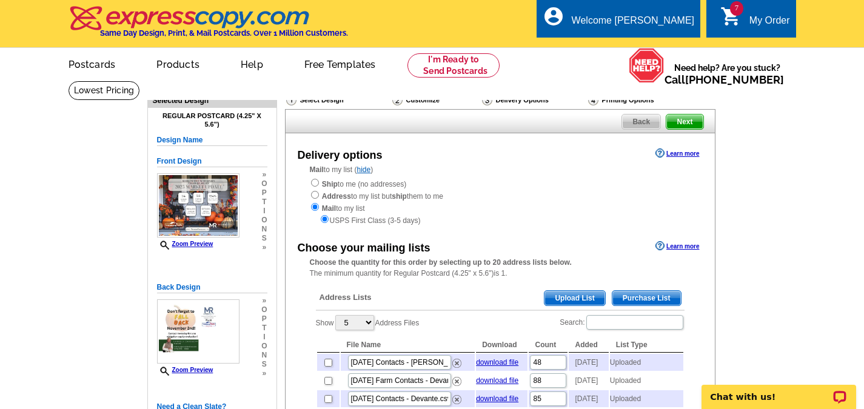
scroll to position [61, 0]
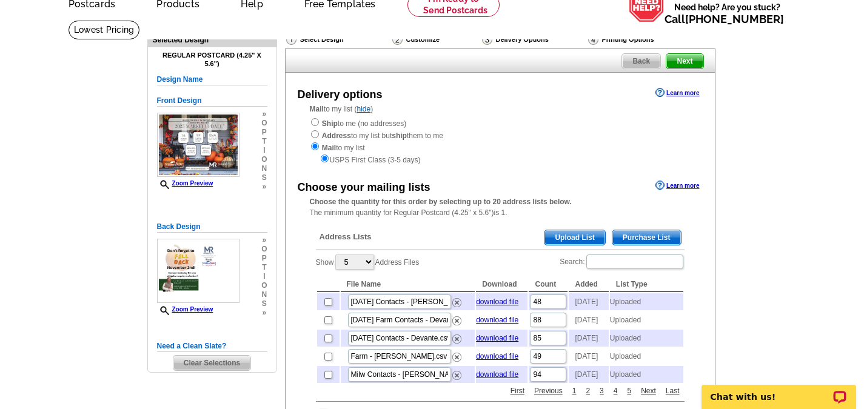
click at [588, 241] on span "Upload List" at bounding box center [574, 237] width 60 height 15
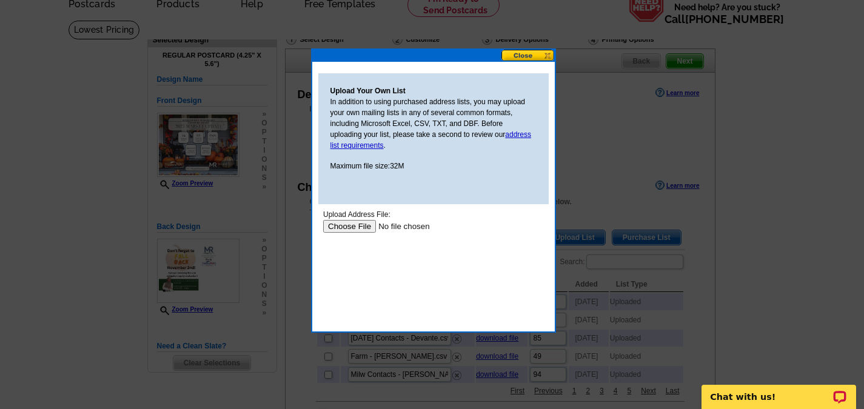
scroll to position [0, 0]
click at [341, 226] on input "file" at bounding box center [399, 226] width 153 height 13
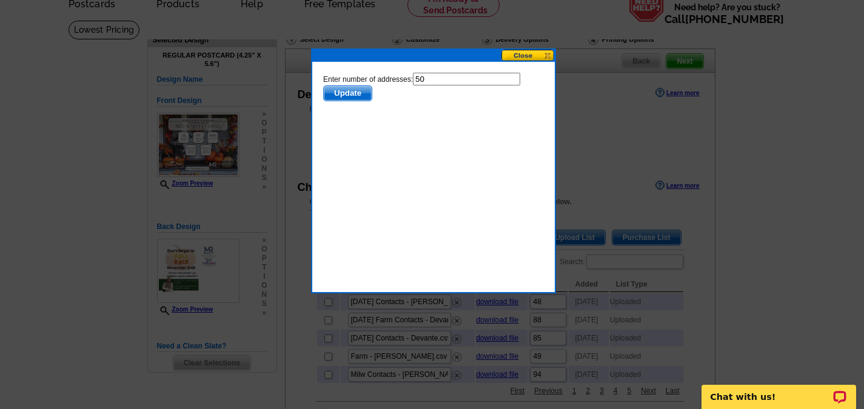
drag, startPoint x: 424, startPoint y: 79, endPoint x: 381, endPoint y: 87, distance: 43.3
click at [381, 87] on form "Enter number of addresses: 50 Update" at bounding box center [433, 87] width 221 height 28
type input "49"
click at [349, 92] on span "Update" at bounding box center [347, 93] width 48 height 15
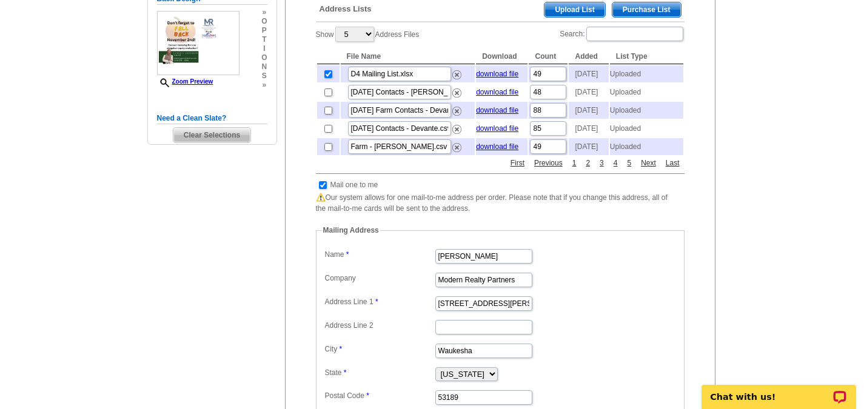
scroll to position [303, 0]
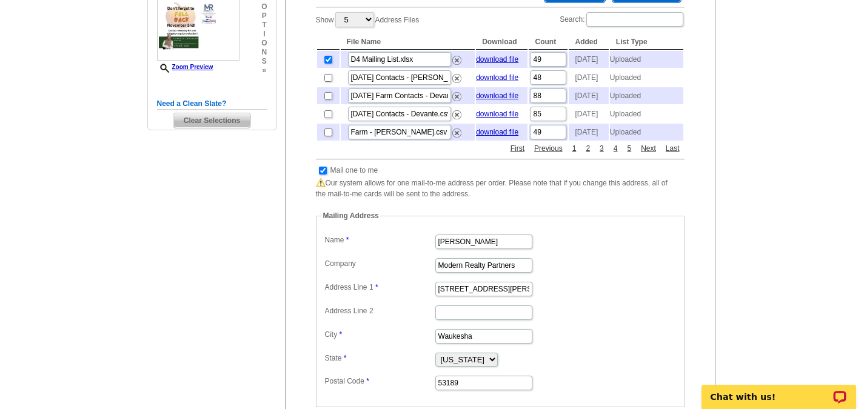
click at [321, 175] on input "checkbox" at bounding box center [323, 171] width 8 height 8
checkbox input "false"
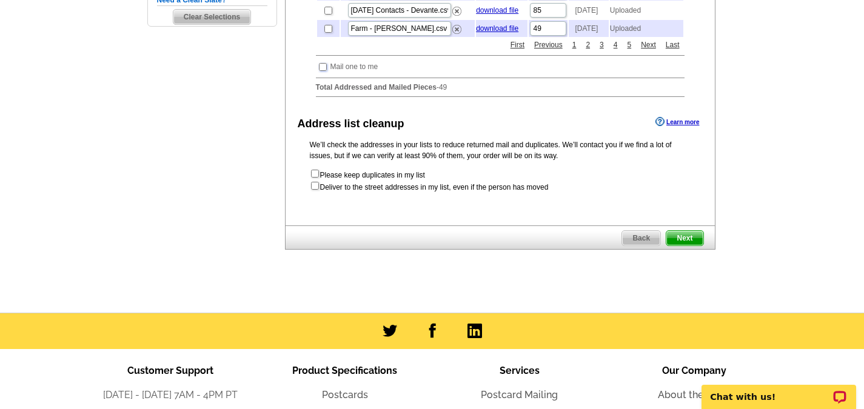
scroll to position [424, 0]
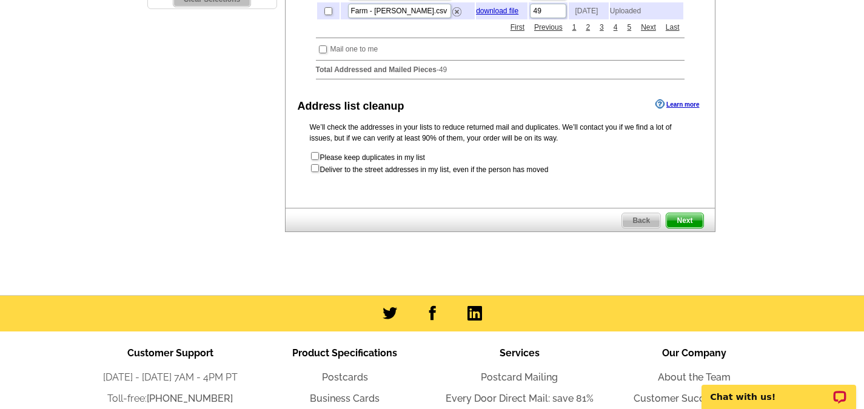
click at [683, 228] on span "Next" at bounding box center [684, 220] width 36 height 15
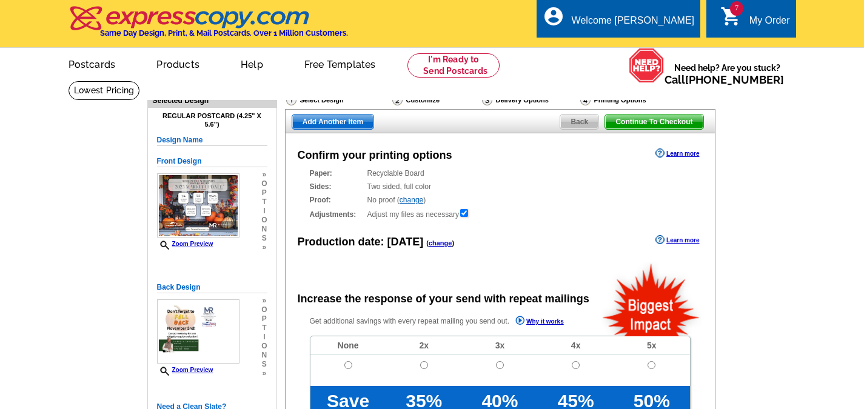
radio input "false"
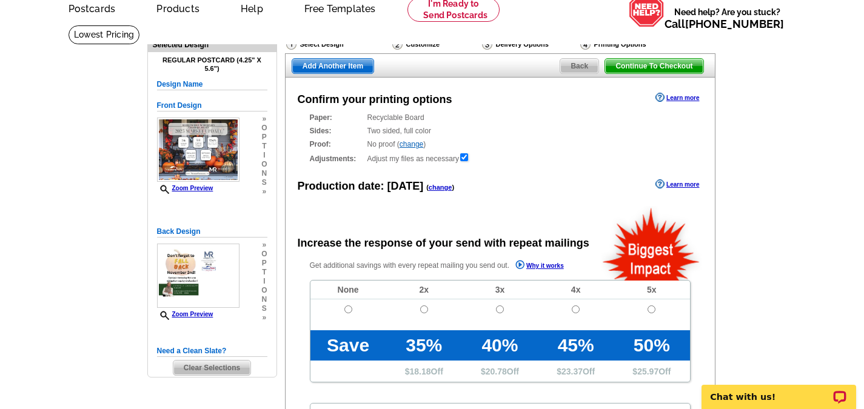
scroll to position [61, 0]
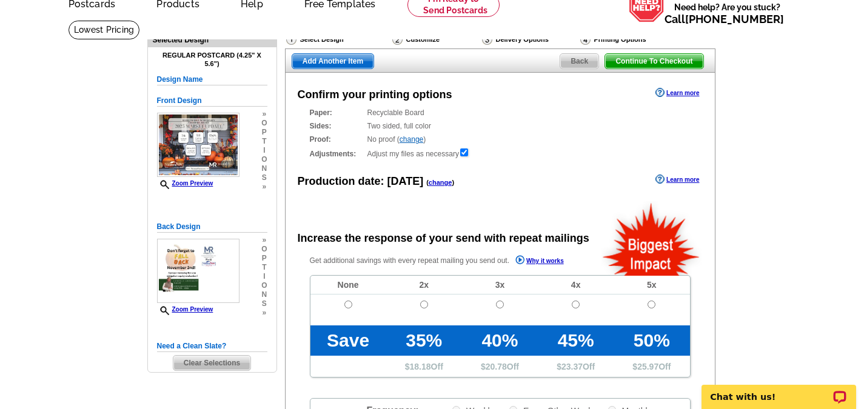
click at [437, 181] on link "change" at bounding box center [441, 182] width 24 height 7
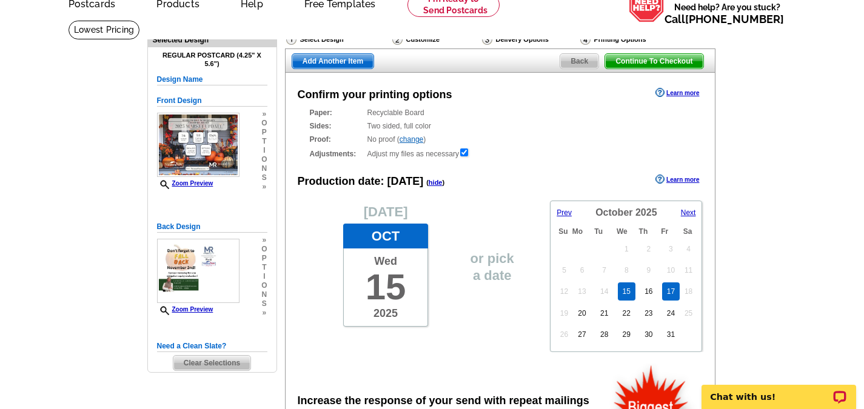
click at [672, 294] on link "17" at bounding box center [671, 292] width 18 height 18
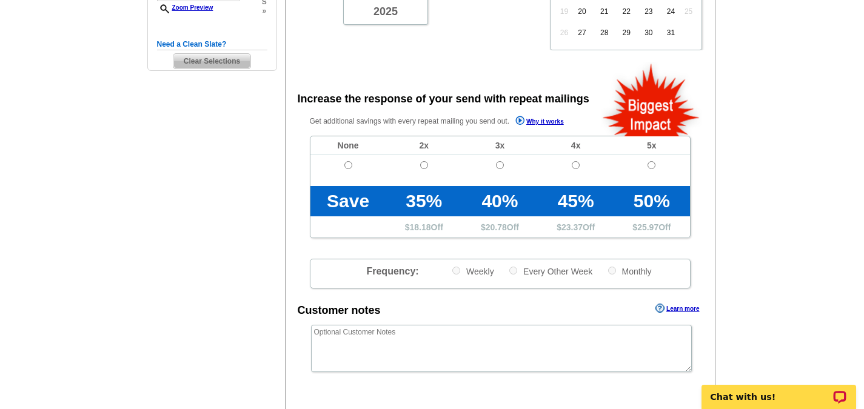
scroll to position [364, 0]
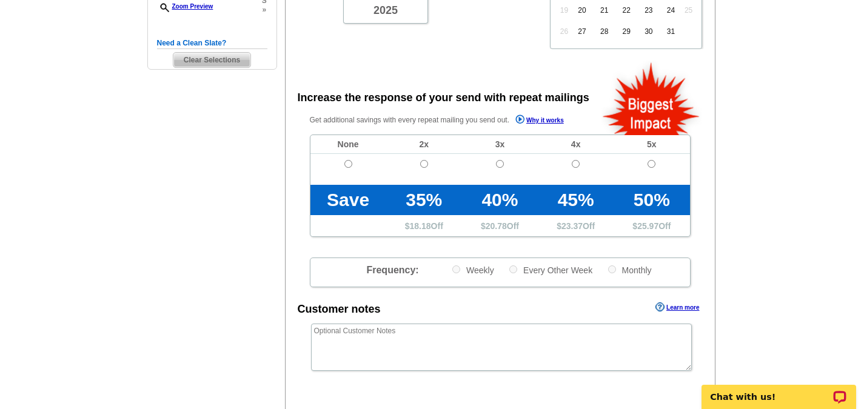
click at [347, 159] on td at bounding box center [348, 169] width 76 height 31
click at [343, 167] on td at bounding box center [348, 169] width 76 height 31
click at [347, 175] on td at bounding box center [348, 169] width 76 height 31
click at [348, 165] on input "radio" at bounding box center [348, 164] width 8 height 8
radio input "true"
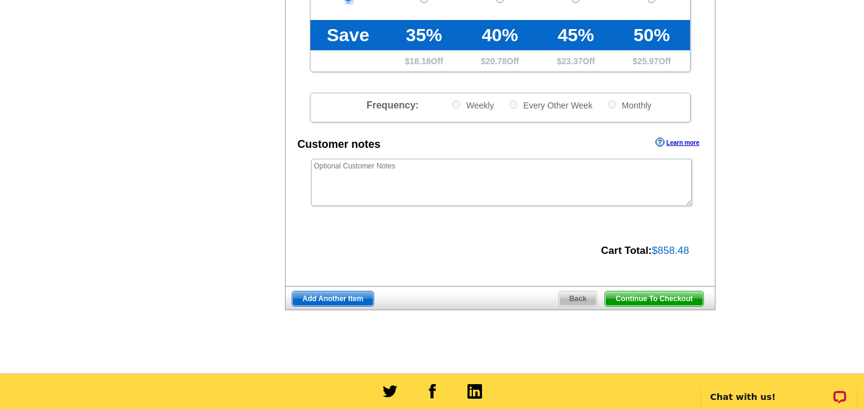
scroll to position [667, 0]
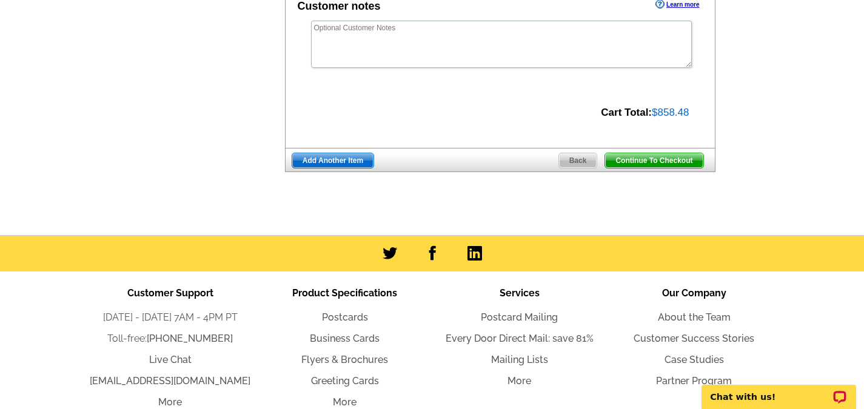
click at [649, 161] on span "Continue To Checkout" at bounding box center [654, 160] width 98 height 15
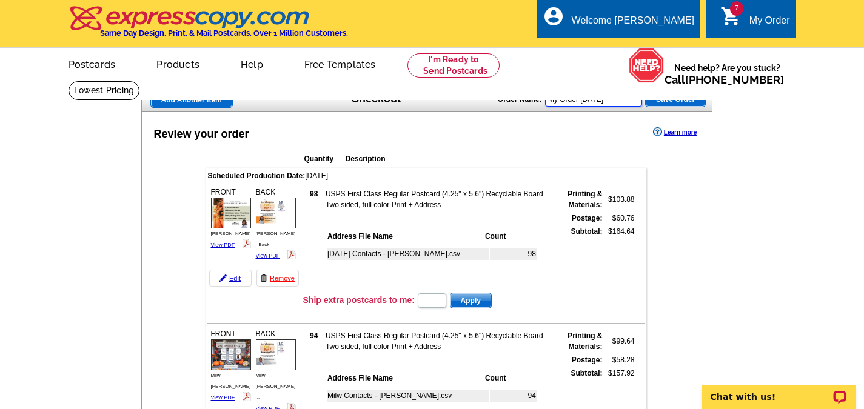
click at [628, 101] on input "My Order 2025-10-15" at bounding box center [593, 99] width 97 height 15
drag, startPoint x: 628, startPoint y: 101, endPoint x: 446, endPoint y: 106, distance: 181.4
click at [446, 106] on div "Add Another Item Checkout Order Name: My Order 2025-10-15 Save Order" at bounding box center [427, 100] width 572 height 24
type input "Oct 2025 - 2"
click at [681, 97] on span "Save Order" at bounding box center [675, 99] width 59 height 15
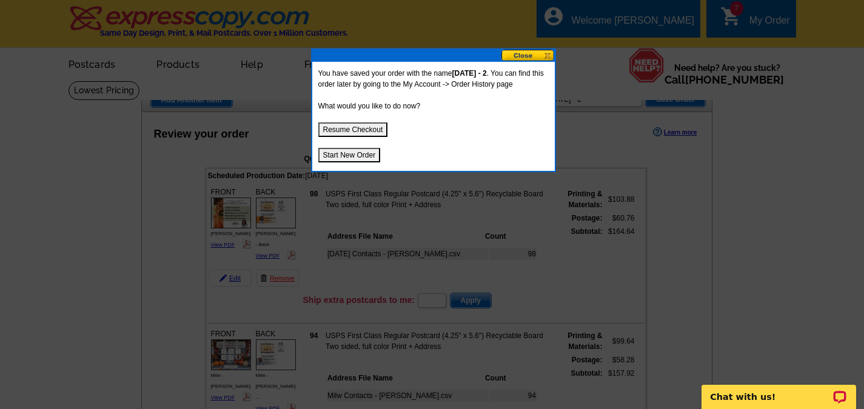
click at [362, 156] on button "Start New Order" at bounding box center [349, 155] width 62 height 15
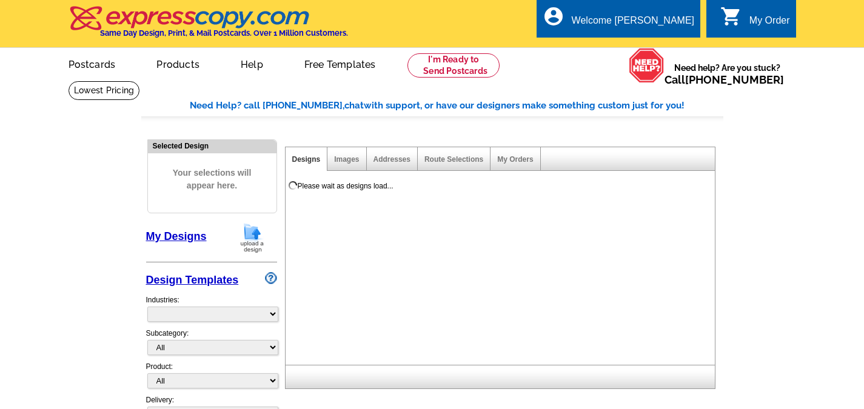
select select "785"
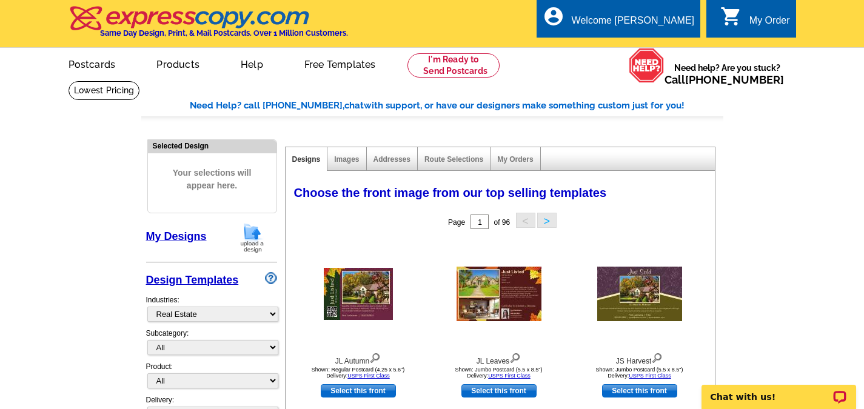
click at [259, 232] on img at bounding box center [252, 238] width 32 height 31
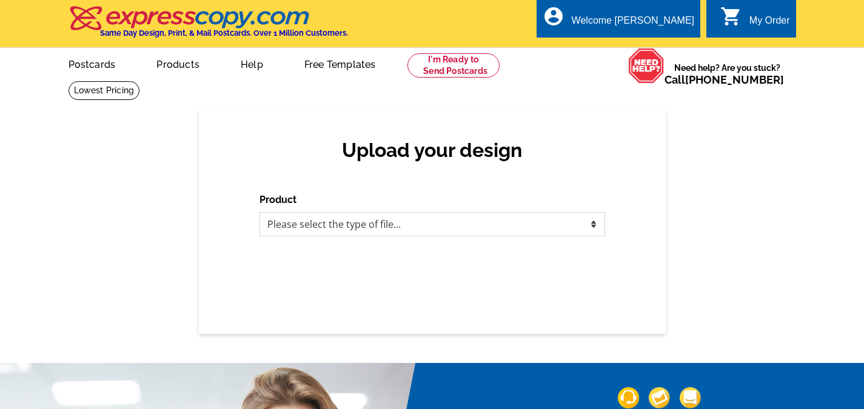
click at [312, 225] on select "Please select the type of file... Postcards Business Cards Letters and flyers G…" at bounding box center [433, 224] width 346 height 24
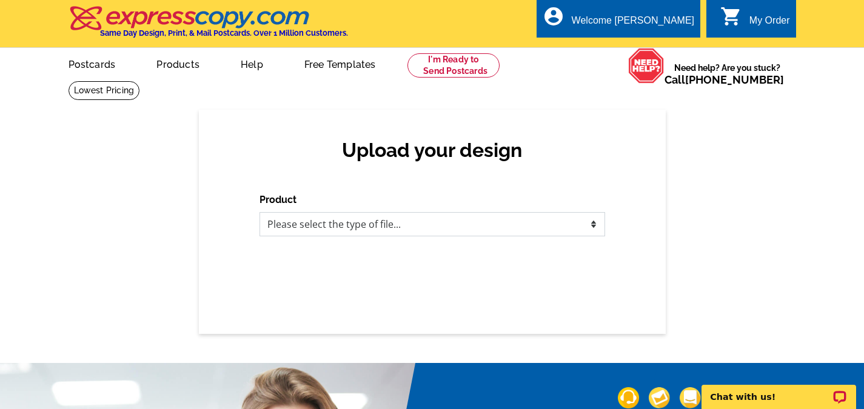
select select "1"
click at [260, 213] on select "Please select the type of file... Postcards Business Cards Letters and flyers G…" at bounding box center [433, 224] width 346 height 24
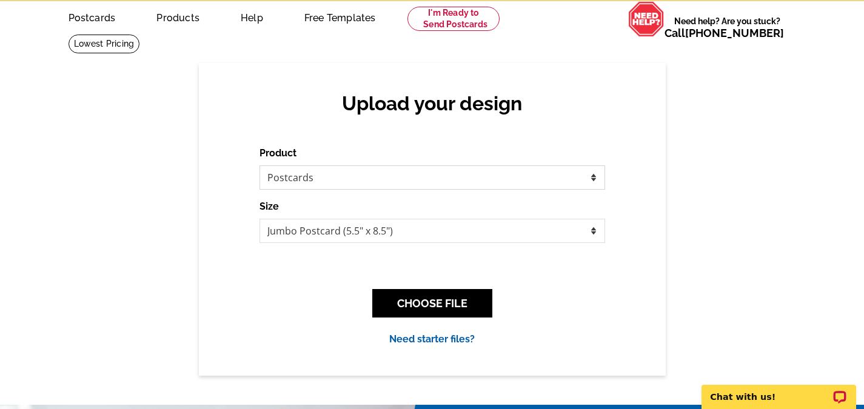
scroll to position [61, 0]
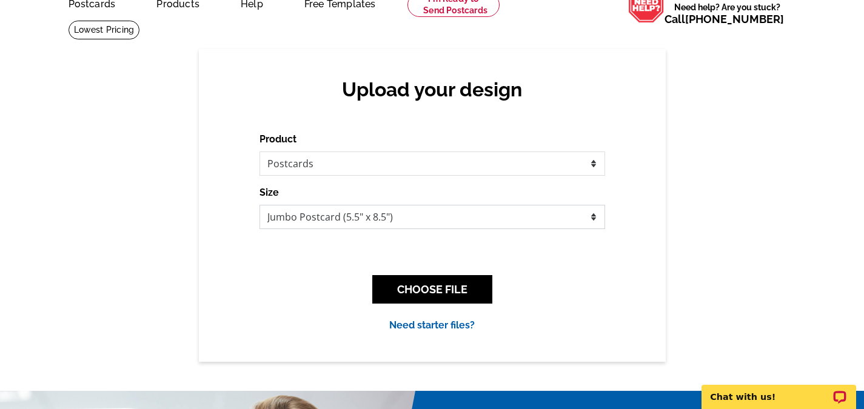
click at [293, 221] on select "Jumbo Postcard (5.5" x 8.5") Regular Postcard (4.25" x 5.6") Panoramic Postcard…" at bounding box center [433, 217] width 346 height 24
select select "1"
click at [260, 206] on select "Jumbo Postcard (5.5" x 8.5") Regular Postcard (4.25" x 5.6") Panoramic Postcard…" at bounding box center [433, 217] width 346 height 24
click at [461, 283] on button "CHOOSE FILE" at bounding box center [432, 289] width 120 height 28
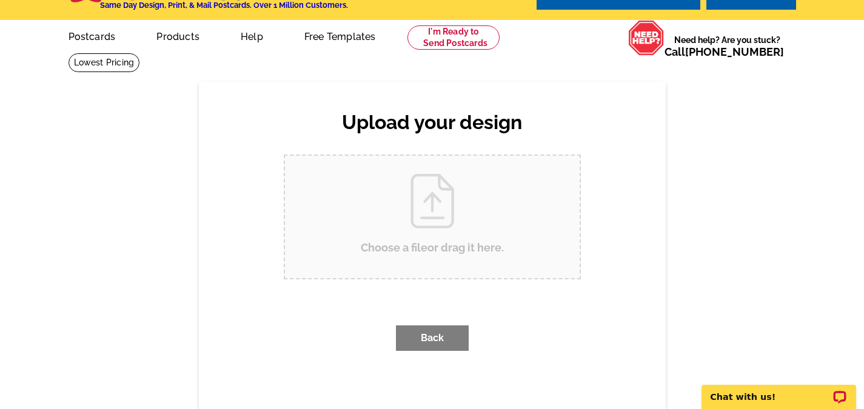
scroll to position [0, 0]
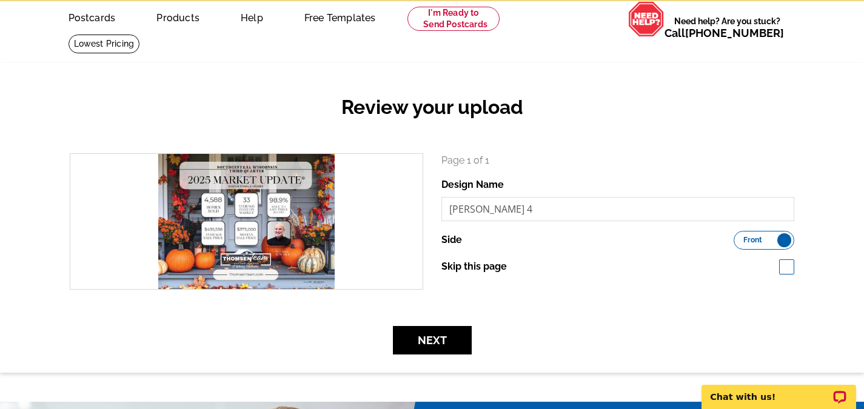
scroll to position [61, 0]
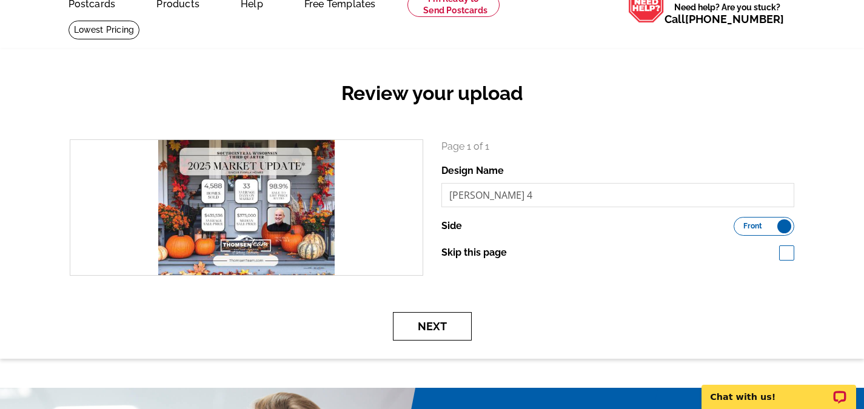
click at [429, 337] on button "Next" at bounding box center [432, 326] width 79 height 28
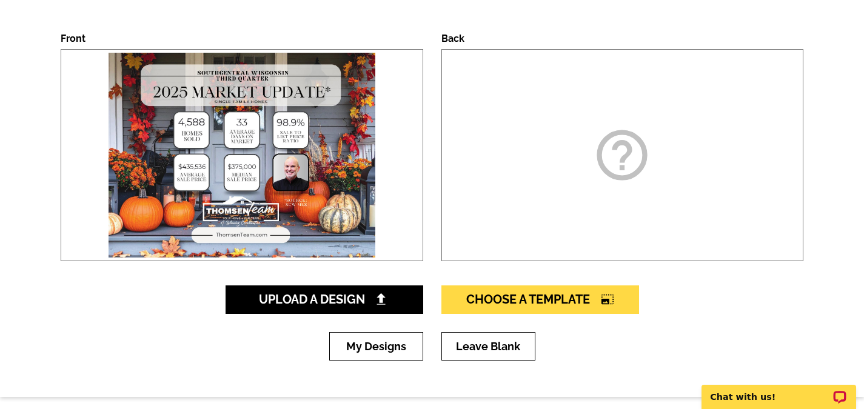
scroll to position [182, 0]
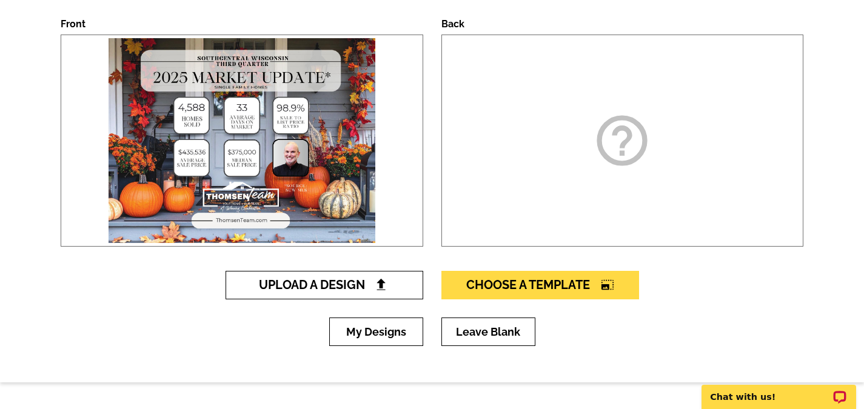
click at [370, 284] on span "Upload A Design" at bounding box center [324, 285] width 130 height 15
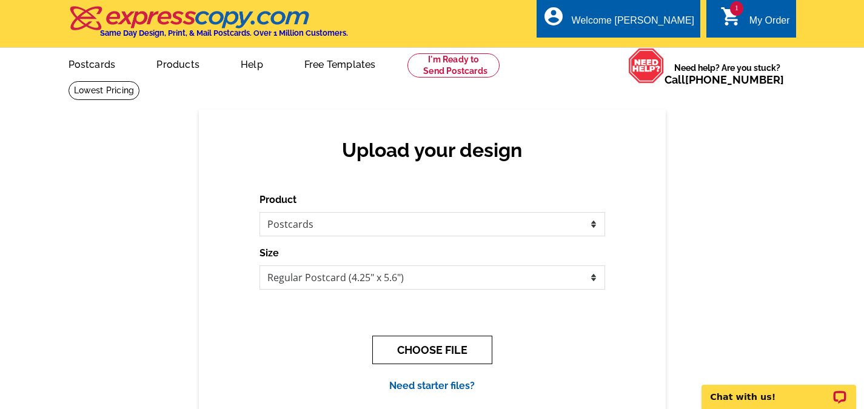
click at [441, 343] on button "CHOOSE FILE" at bounding box center [432, 350] width 120 height 28
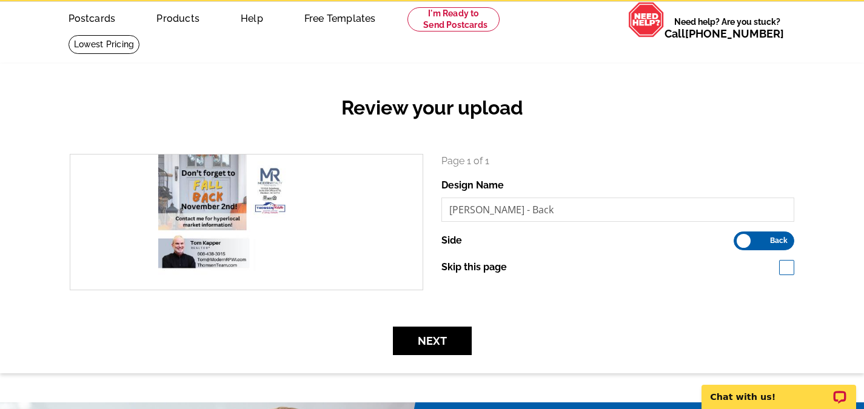
scroll to position [61, 0]
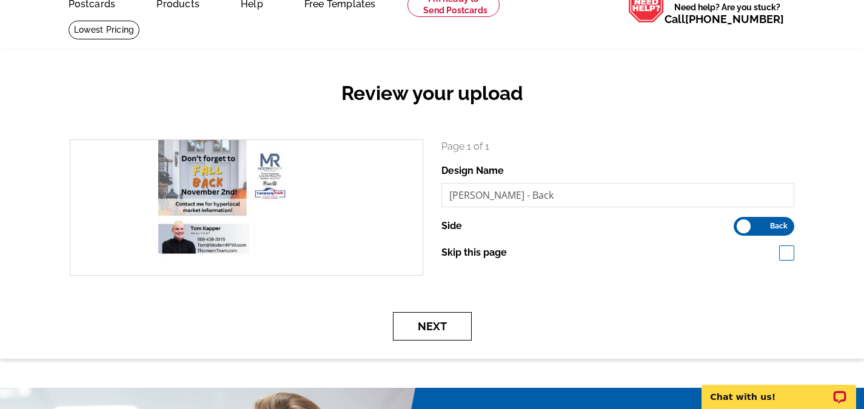
click at [435, 333] on button "Next" at bounding box center [432, 326] width 79 height 28
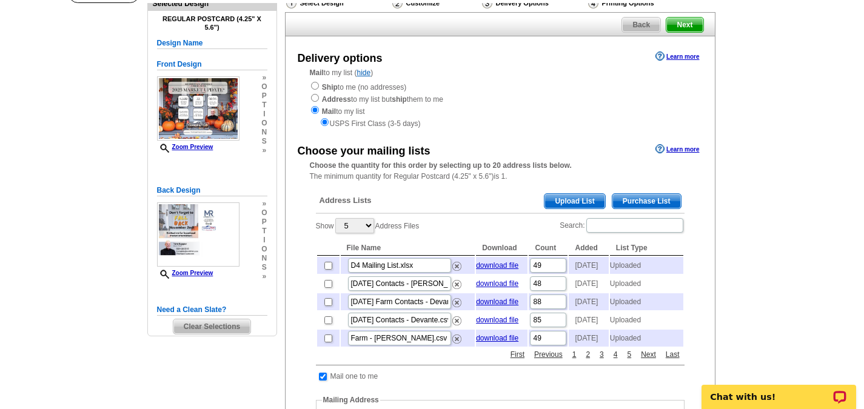
scroll to position [121, 0]
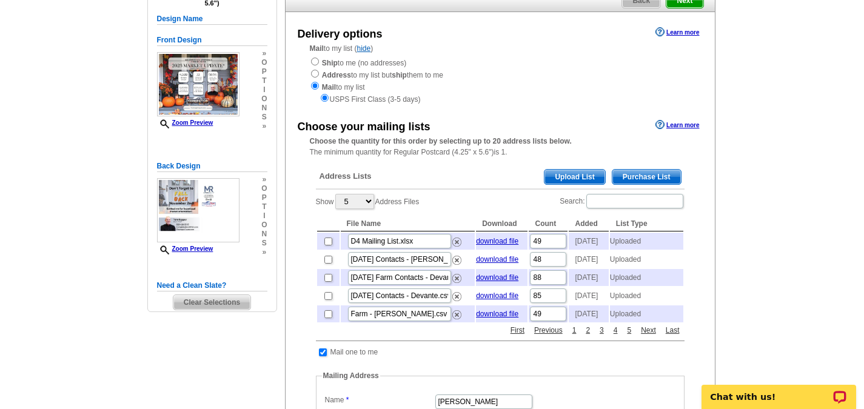
click at [586, 173] on span "Upload List" at bounding box center [574, 177] width 60 height 15
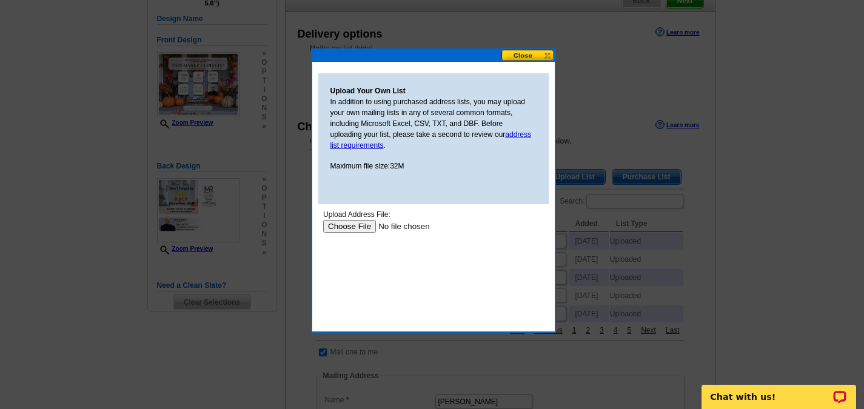
scroll to position [0, 0]
drag, startPoint x: 355, startPoint y: 218, endPoint x: 355, endPoint y: 224, distance: 6.7
click at [355, 218] on div "Upload Address File:" at bounding box center [433, 214] width 221 height 11
click at [355, 224] on input "file" at bounding box center [399, 226] width 153 height 13
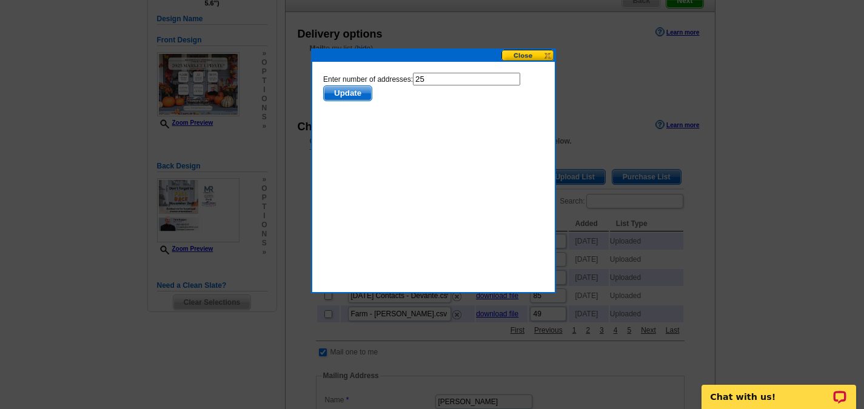
click at [449, 78] on input "25" at bounding box center [465, 79] width 107 height 13
type input "24"
click at [352, 90] on span "Update" at bounding box center [347, 93] width 48 height 15
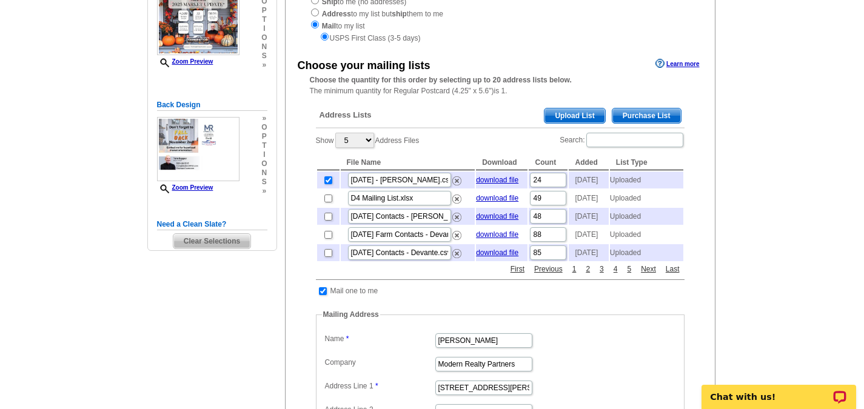
scroll to position [243, 0]
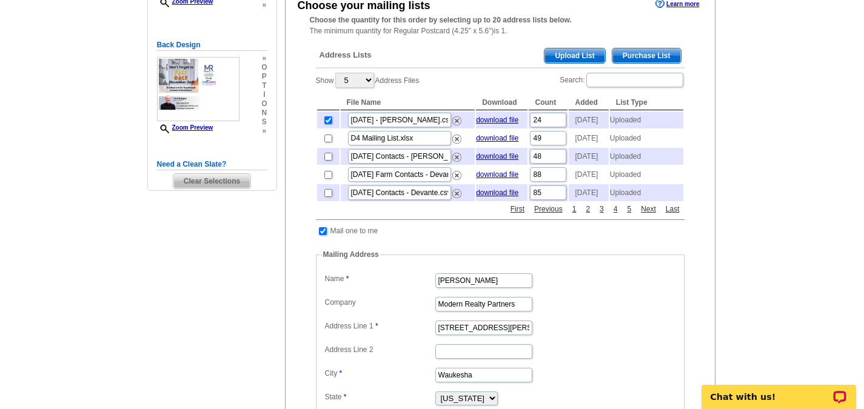
click at [320, 235] on input "checkbox" at bounding box center [323, 231] width 8 height 8
checkbox input "false"
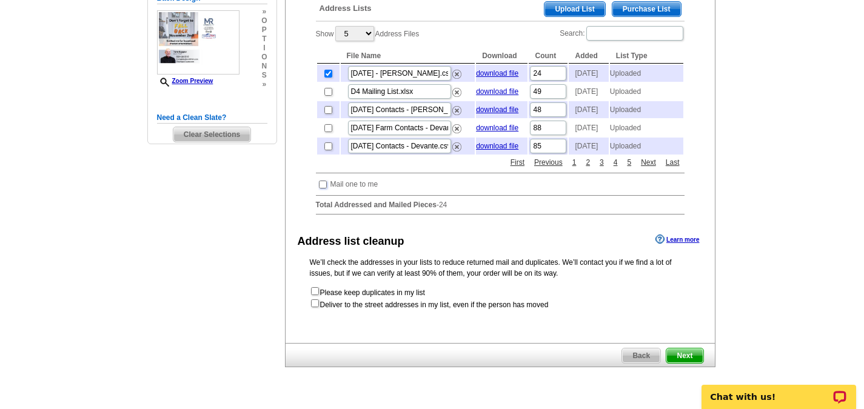
scroll to position [364, 0]
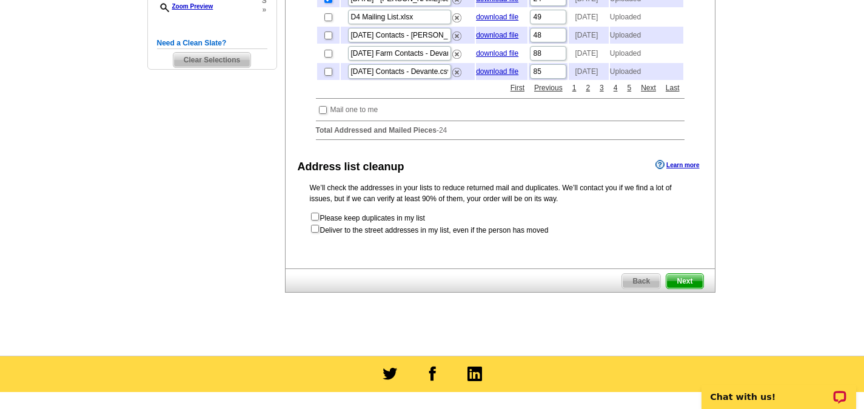
click at [697, 289] on span "Next" at bounding box center [684, 281] width 36 height 15
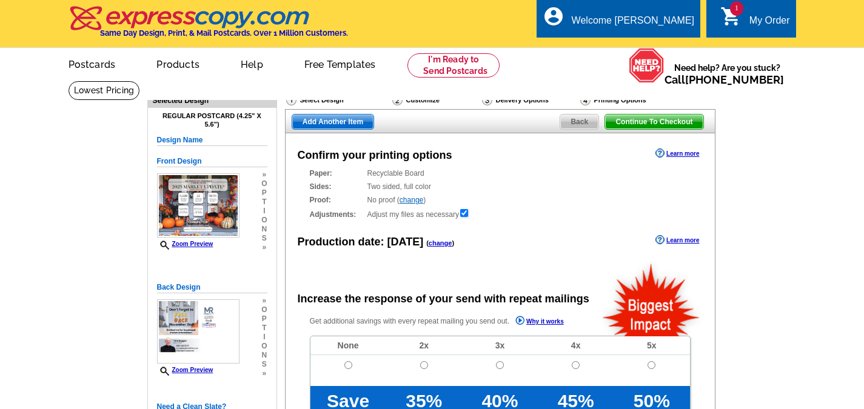
radio input "false"
click at [441, 239] on div "Production date: Today ( change )" at bounding box center [376, 242] width 157 height 16
click at [438, 244] on link "change" at bounding box center [441, 242] width 24 height 7
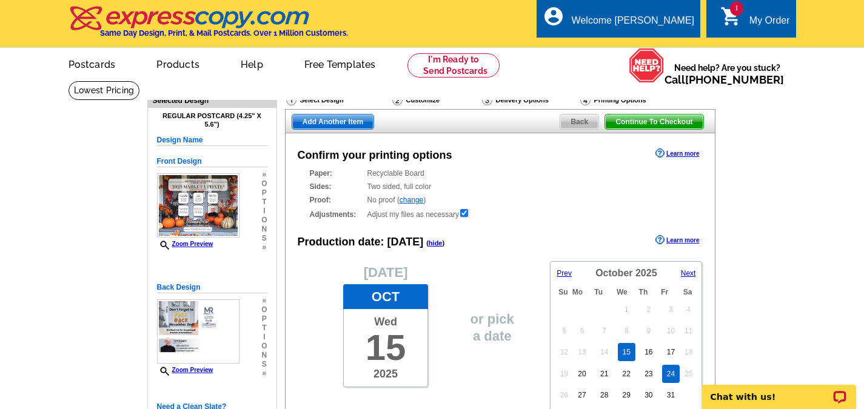
click at [672, 368] on link "24" at bounding box center [671, 374] width 18 height 18
click at [672, 352] on link "17" at bounding box center [671, 352] width 18 height 18
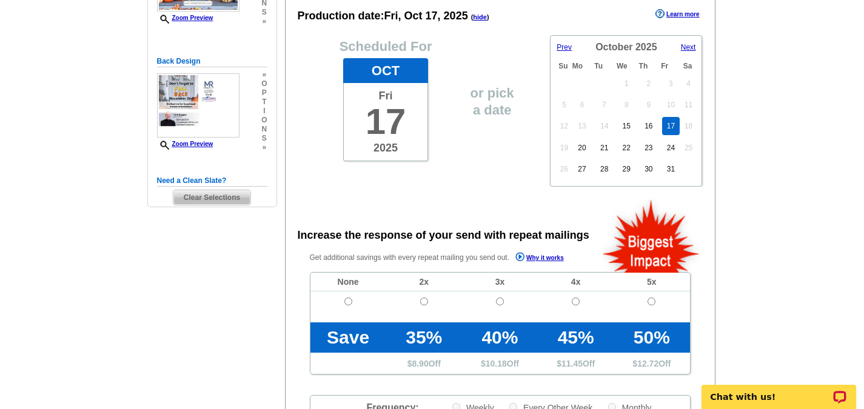
scroll to position [243, 0]
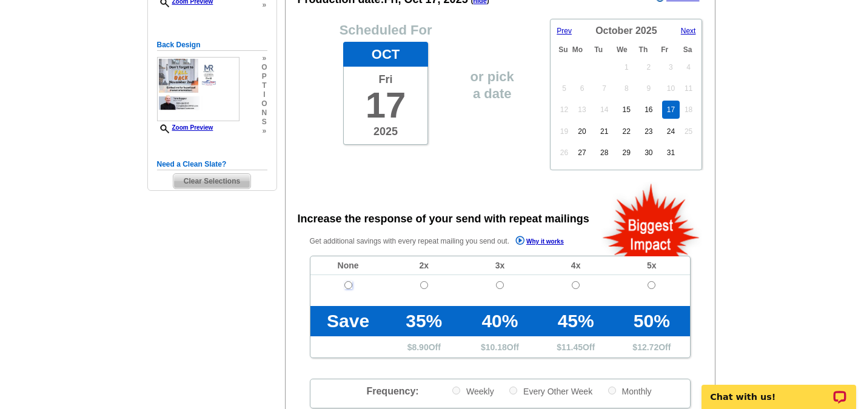
click at [349, 286] on input "radio" at bounding box center [348, 285] width 8 height 8
radio input "true"
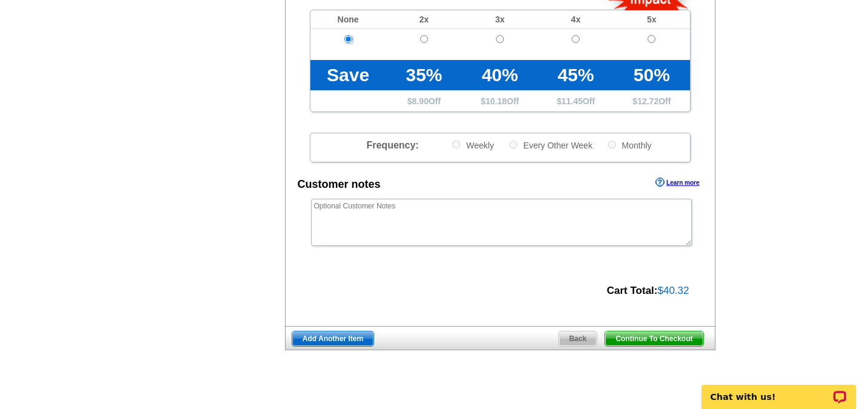
scroll to position [546, 0]
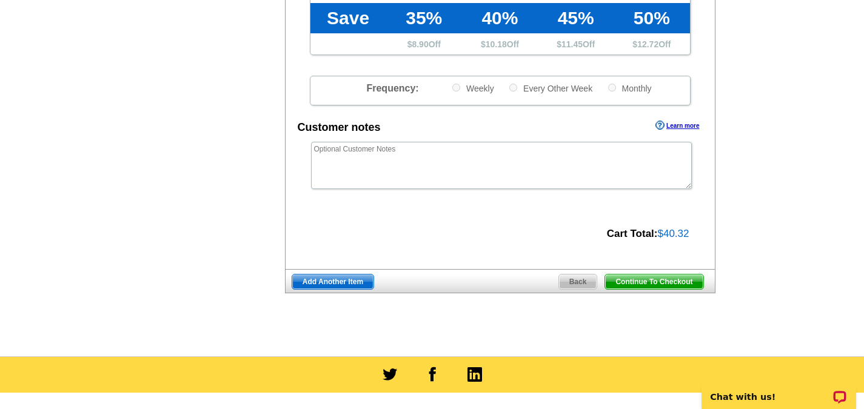
click at [317, 286] on span "Add Another Item" at bounding box center [332, 282] width 81 height 15
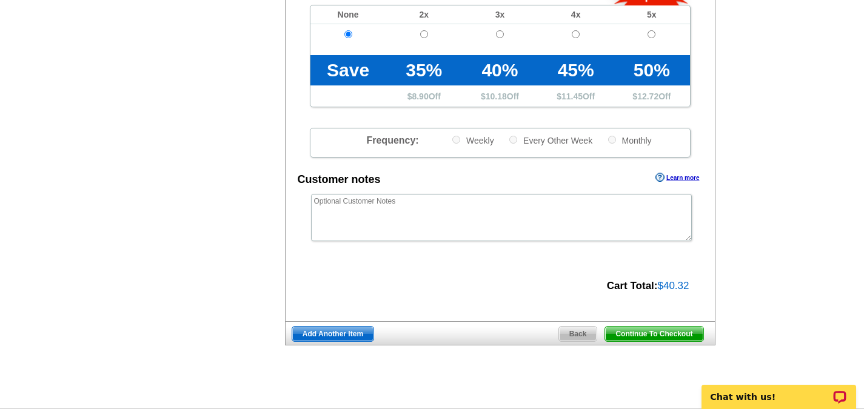
scroll to position [364, 0]
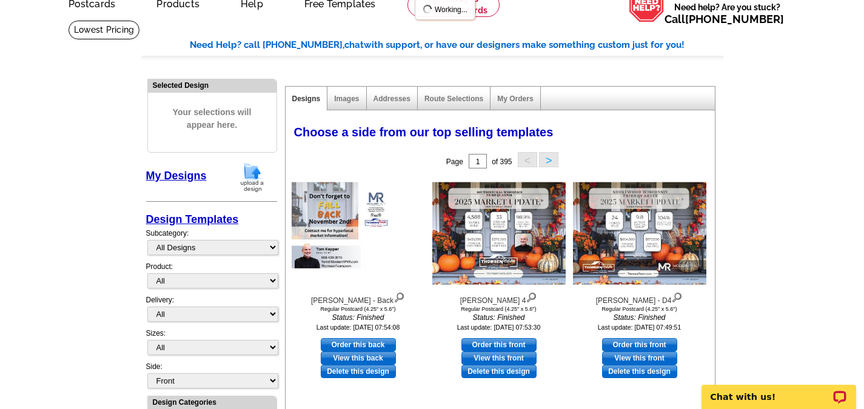
click at [255, 176] on img at bounding box center [252, 177] width 32 height 31
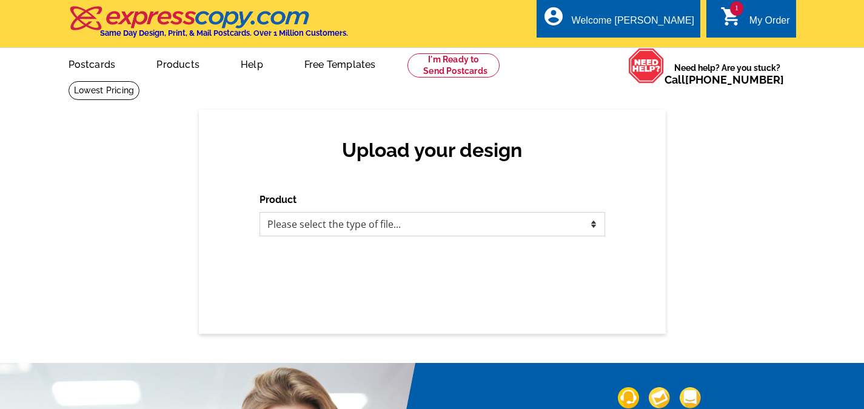
click at [452, 227] on select "Please select the type of file... Postcards Business Cards Letters and flyers G…" at bounding box center [433, 224] width 346 height 24
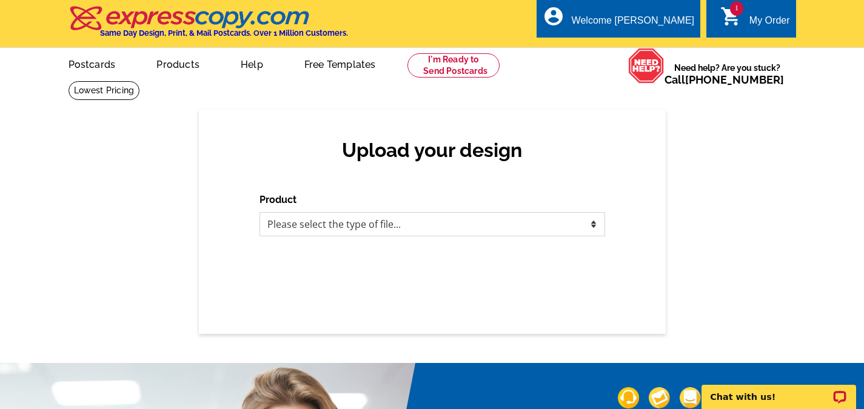
select select "1"
click at [260, 213] on select "Please select the type of file... Postcards Business Cards Letters and flyers G…" at bounding box center [433, 224] width 346 height 24
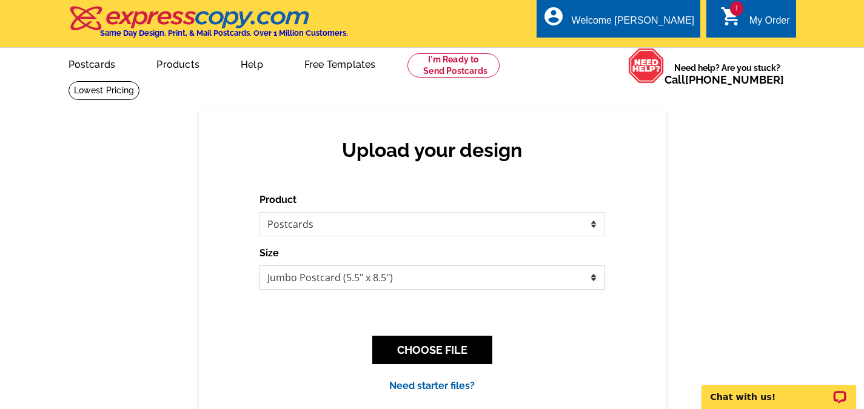
drag, startPoint x: 352, startPoint y: 270, endPoint x: 351, endPoint y: 276, distance: 6.7
click at [352, 269] on select "Jumbo Postcard (5.5" x 8.5") Regular Postcard (4.25" x 5.6") Panoramic Postcard…" at bounding box center [433, 278] width 346 height 24
select select "1"
click at [260, 266] on select "Jumbo Postcard (5.5" x 8.5") Regular Postcard (4.25" x 5.6") Panoramic Postcard…" at bounding box center [433, 278] width 346 height 24
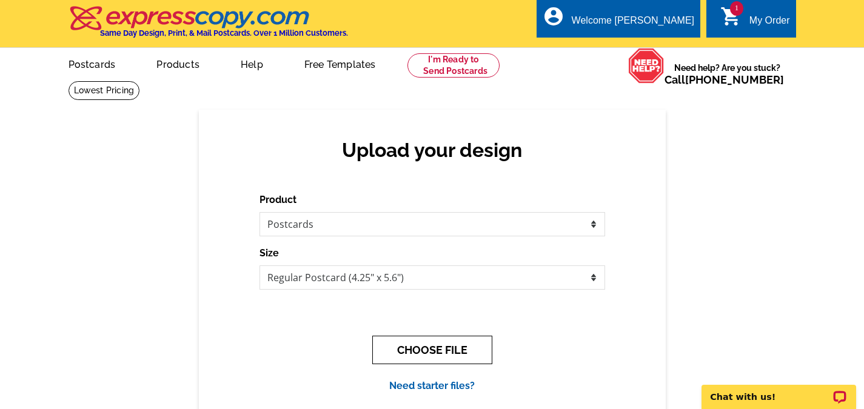
click at [447, 361] on button "CHOOSE FILE" at bounding box center [432, 350] width 120 height 28
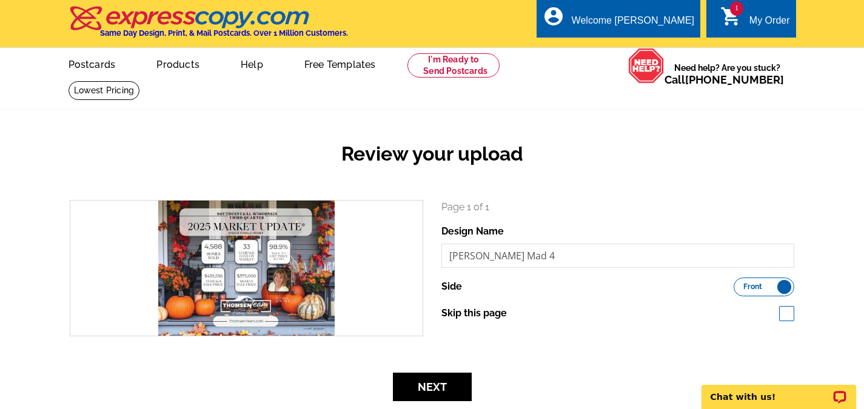
scroll to position [61, 0]
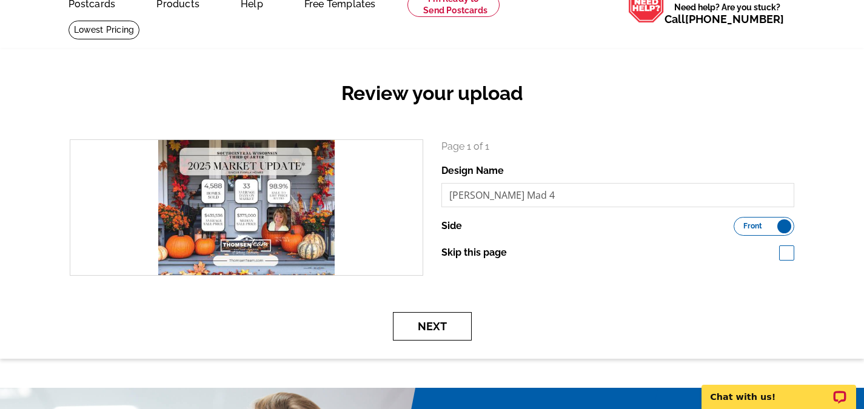
click at [439, 329] on button "Next" at bounding box center [432, 326] width 79 height 28
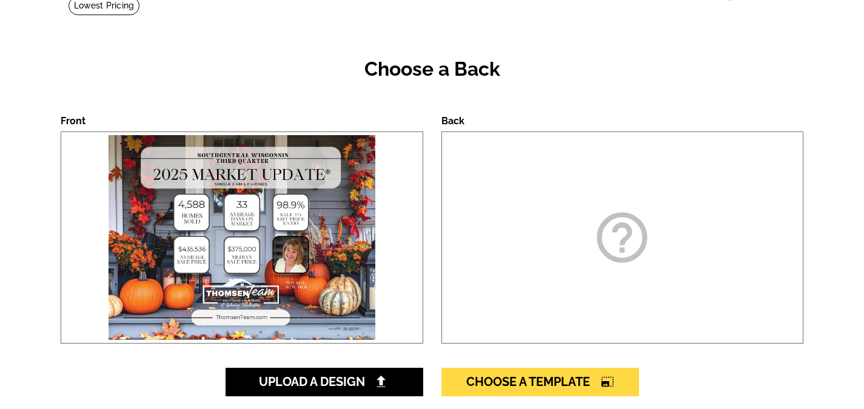
scroll to position [243, 0]
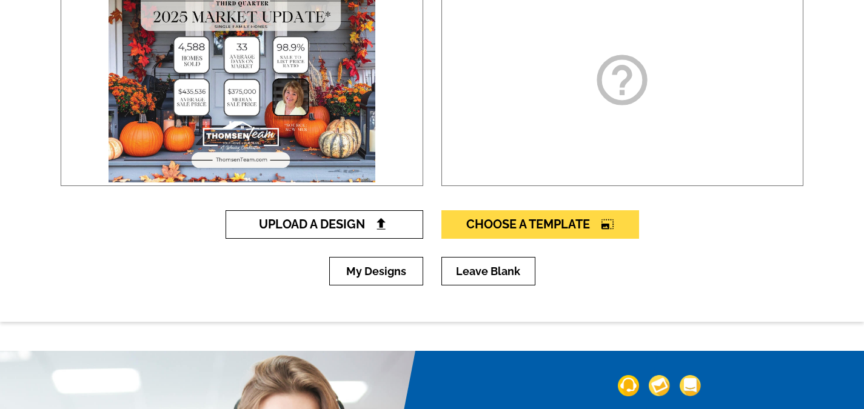
click at [331, 221] on span "Upload A Design" at bounding box center [324, 224] width 130 height 15
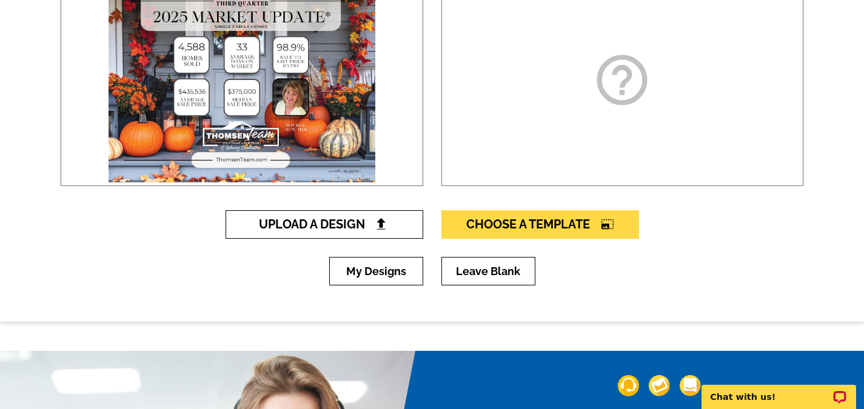
scroll to position [0, 0]
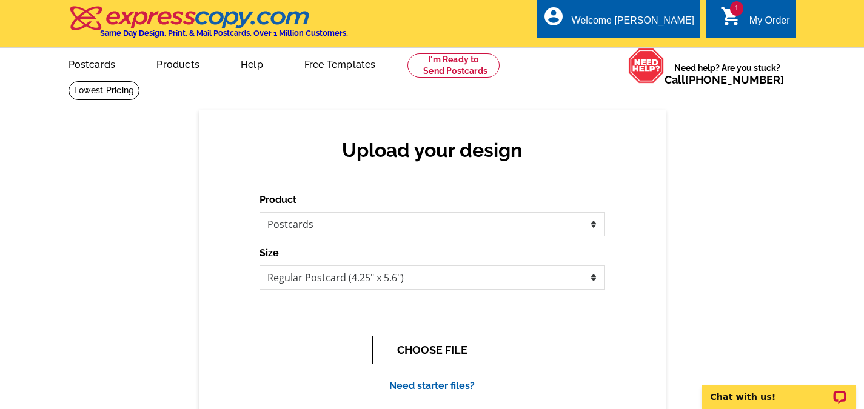
click at [430, 348] on button "CHOOSE FILE" at bounding box center [432, 350] width 120 height 28
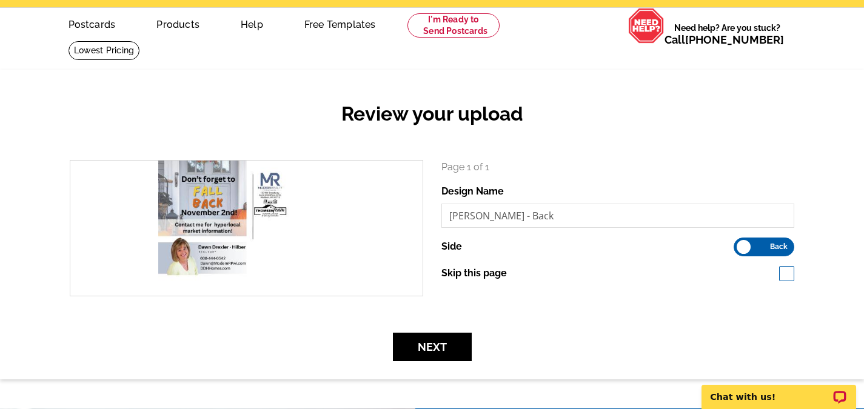
scroll to position [61, 0]
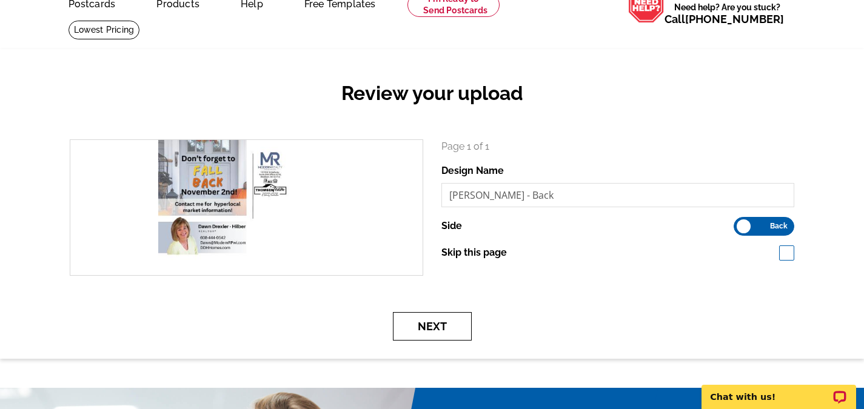
click at [431, 326] on button "Next" at bounding box center [432, 326] width 79 height 28
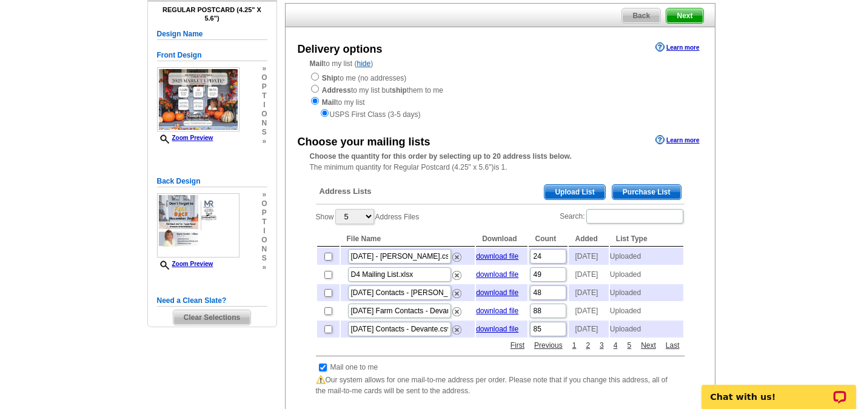
scroll to position [121, 0]
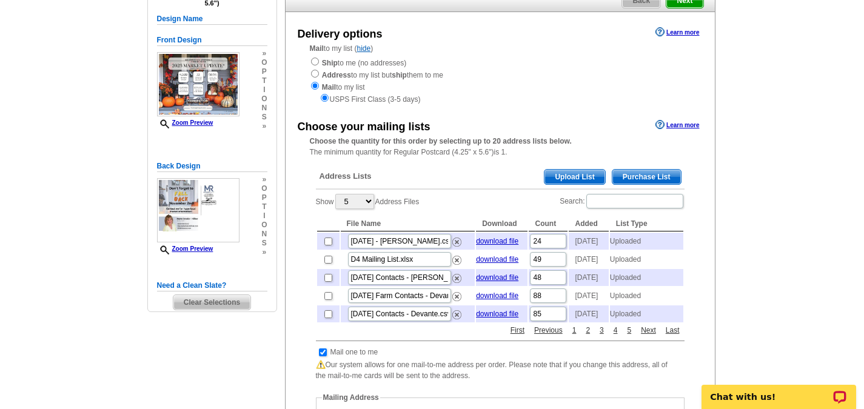
click at [570, 172] on span "Upload List" at bounding box center [574, 177] width 60 height 15
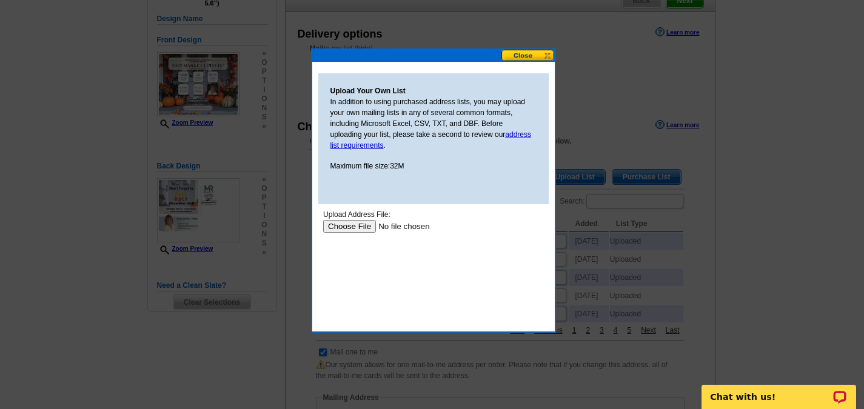
scroll to position [0, 0]
click at [335, 225] on input "file" at bounding box center [399, 226] width 153 height 13
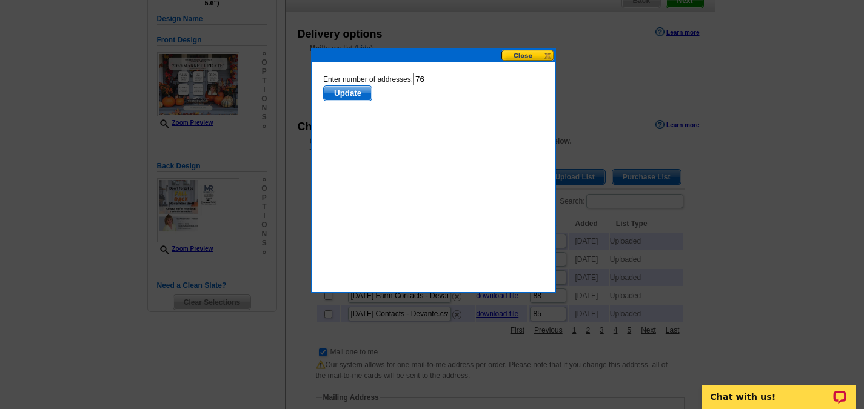
click at [430, 82] on input "76" at bounding box center [465, 79] width 107 height 13
type input "75"
click at [363, 92] on span "Update" at bounding box center [347, 93] width 48 height 15
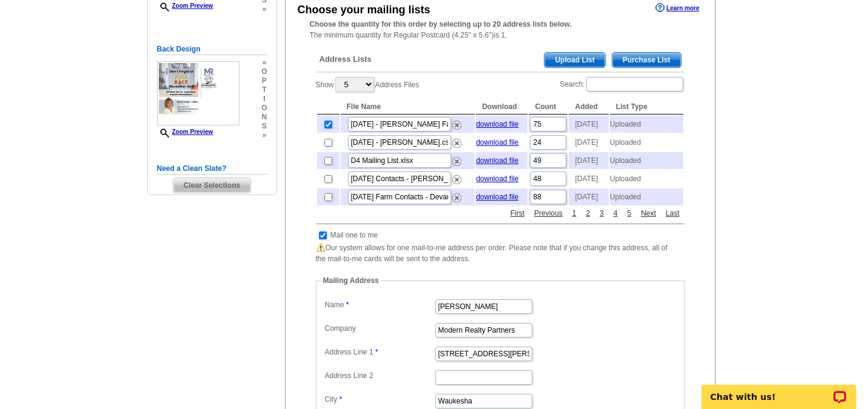
scroll to position [243, 0]
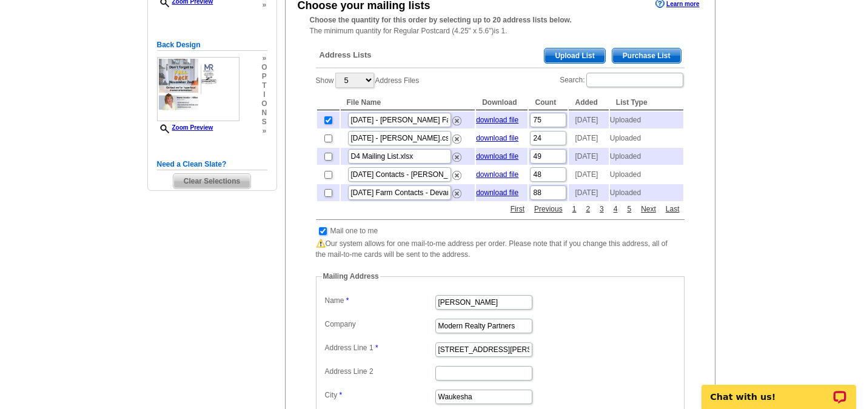
click at [323, 235] on input "checkbox" at bounding box center [323, 231] width 8 height 8
checkbox input "false"
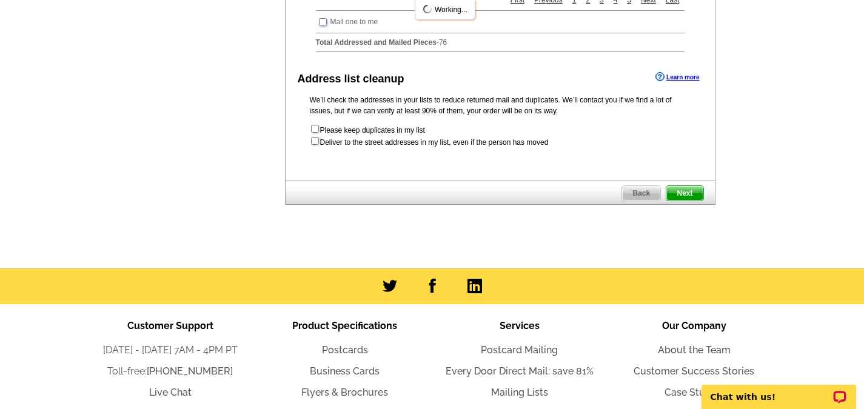
scroll to position [485, 0]
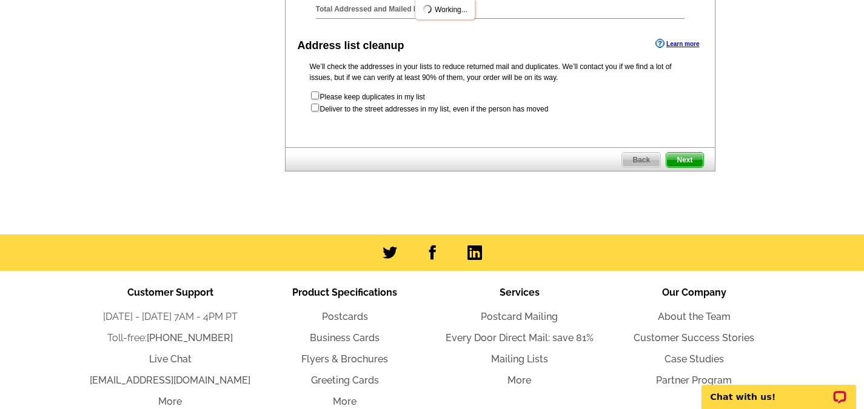
click at [682, 167] on span "Next" at bounding box center [684, 160] width 36 height 15
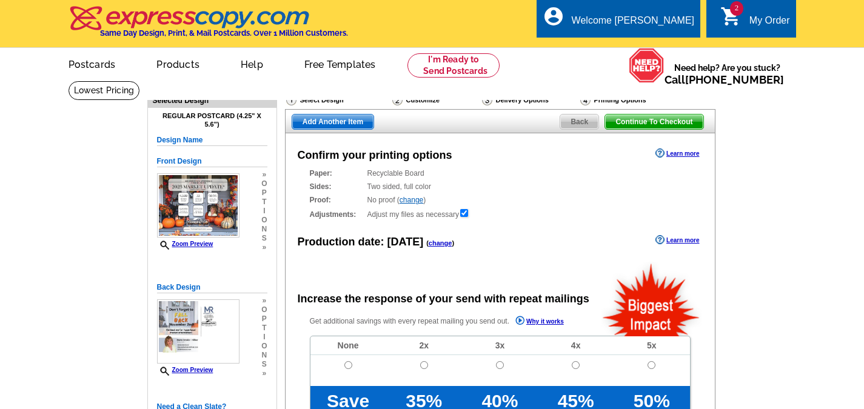
radio input "false"
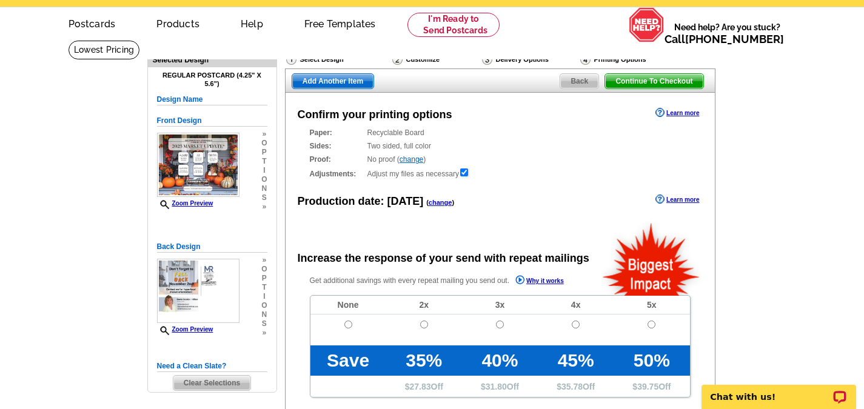
scroll to position [61, 0]
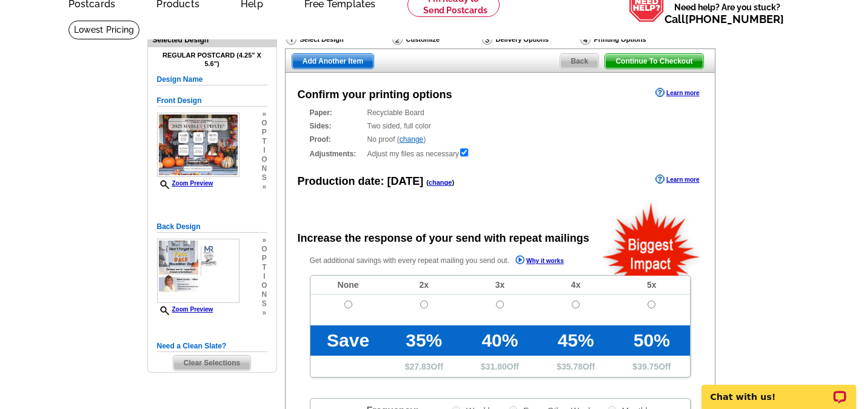
click at [440, 183] on link "change" at bounding box center [441, 182] width 24 height 7
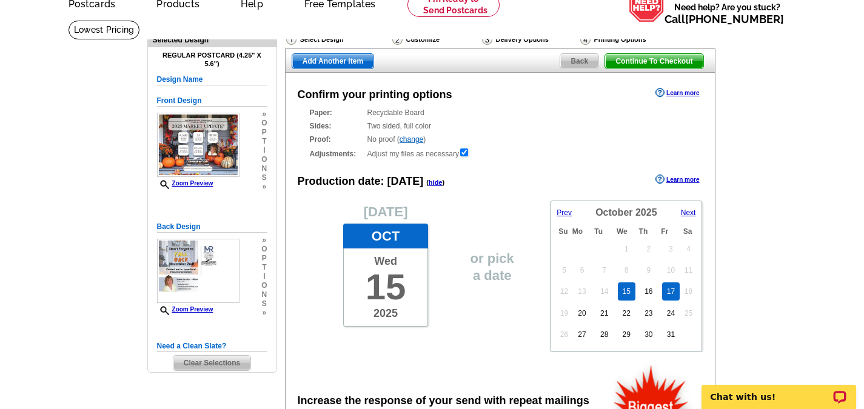
click at [675, 296] on link "17" at bounding box center [671, 292] width 18 height 18
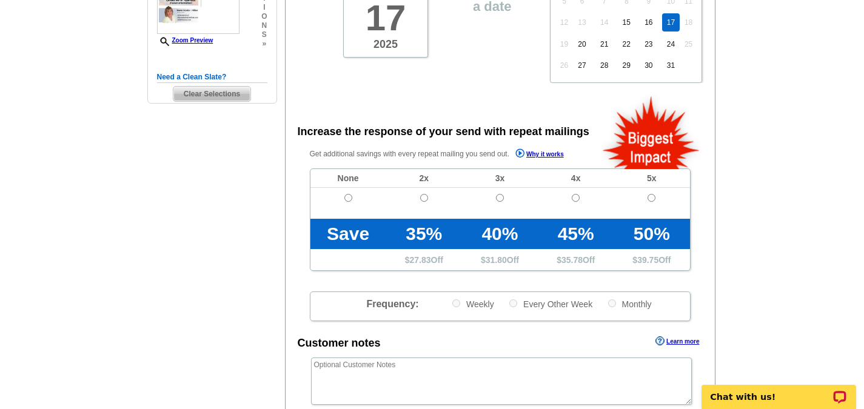
scroll to position [364, 0]
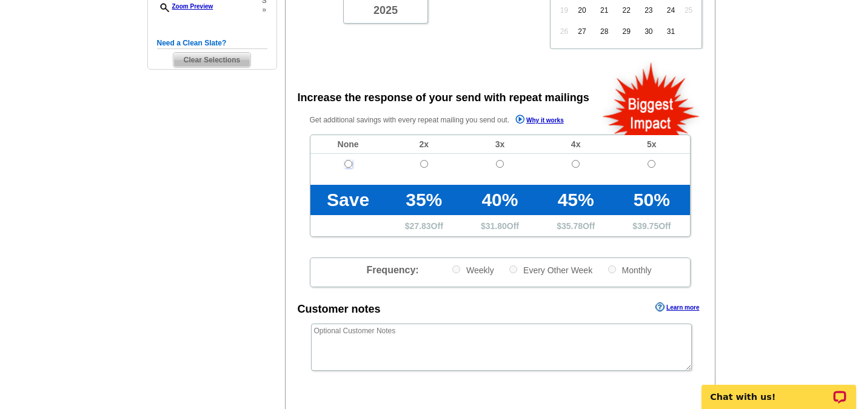
click at [347, 166] on input "radio" at bounding box center [348, 164] width 8 height 8
radio input "true"
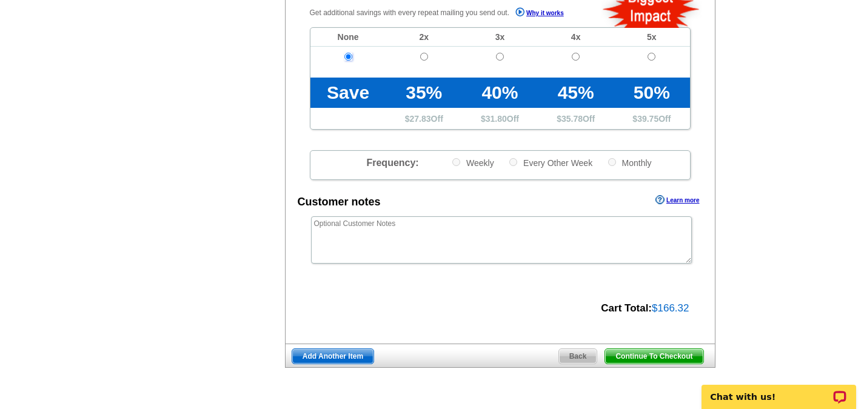
scroll to position [546, 0]
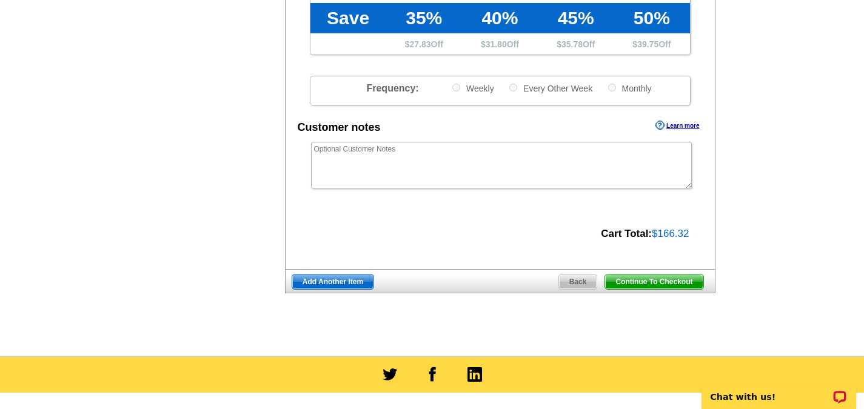
click at [329, 288] on span "Add Another Item" at bounding box center [332, 282] width 81 height 15
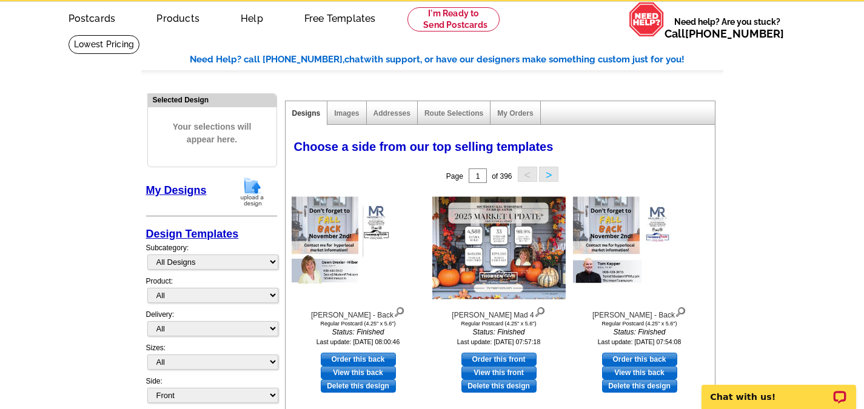
scroll to position [61, 0]
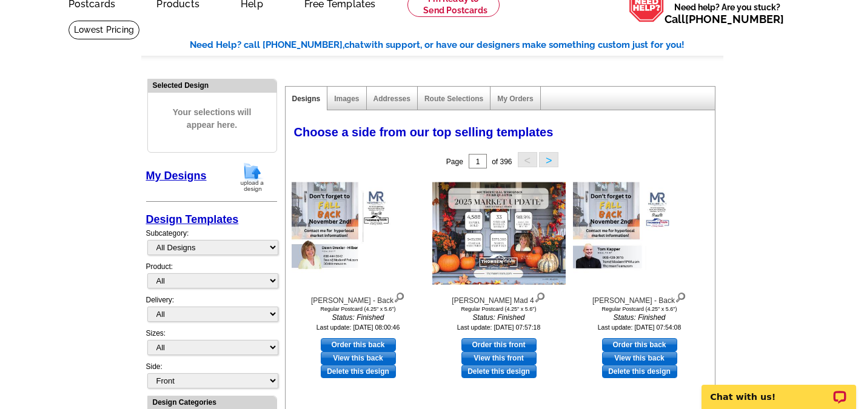
click at [247, 173] on img at bounding box center [252, 177] width 32 height 31
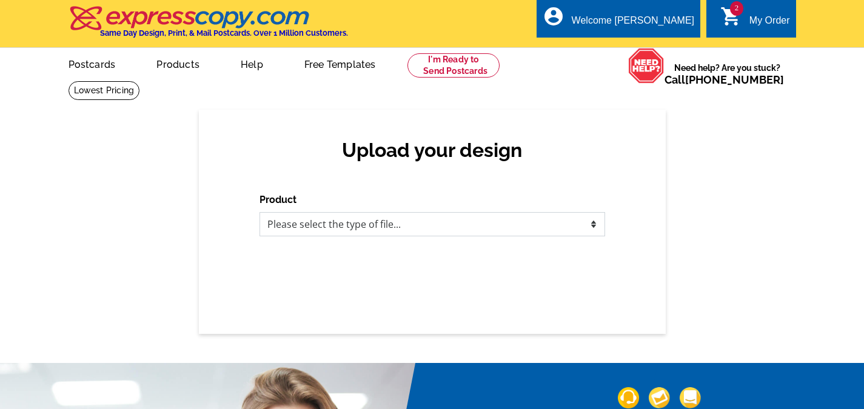
drag, startPoint x: 398, startPoint y: 226, endPoint x: 390, endPoint y: 229, distance: 9.0
click at [398, 226] on select "Please select the type of file... Postcards Business Cards Letters and flyers G…" at bounding box center [433, 224] width 346 height 24
select select "1"
click at [260, 213] on select "Please select the type of file... Postcards Business Cards Letters and flyers G…" at bounding box center [433, 224] width 346 height 24
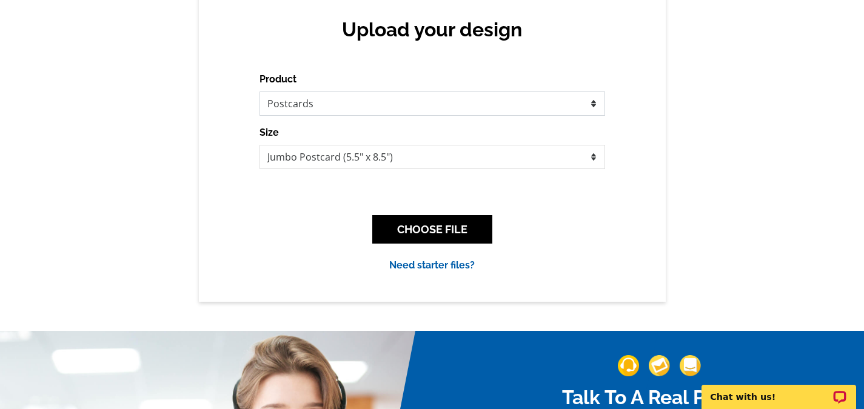
scroll to position [121, 0]
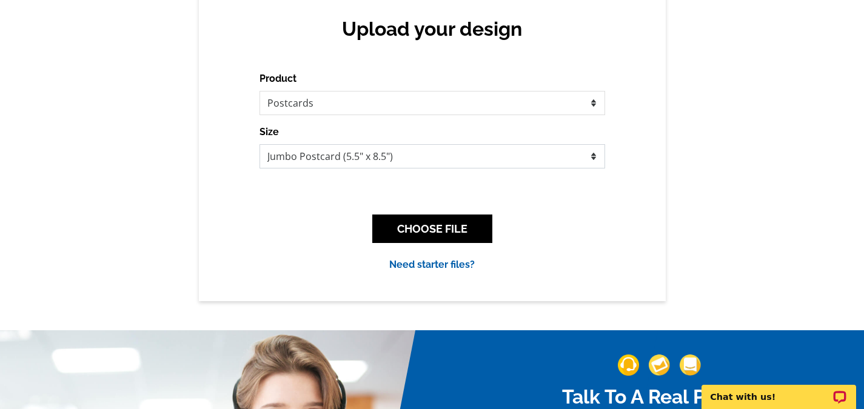
click at [329, 157] on select "Jumbo Postcard (5.5" x 8.5") Regular Postcard (4.25" x 5.6") Panoramic Postcard…" at bounding box center [433, 156] width 346 height 24
select select "1"
click at [260, 145] on select "Jumbo Postcard (5.5" x 8.5") Regular Postcard (4.25" x 5.6") Panoramic Postcard…" at bounding box center [433, 156] width 346 height 24
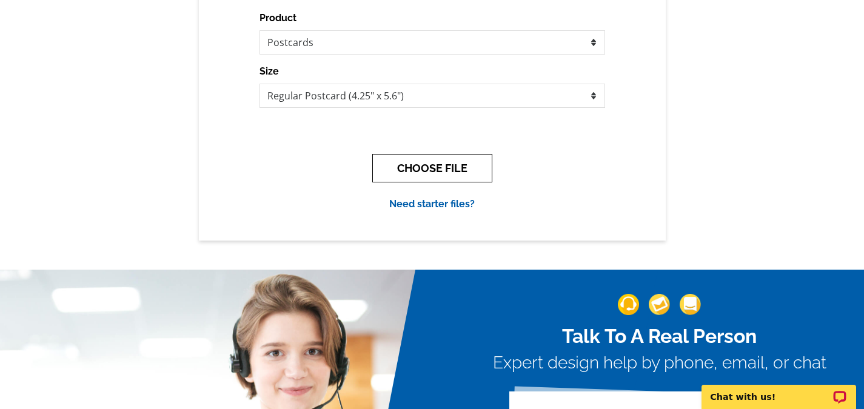
click at [421, 171] on button "CHOOSE FILE" at bounding box center [432, 168] width 120 height 28
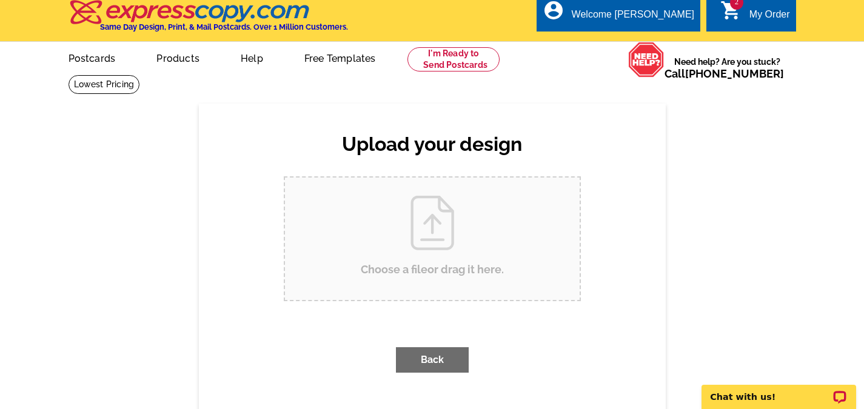
scroll to position [0, 0]
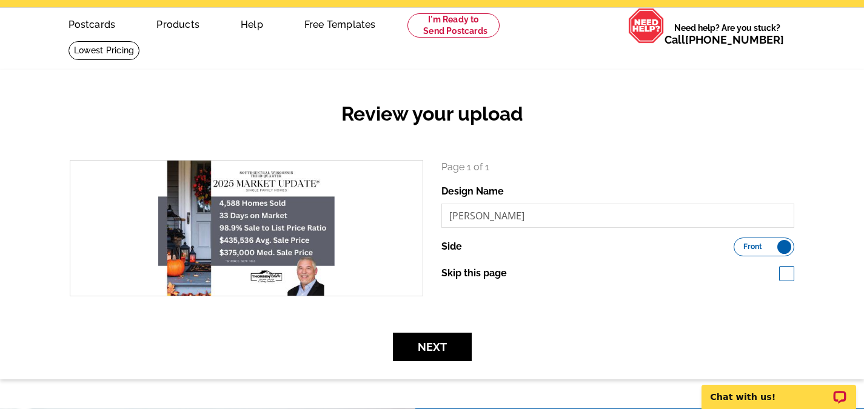
scroll to position [61, 0]
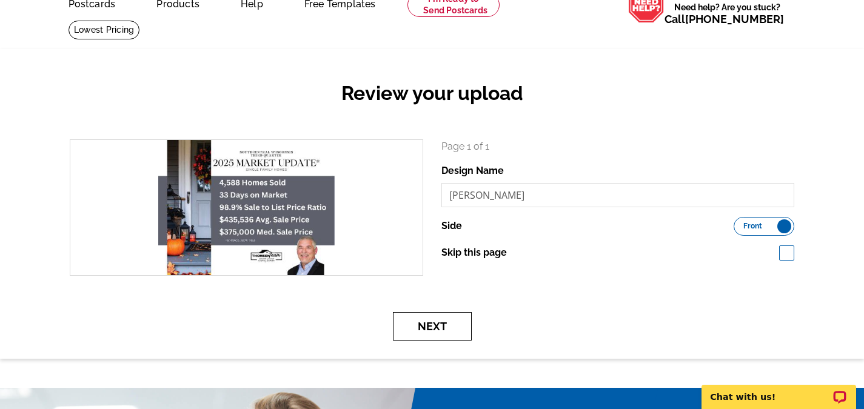
click at [438, 322] on button "Next" at bounding box center [432, 326] width 79 height 28
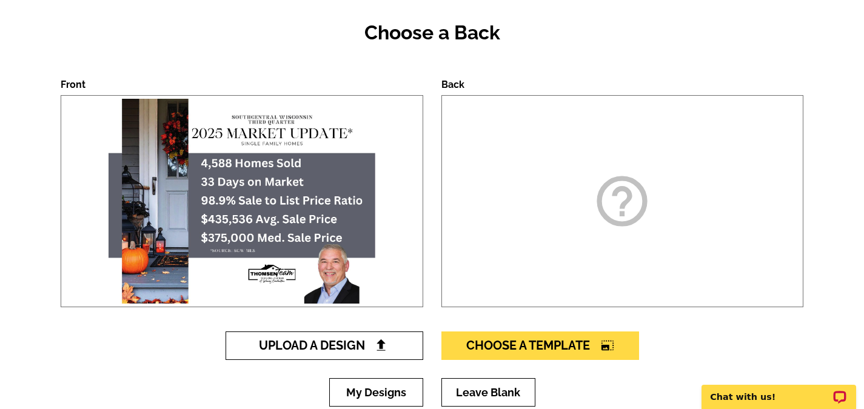
click at [395, 350] on link "Upload A Design" at bounding box center [325, 346] width 198 height 28
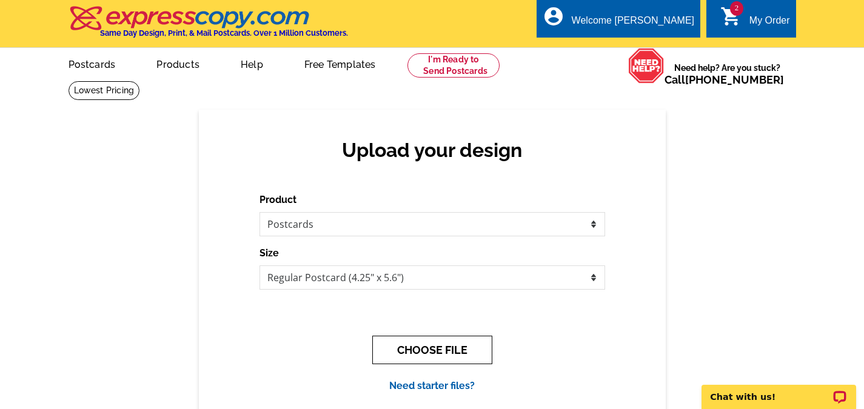
click at [416, 345] on button "CHOOSE FILE" at bounding box center [432, 350] width 120 height 28
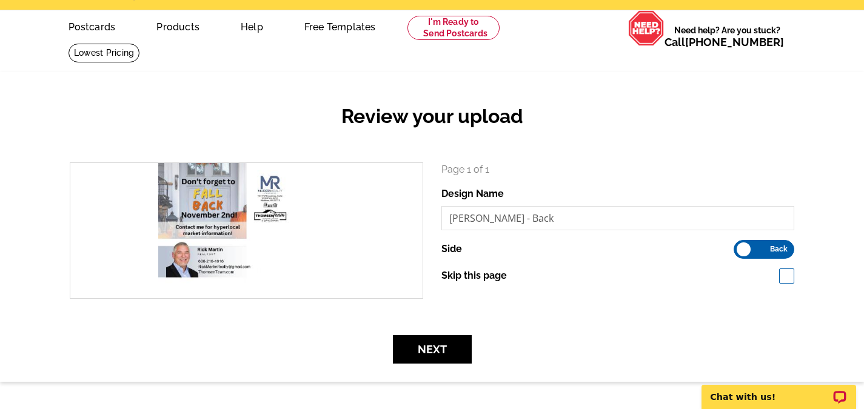
scroll to position [61, 0]
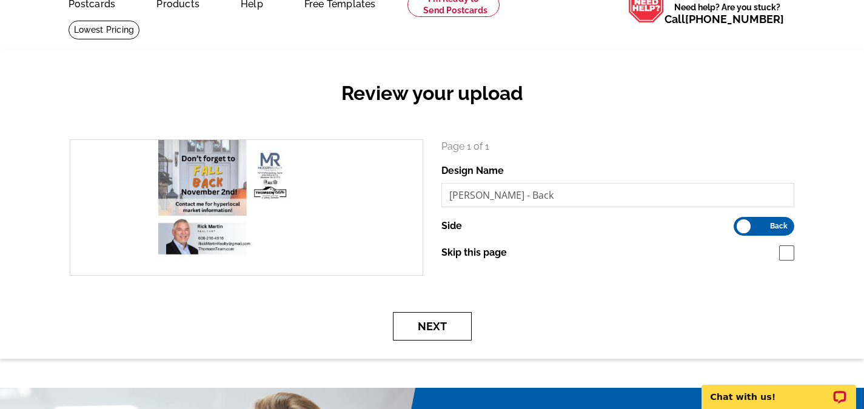
click at [444, 327] on button "Next" at bounding box center [432, 326] width 79 height 28
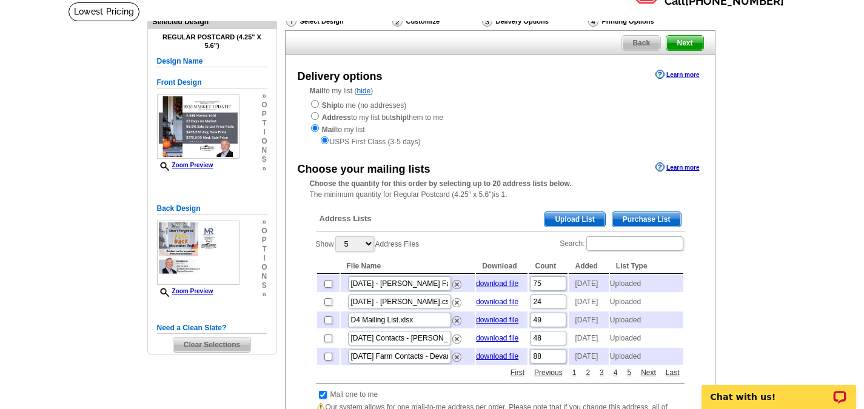
scroll to position [121, 0]
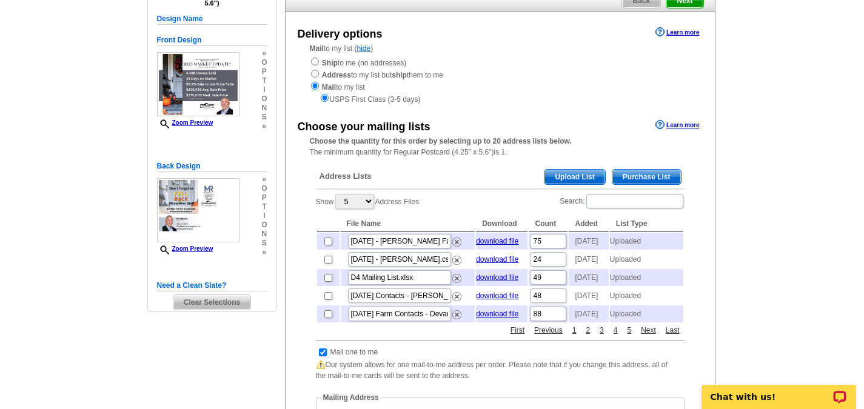
click at [581, 183] on span "Upload List" at bounding box center [574, 177] width 60 height 15
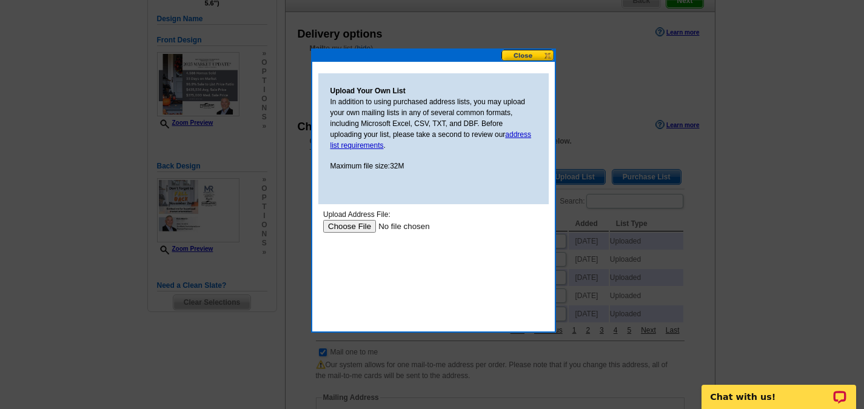
scroll to position [0, 0]
click at [341, 227] on input "file" at bounding box center [399, 226] width 153 height 13
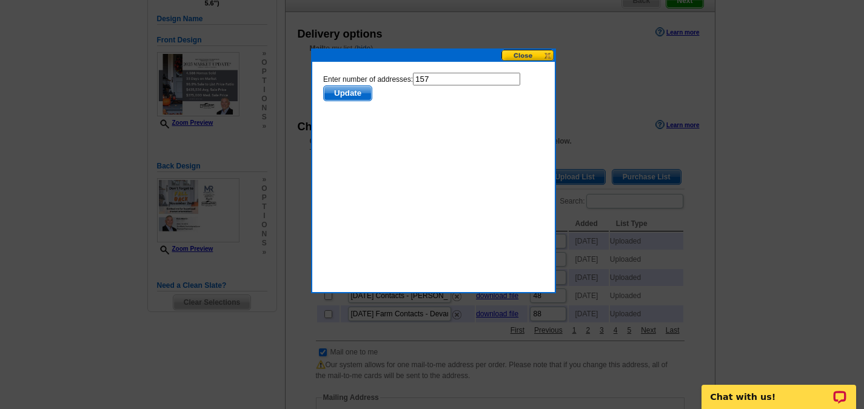
click at [460, 92] on form "Enter number of addresses: 157 Update" at bounding box center [433, 87] width 221 height 28
click at [465, 78] on input "157" at bounding box center [465, 79] width 107 height 13
type input "156"
click at [343, 92] on span "Update" at bounding box center [347, 93] width 48 height 15
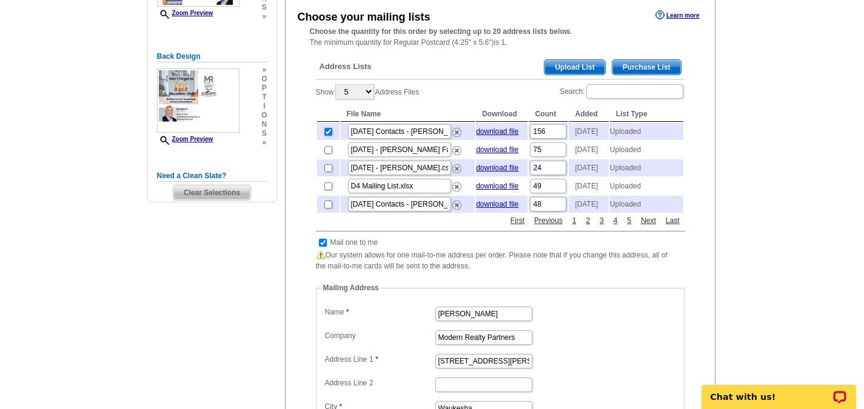
scroll to position [243, 0]
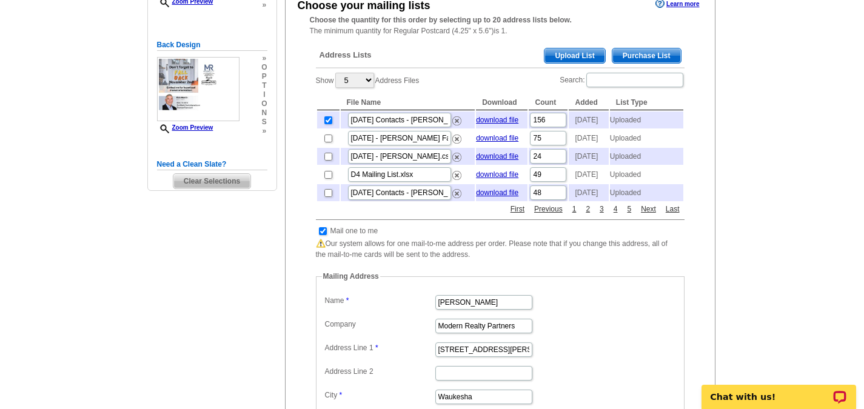
click at [324, 237] on td at bounding box center [323, 231] width 12 height 12
click at [320, 238] on table "Mail one to me" at bounding box center [348, 231] width 64 height 15
drag, startPoint x: 324, startPoint y: 255, endPoint x: 321, endPoint y: 245, distance: 10.7
click at [324, 235] on input "checkbox" at bounding box center [323, 231] width 8 height 8
checkbox input "false"
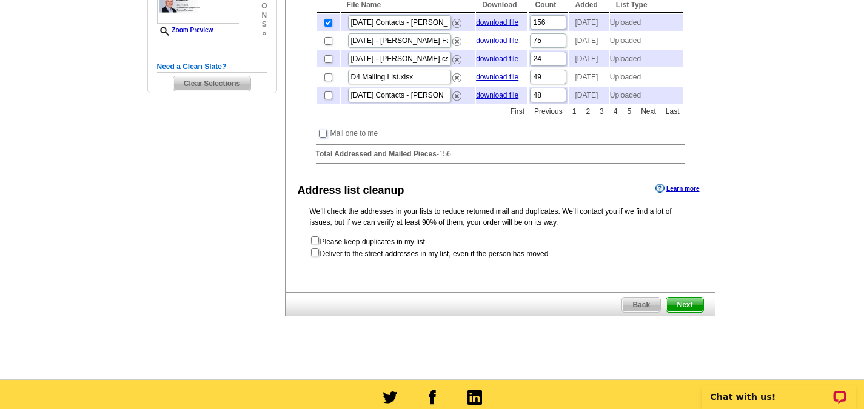
scroll to position [364, 0]
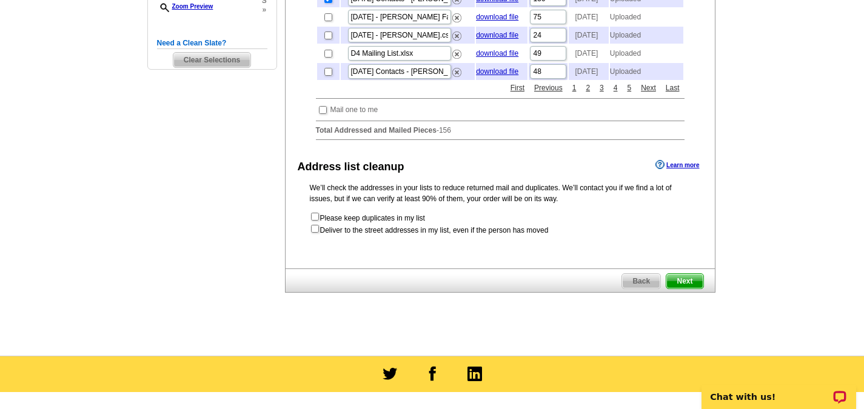
click at [694, 289] on span "Next" at bounding box center [684, 281] width 36 height 15
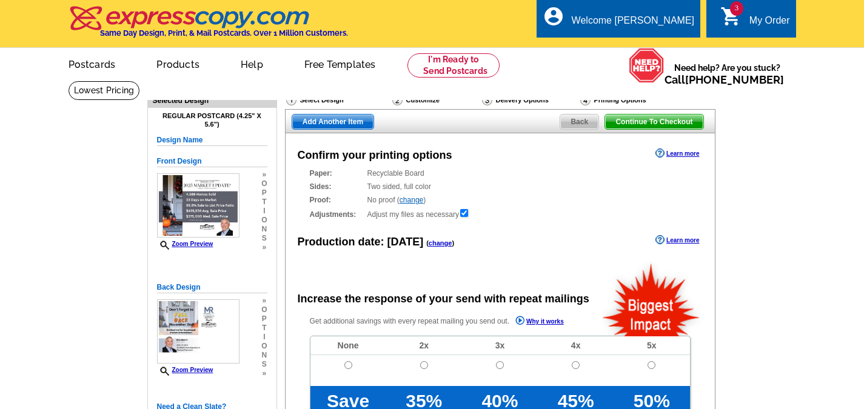
radio input "false"
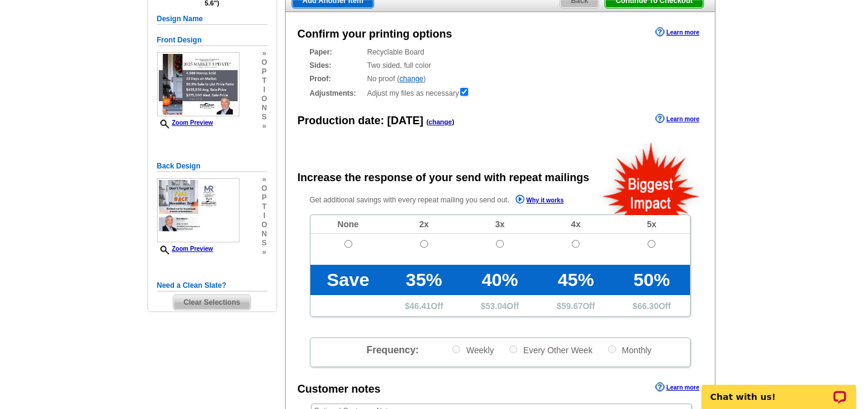
click at [443, 122] on link "change" at bounding box center [441, 121] width 24 height 7
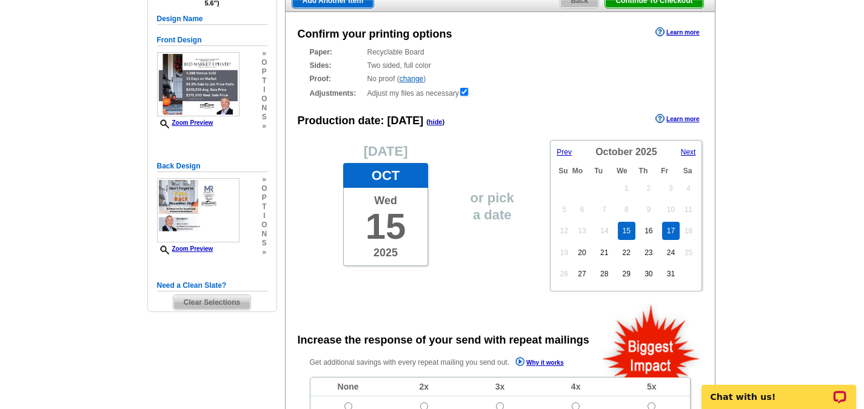
click at [675, 237] on link "17" at bounding box center [671, 231] width 18 height 18
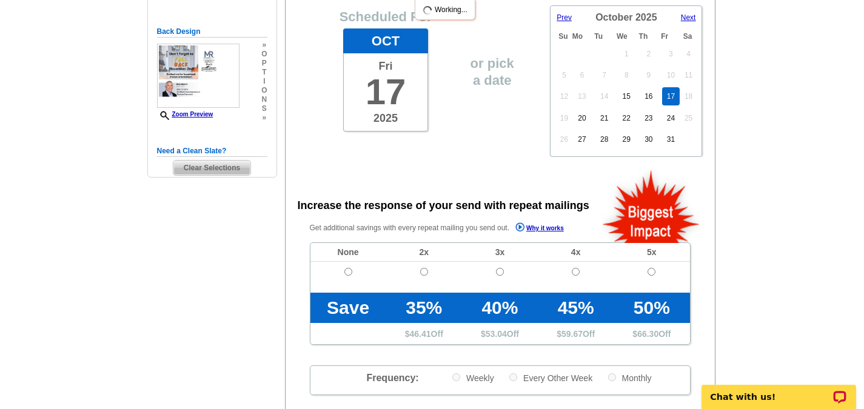
scroll to position [303, 0]
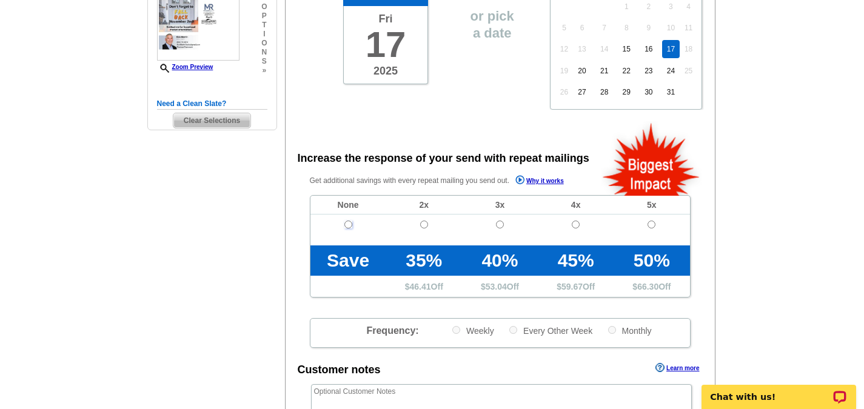
click at [346, 223] on input "radio" at bounding box center [348, 225] width 8 height 8
radio input "true"
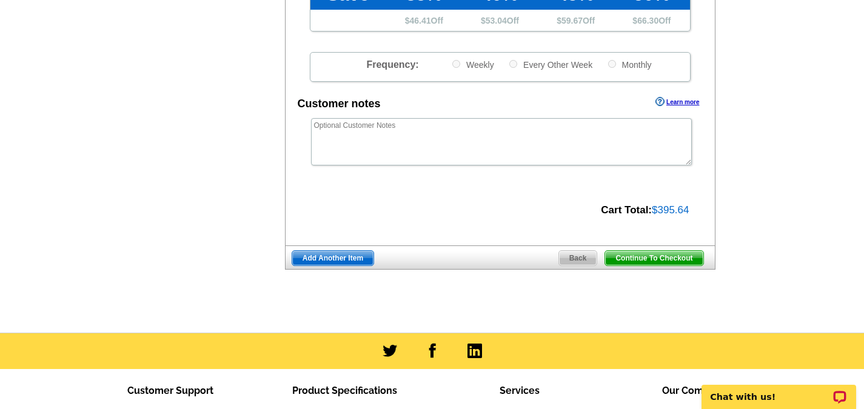
scroll to position [606, 0]
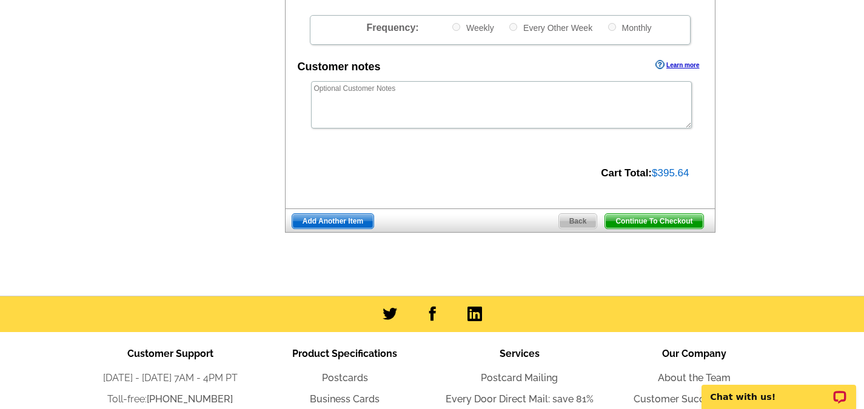
click at [347, 223] on span "Add Another Item" at bounding box center [332, 221] width 81 height 15
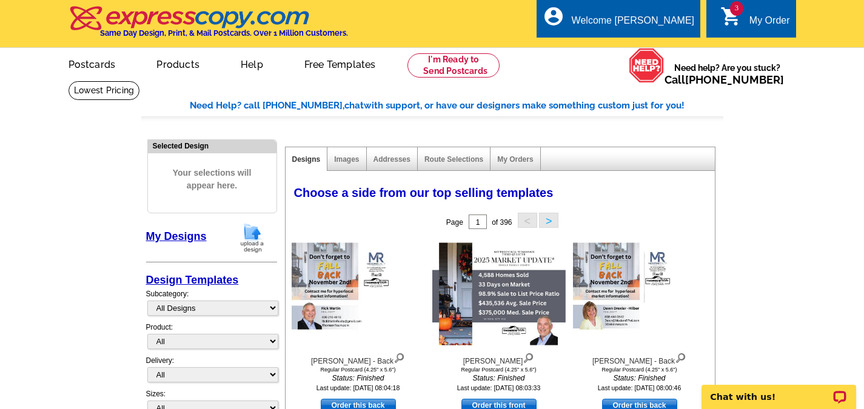
scroll to position [121, 0]
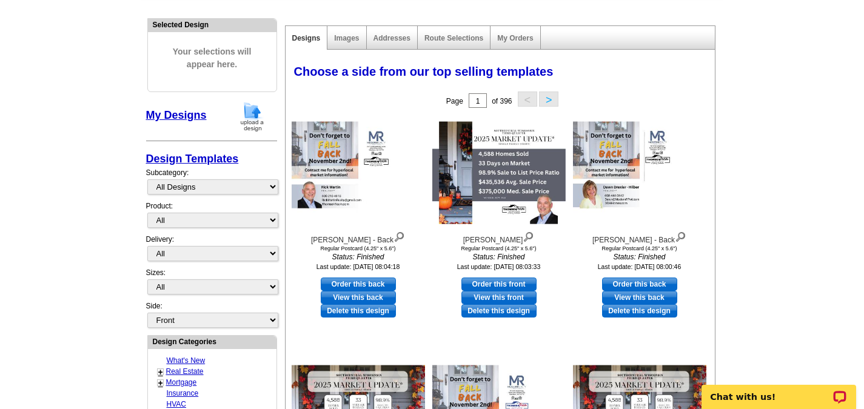
click at [258, 117] on img at bounding box center [252, 116] width 32 height 31
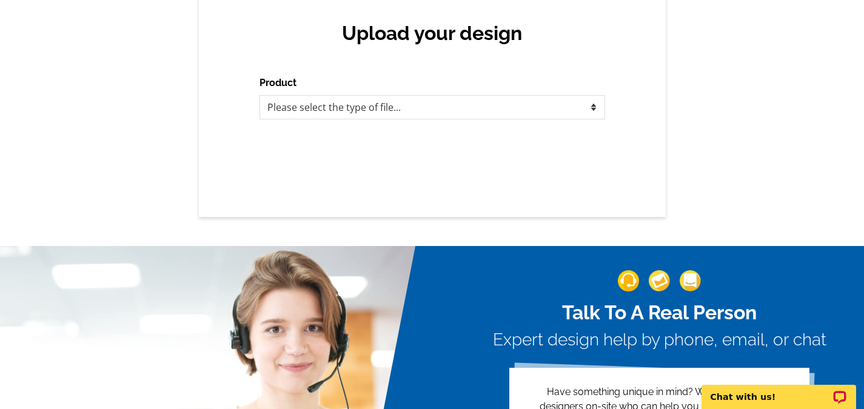
scroll to position [121, 0]
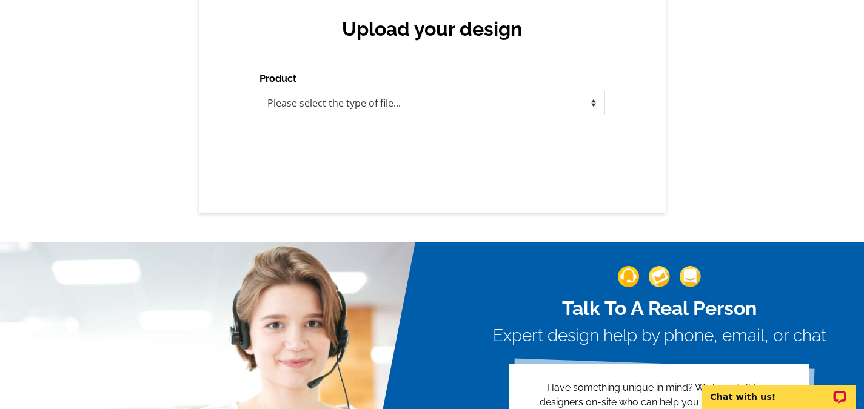
click at [585, 92] on div "Product Please select the type of file... Postcards Business Cards Letters and …" at bounding box center [433, 94] width 346 height 44
click at [583, 96] on select "Please select the type of file... Postcards Business Cards Letters and flyers G…" at bounding box center [433, 103] width 346 height 24
select select "1"
click at [260, 92] on select "Please select the type of file... Postcards Business Cards Letters and flyers G…" at bounding box center [433, 103] width 346 height 24
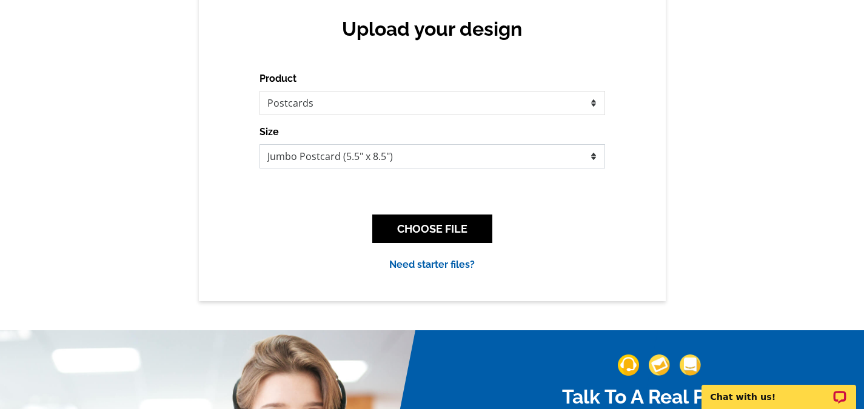
click at [370, 155] on select "Jumbo Postcard (5.5" x 8.5") Regular Postcard (4.25" x 5.6") Panoramic Postcard…" at bounding box center [433, 156] width 346 height 24
select select "1"
click at [260, 145] on select "Jumbo Postcard (5.5" x 8.5") Regular Postcard (4.25" x 5.6") Panoramic Postcard…" at bounding box center [433, 156] width 346 height 24
click at [426, 229] on button "CHOOSE FILE" at bounding box center [432, 229] width 120 height 28
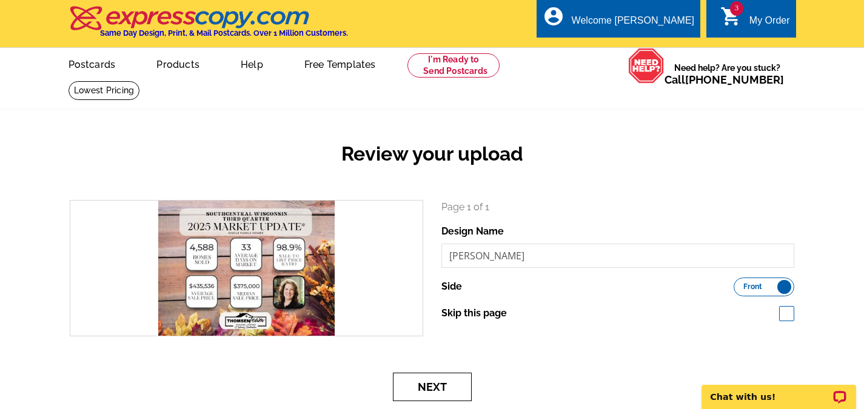
click at [441, 387] on button "Next" at bounding box center [432, 387] width 79 height 28
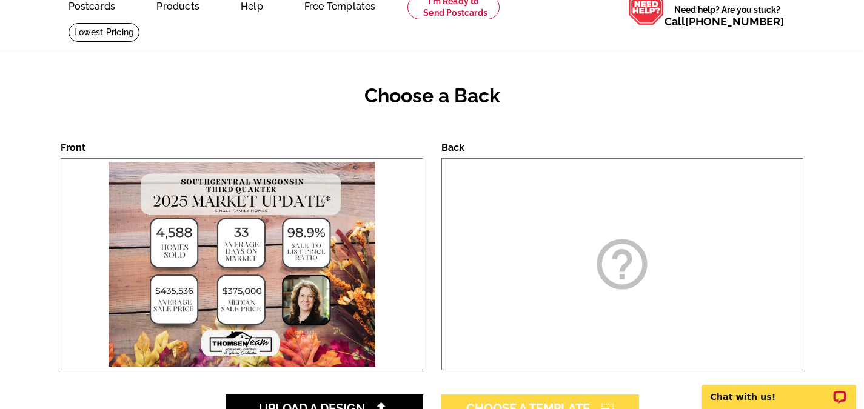
scroll to position [121, 0]
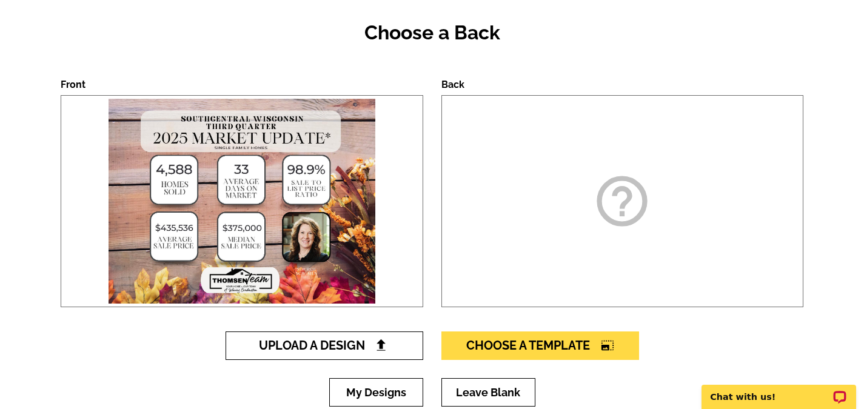
click at [349, 350] on span "Upload A Design" at bounding box center [324, 345] width 130 height 15
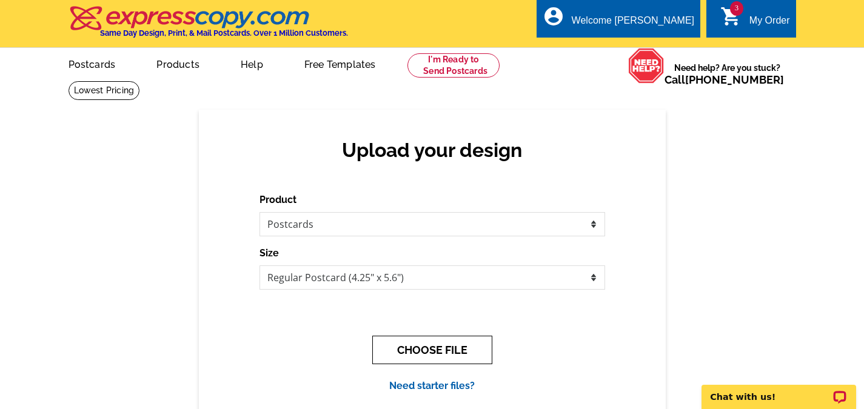
click at [442, 358] on button "CHOOSE FILE" at bounding box center [432, 350] width 120 height 28
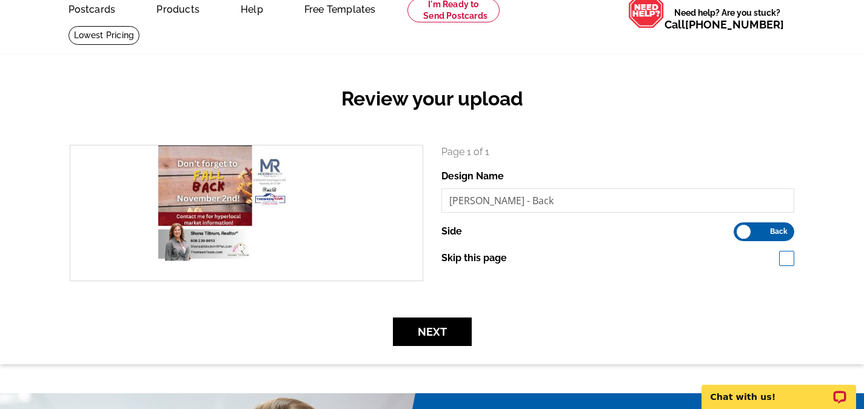
scroll to position [121, 0]
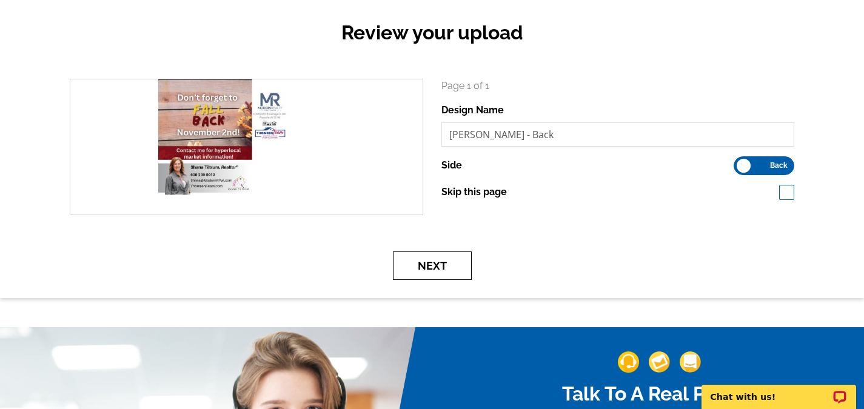
drag, startPoint x: 428, startPoint y: 266, endPoint x: 430, endPoint y: 272, distance: 6.9
click at [430, 272] on button "Next" at bounding box center [432, 266] width 79 height 28
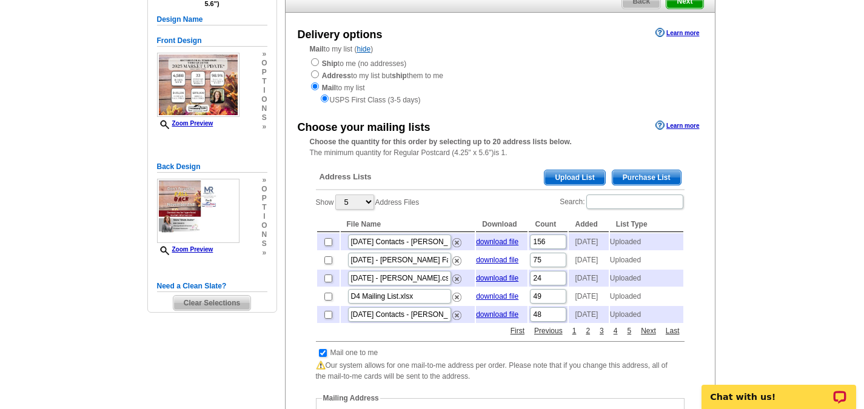
scroll to position [121, 0]
click at [581, 177] on span "Upload List" at bounding box center [574, 177] width 60 height 15
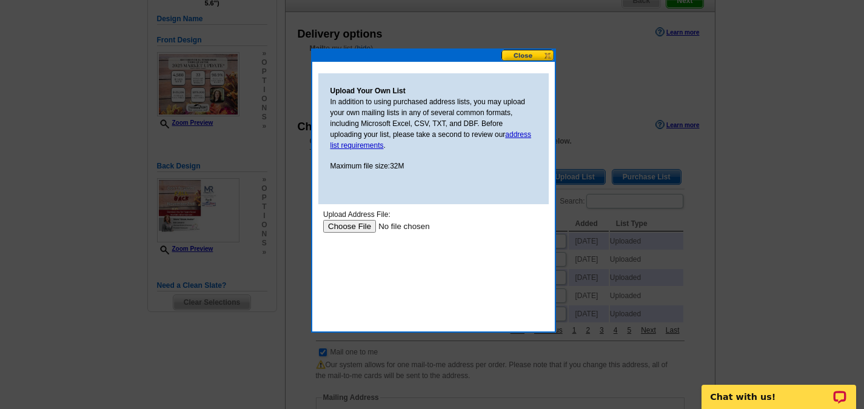
scroll to position [0, 0]
click at [362, 225] on input "file" at bounding box center [399, 226] width 153 height 13
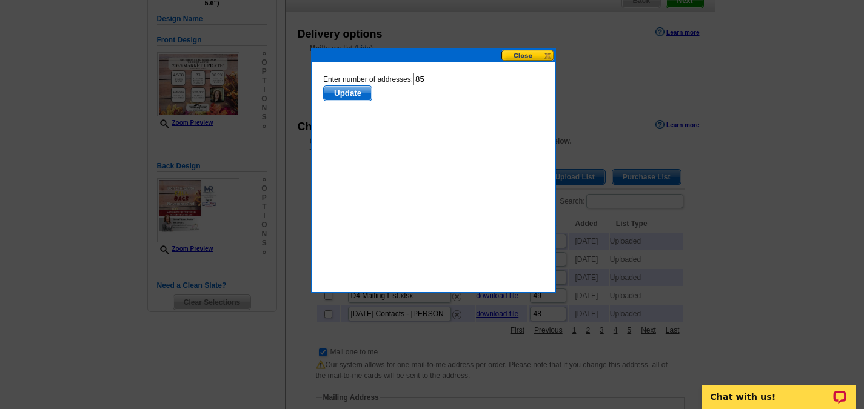
click at [435, 84] on input "85" at bounding box center [465, 79] width 107 height 13
type input "84"
click at [364, 94] on span "Update" at bounding box center [347, 93] width 48 height 15
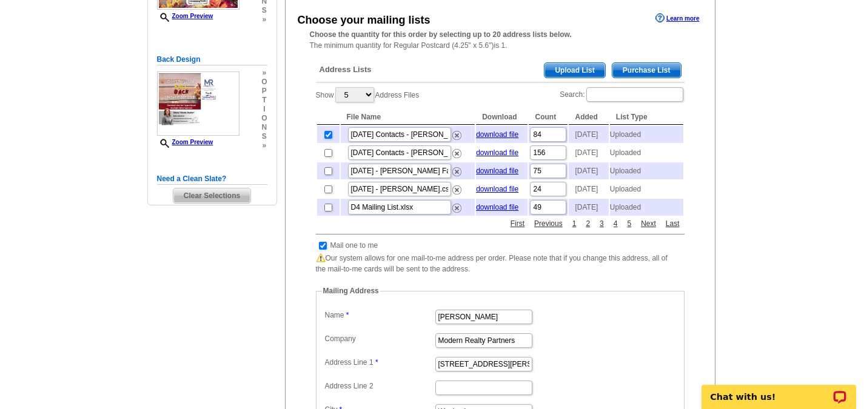
scroll to position [243, 0]
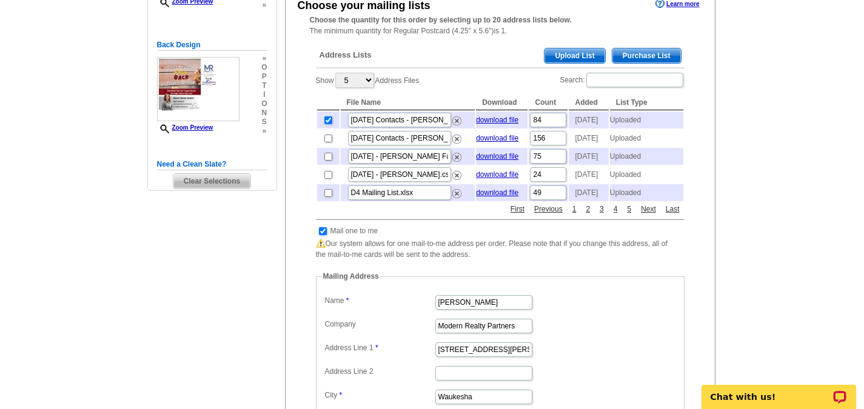
click at [323, 235] on input "checkbox" at bounding box center [323, 231] width 8 height 8
checkbox input "false"
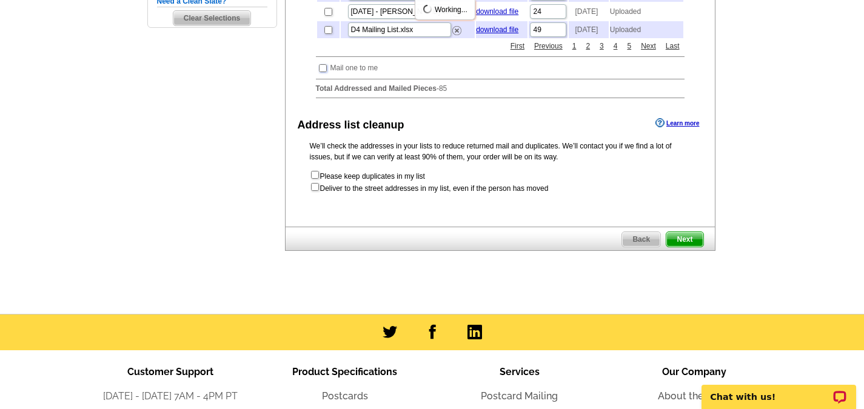
scroll to position [424, 0]
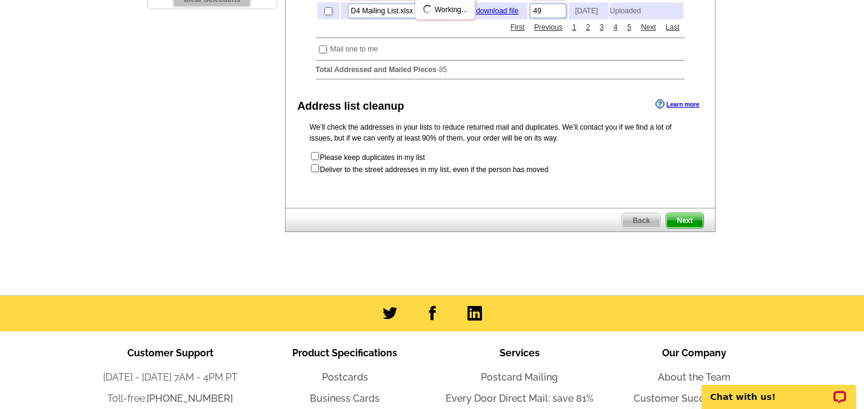
click at [688, 228] on span "Next" at bounding box center [684, 220] width 36 height 15
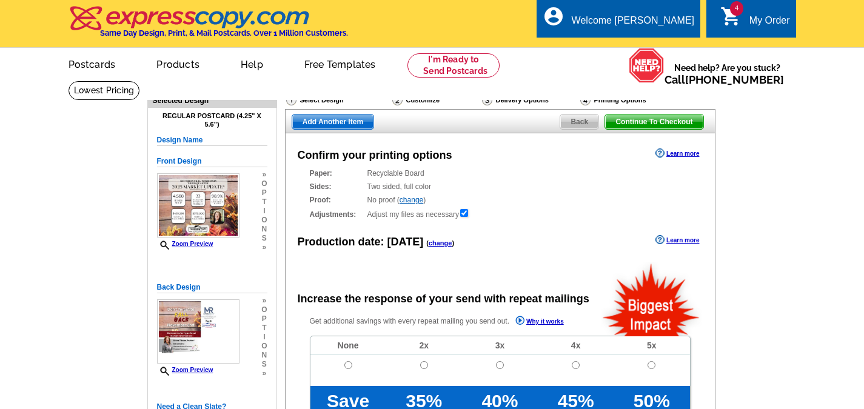
radio input "false"
click at [432, 247] on link "change" at bounding box center [441, 242] width 24 height 7
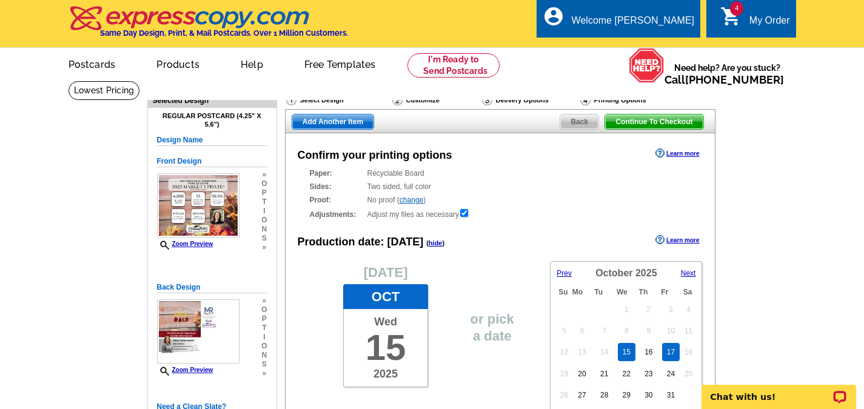
click at [672, 352] on link "17" at bounding box center [671, 352] width 18 height 18
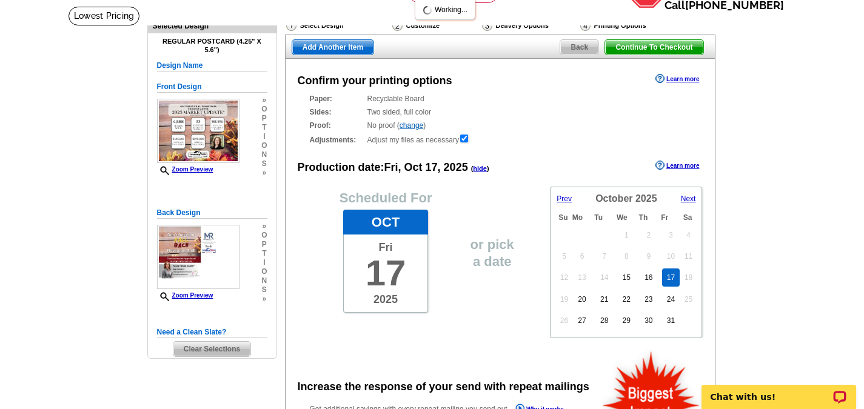
scroll to position [182, 0]
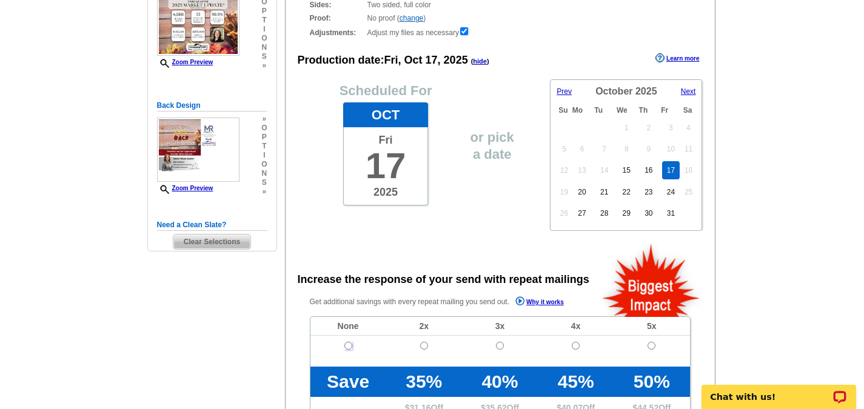
click at [349, 350] on input "radio" at bounding box center [348, 346] width 8 height 8
radio input "true"
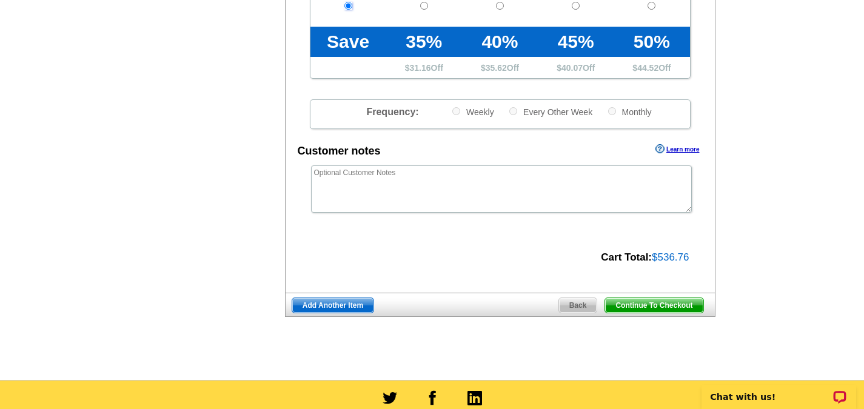
scroll to position [546, 0]
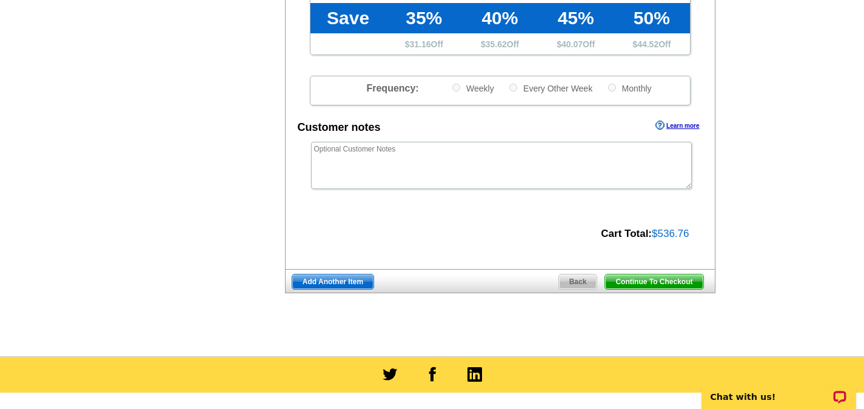
click at [658, 283] on span "Continue To Checkout" at bounding box center [654, 282] width 98 height 15
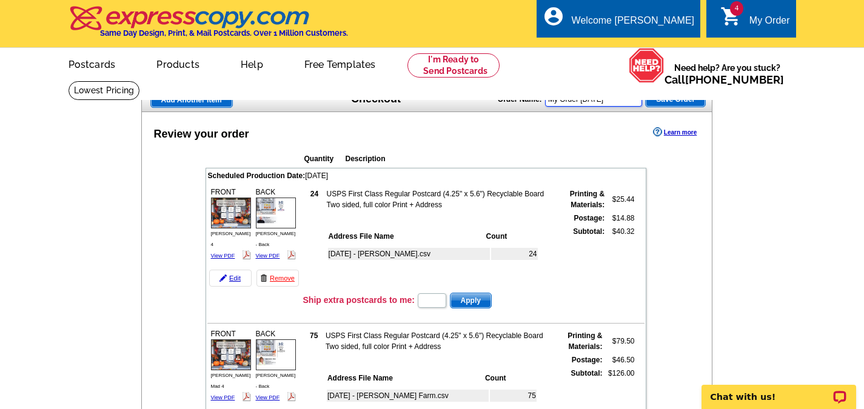
click at [625, 99] on input "My Order [DATE]" at bounding box center [593, 99] width 97 height 15
drag, startPoint x: 625, startPoint y: 99, endPoint x: 515, endPoint y: 103, distance: 109.8
click at [515, 102] on div "Order Name: My Order [DATE] Save Order" at bounding box center [602, 98] width 208 height 19
type input "[DATE] - 3"
click at [682, 102] on span "Save Order" at bounding box center [675, 99] width 59 height 15
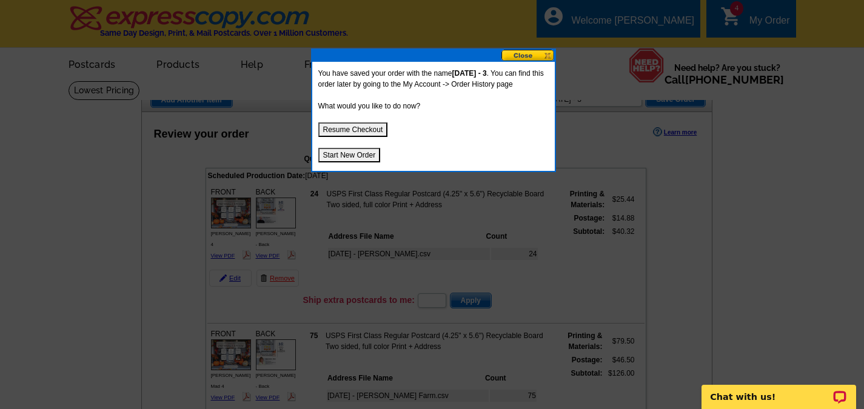
click at [345, 129] on button "Resume Checkout" at bounding box center [353, 129] width 70 height 15
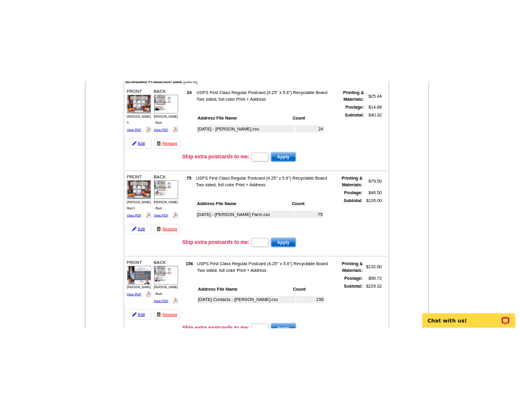
scroll to position [182, 0]
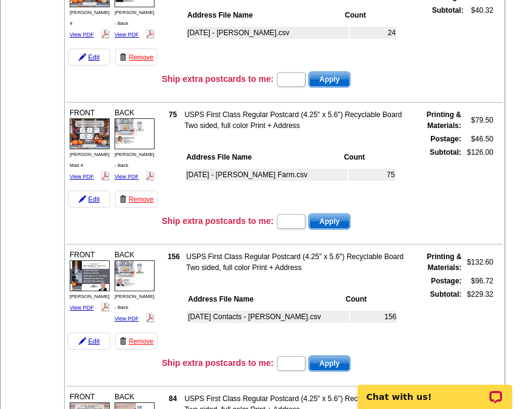
scroll to position [303, 0]
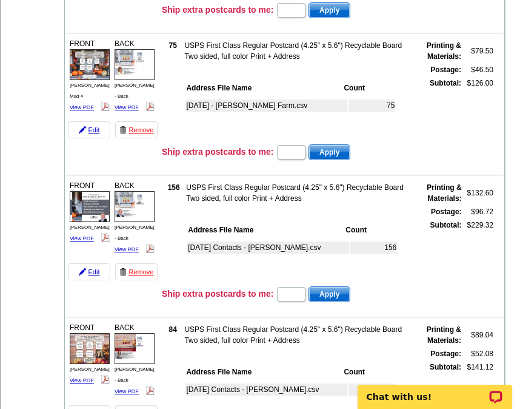
click at [427, 285] on td "Ship extra postcards to me: Apply" at bounding box center [332, 294] width 342 height 18
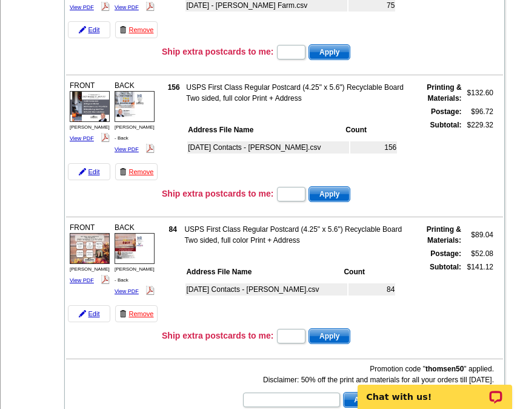
scroll to position [424, 0]
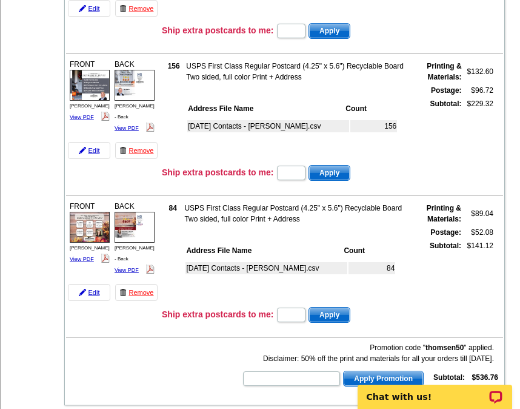
click at [440, 290] on td "Subtotal:" at bounding box center [438, 270] width 49 height 63
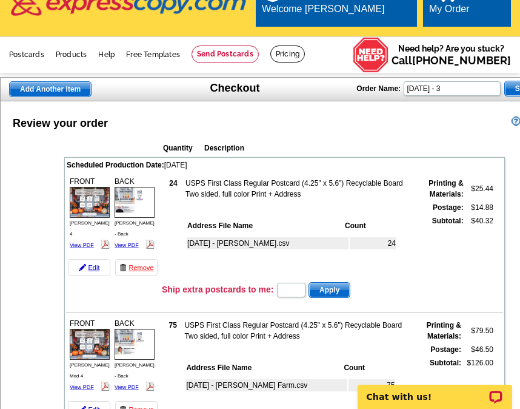
scroll to position [0, 0]
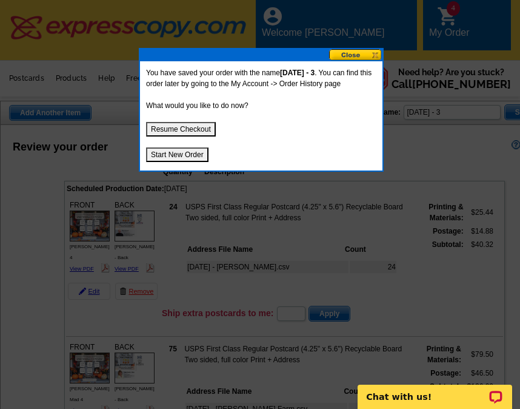
click at [351, 52] on button at bounding box center [355, 55] width 53 height 12
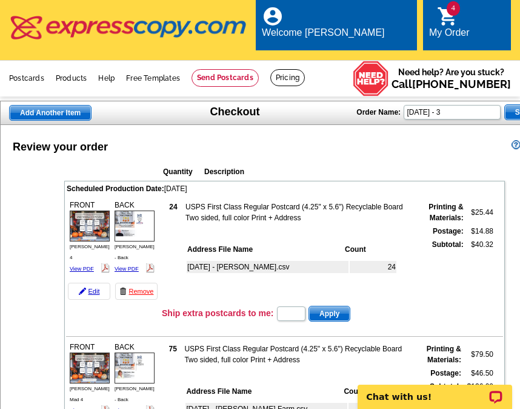
click at [426, 138] on div "Review your order Learn more" at bounding box center [286, 146] width 571 height 18
click at [467, 27] on div "My Order" at bounding box center [449, 35] width 41 height 17
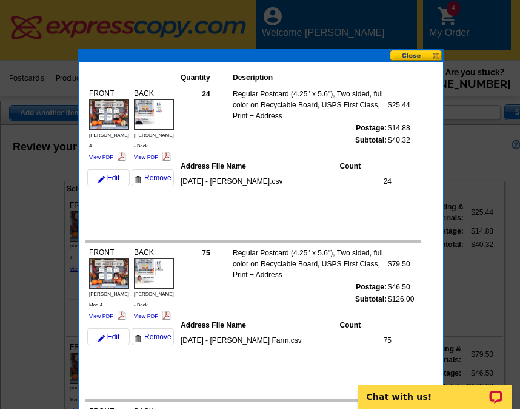
click at [411, 58] on button at bounding box center [416, 56] width 53 height 12
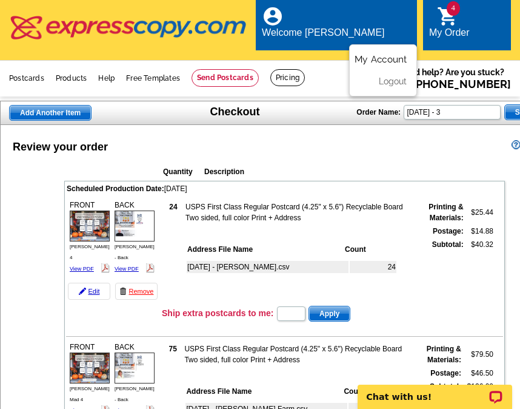
click at [377, 53] on link "My Account" at bounding box center [381, 58] width 52 height 11
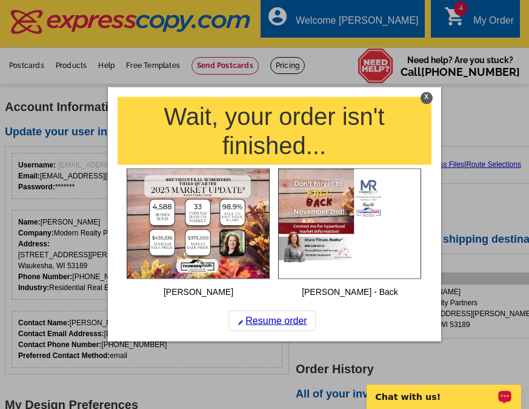
click at [428, 98] on div "X" at bounding box center [427, 98] width 12 height 12
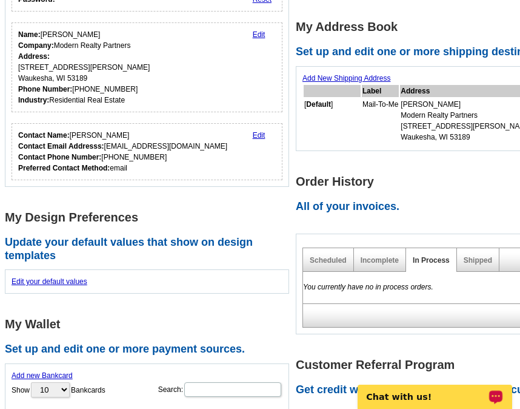
scroll to position [243, 0]
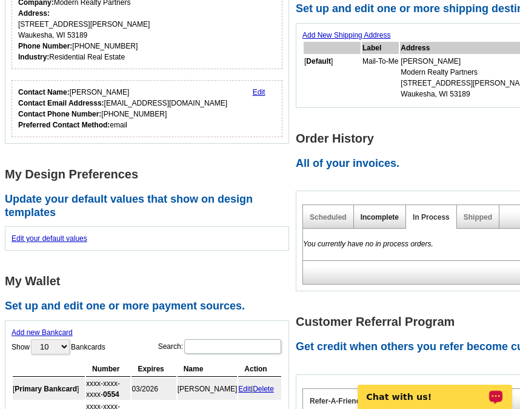
click at [380, 213] on link "Incomplete" at bounding box center [380, 217] width 38 height 8
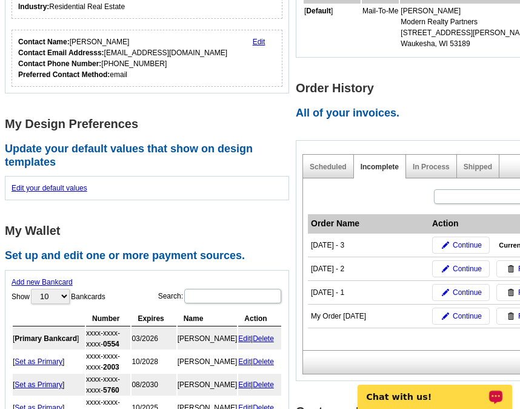
scroll to position [303, 0]
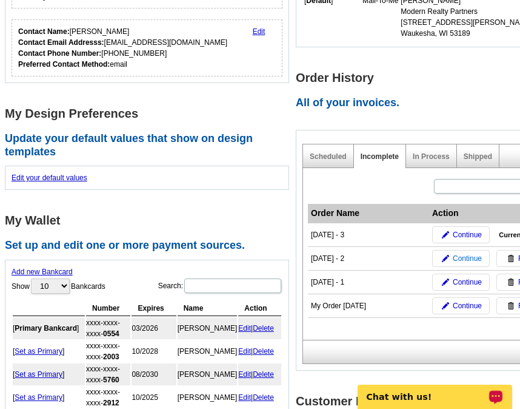
click at [461, 253] on span "Continue" at bounding box center [467, 258] width 29 height 11
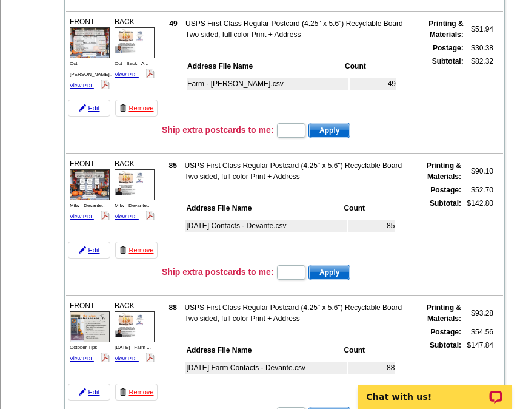
scroll to position [485, 0]
